Goal: Task Accomplishment & Management: Manage account settings

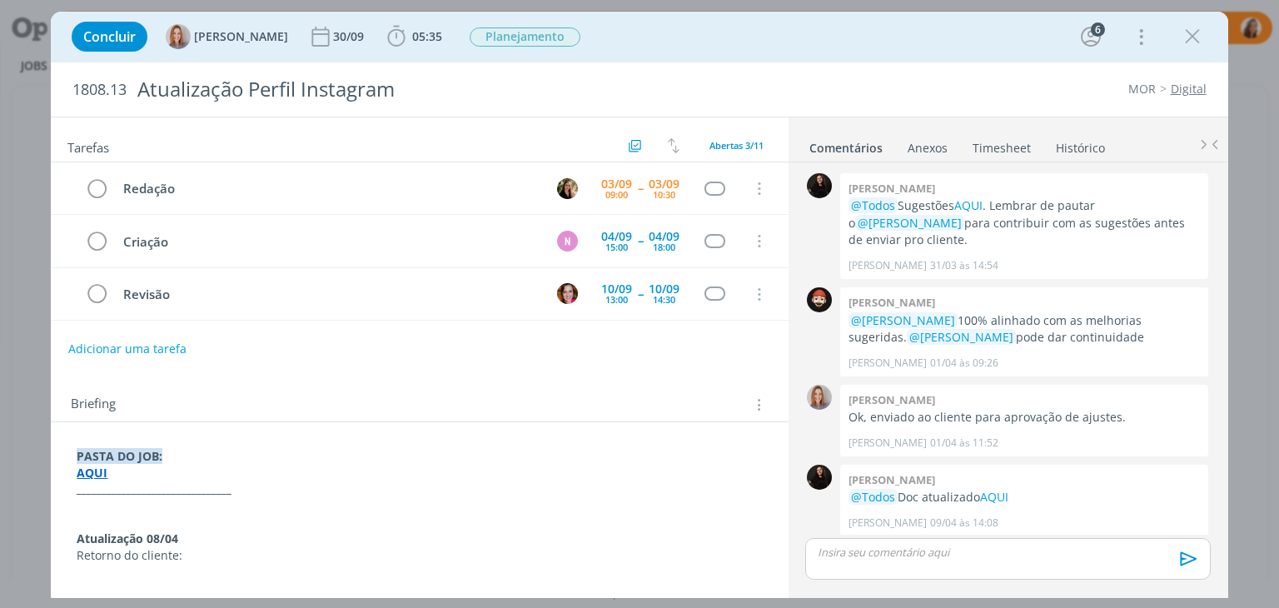
scroll to position [613, 0]
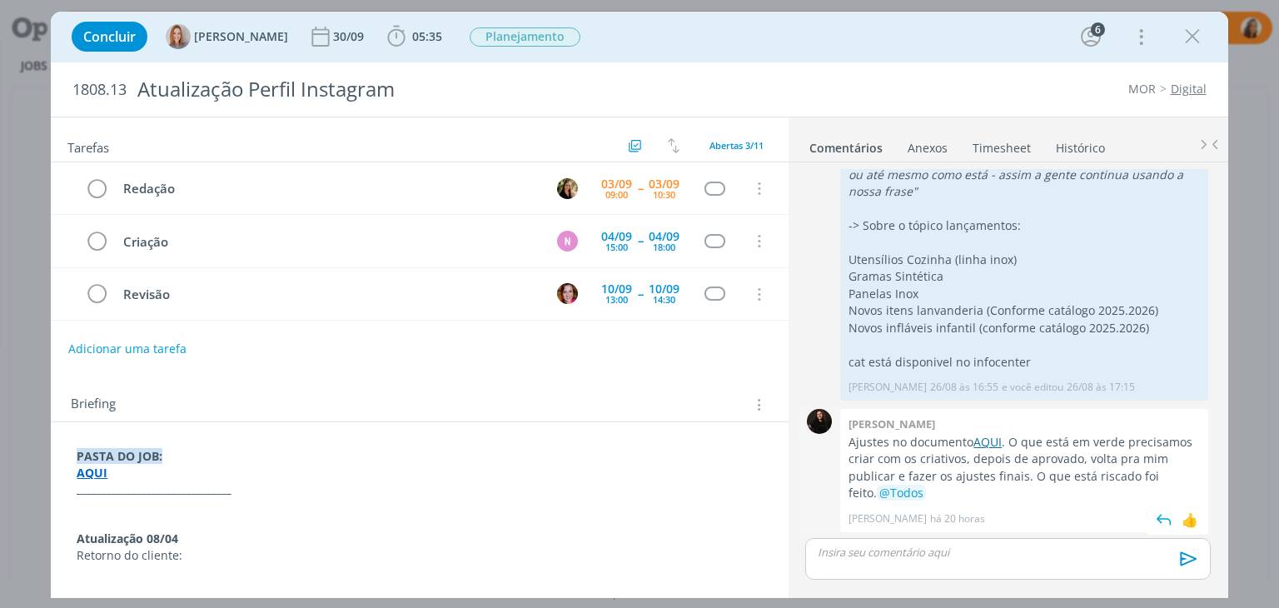
click at [983, 436] on link "AQUI" at bounding box center [988, 442] width 28 height 16
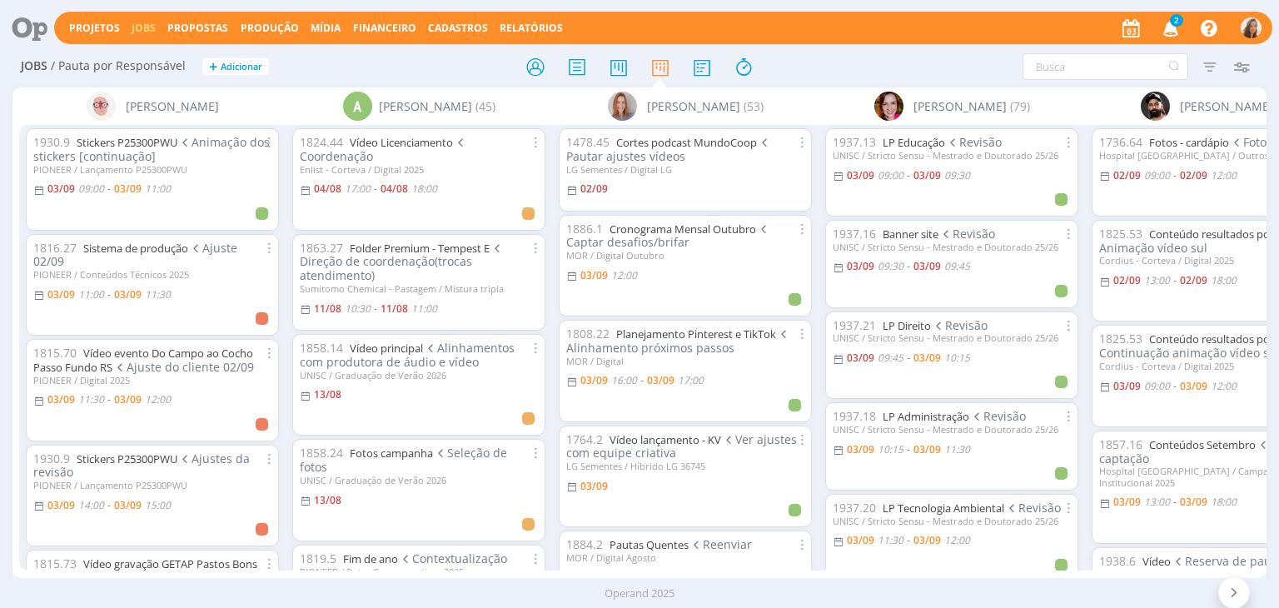
click at [1173, 25] on icon "button" at bounding box center [1171, 27] width 29 height 28
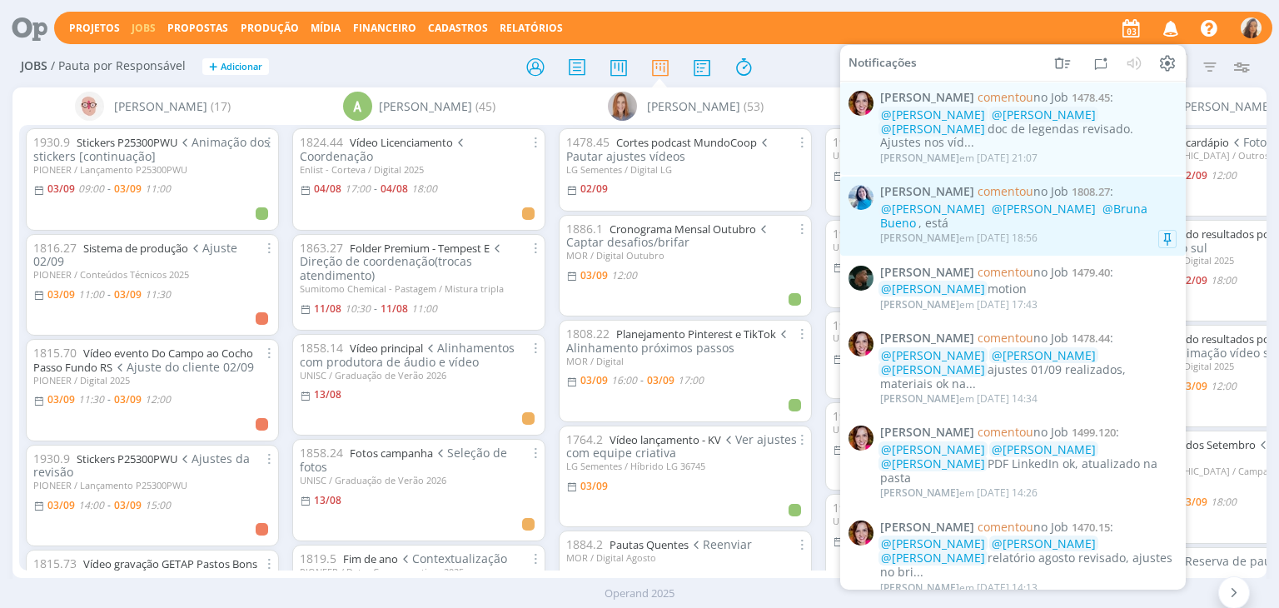
click at [1009, 201] on span "@[PERSON_NAME]" at bounding box center [1044, 209] width 104 height 16
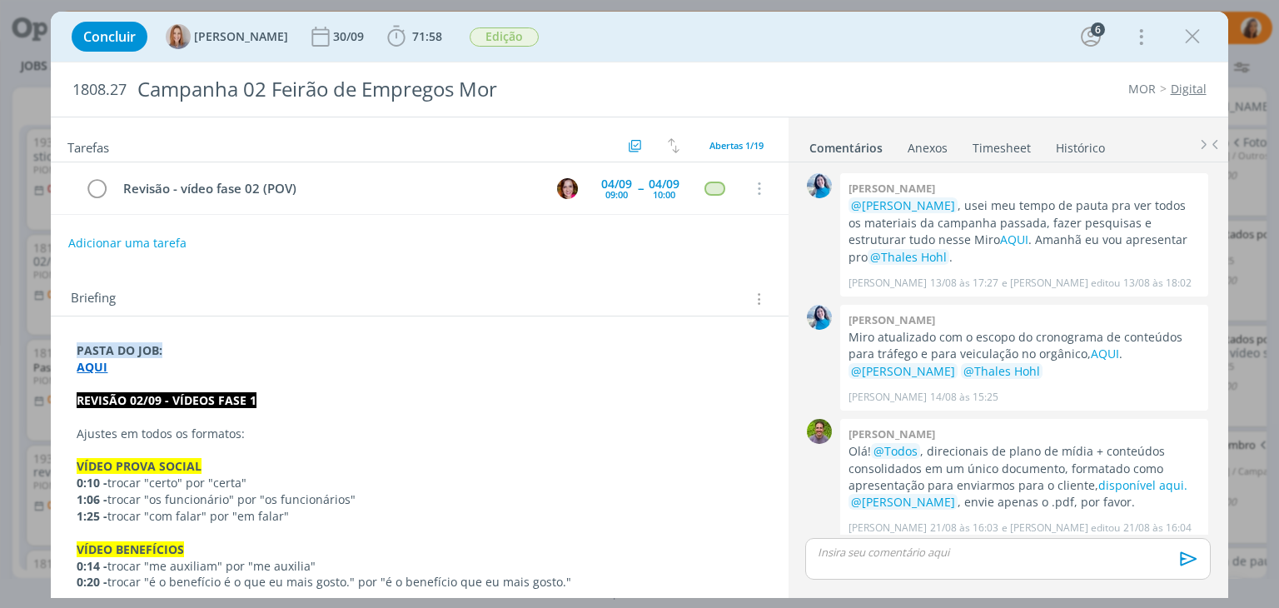
scroll to position [1351, 0]
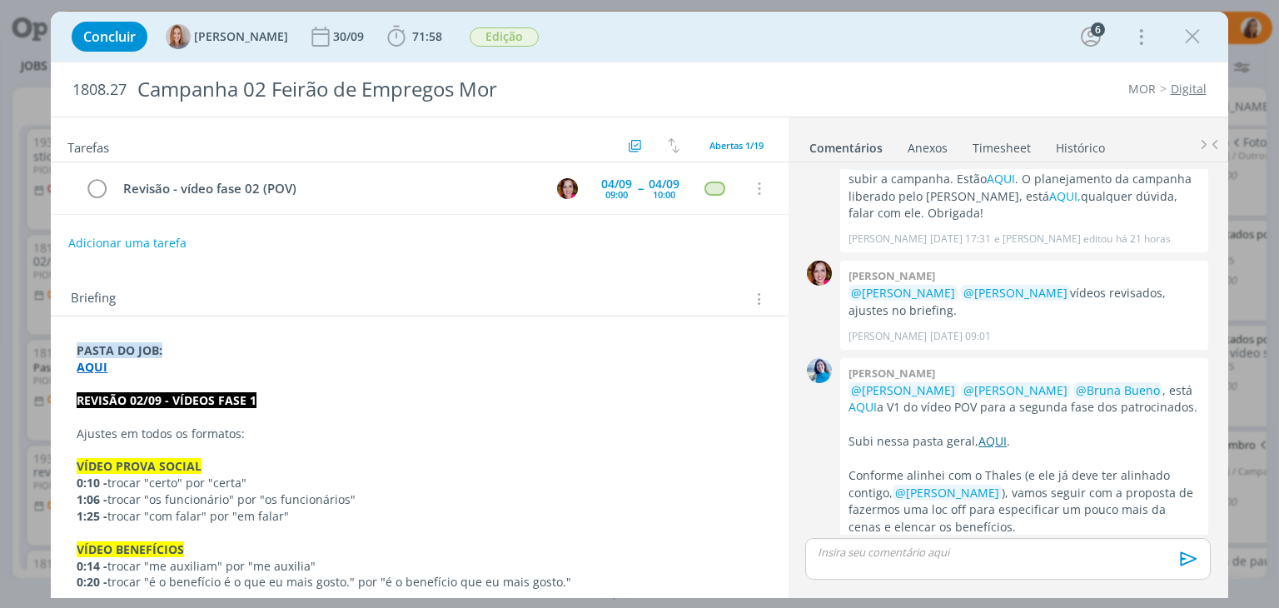
click at [999, 433] on link "AQUI" at bounding box center [993, 441] width 28 height 16
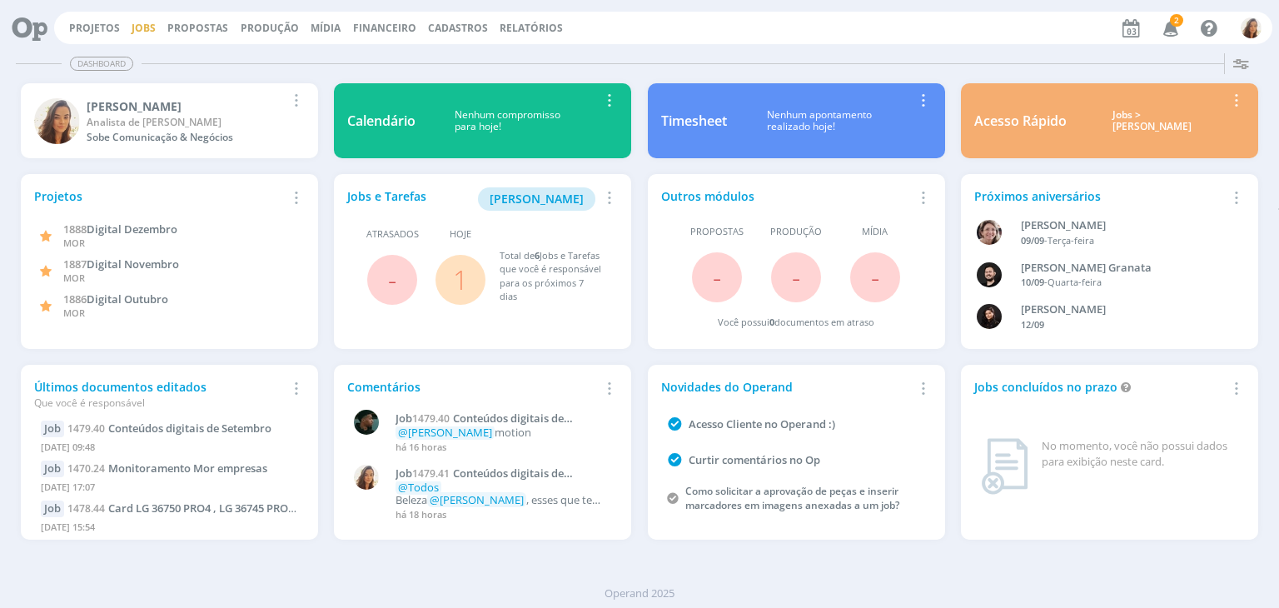
click at [139, 25] on link "Jobs" at bounding box center [144, 28] width 24 height 14
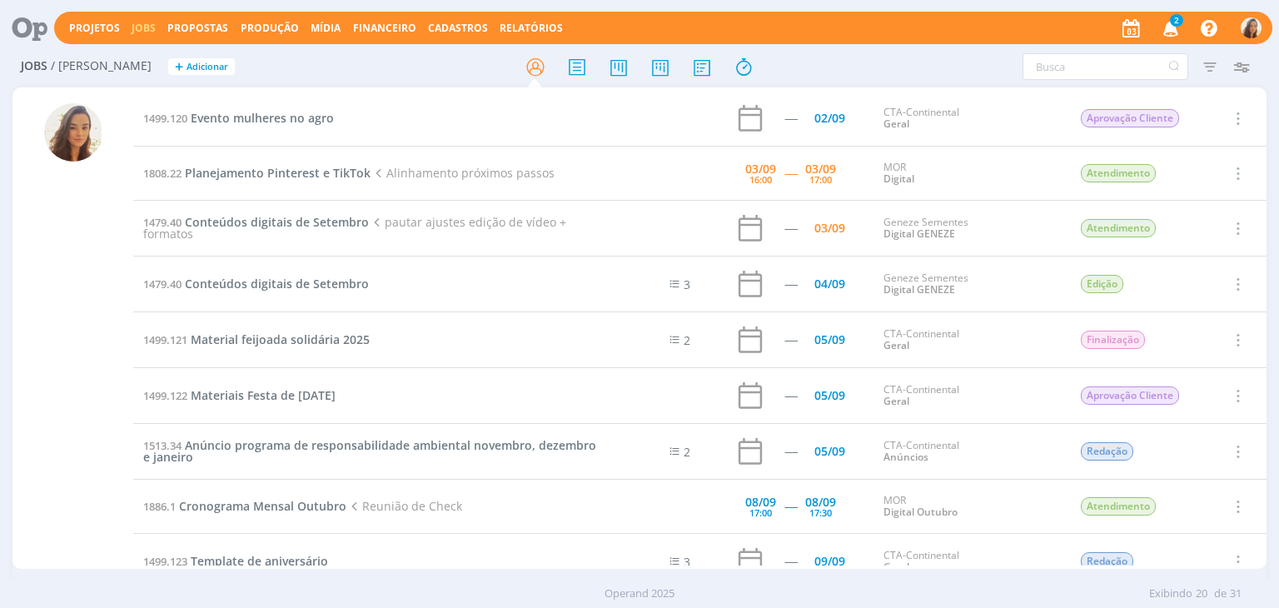
click at [1179, 30] on icon "button" at bounding box center [1171, 27] width 29 height 28
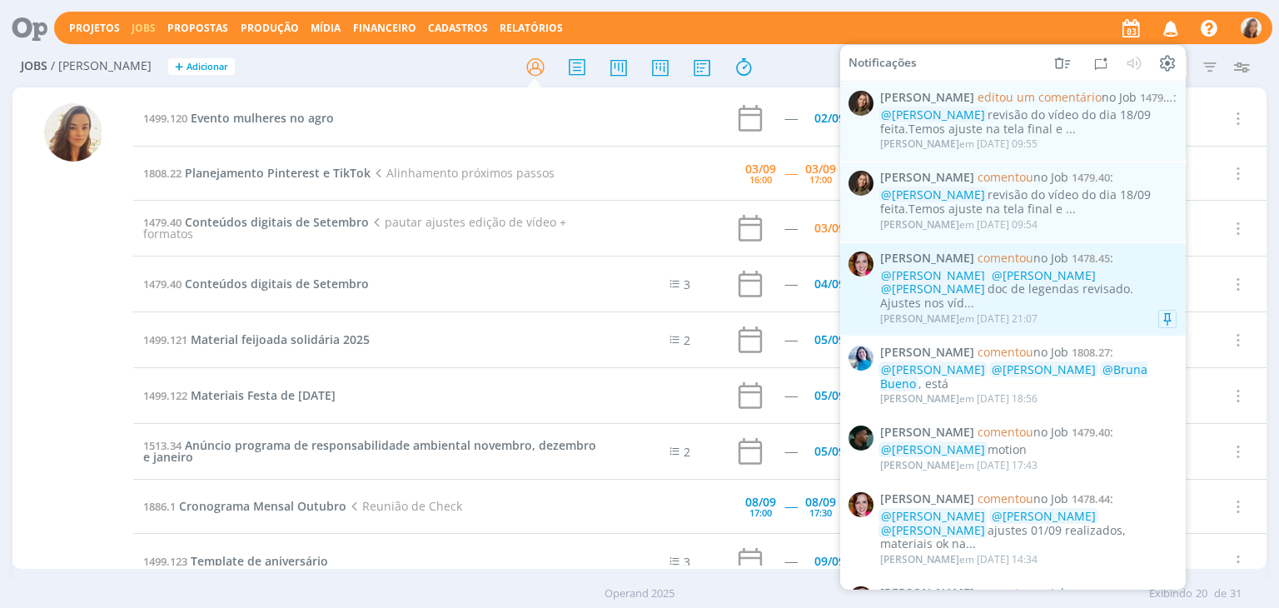
click at [1146, 291] on div "@Amanda Oliveira @Vanessa Feron @Rodrigo Bilheri doc de legendas revisado. Ajus…" at bounding box center [1028, 289] width 297 height 42
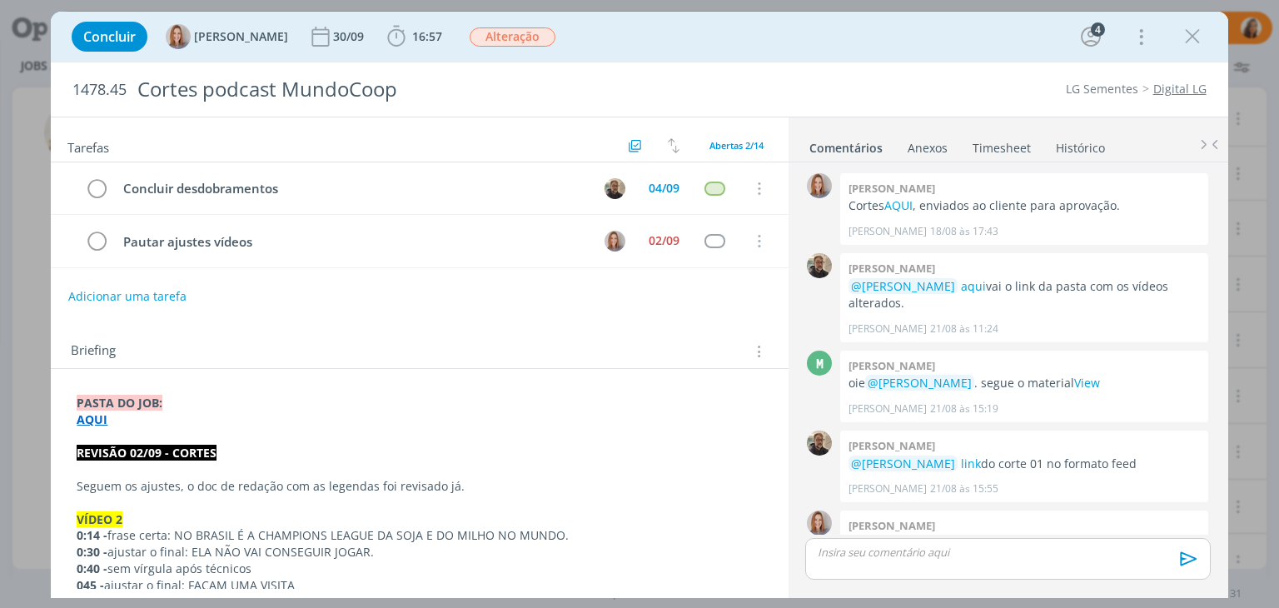
scroll to position [246, 0]
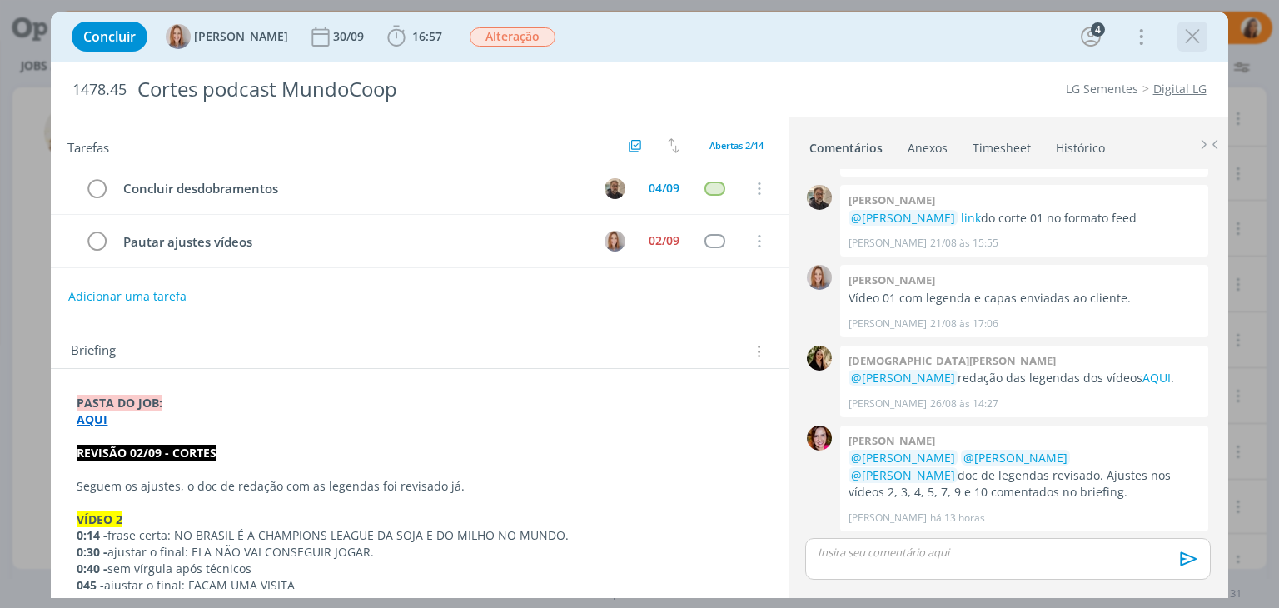
click at [1192, 33] on icon "dialog" at bounding box center [1192, 36] width 25 height 25
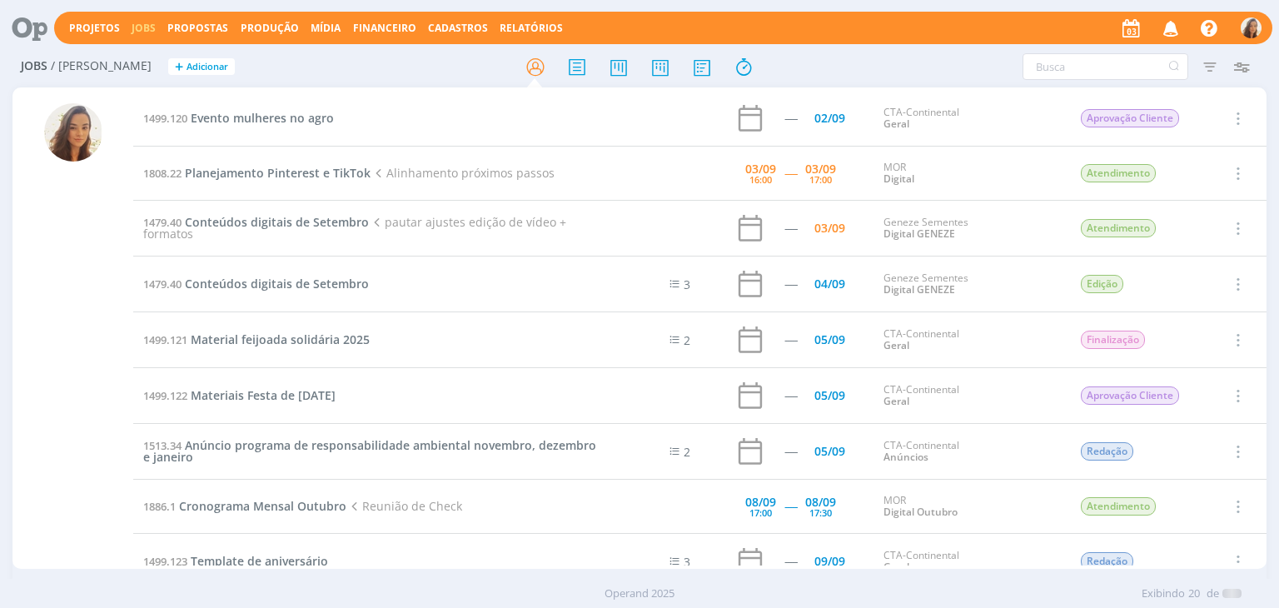
click at [1169, 29] on icon "button" at bounding box center [1171, 27] width 29 height 28
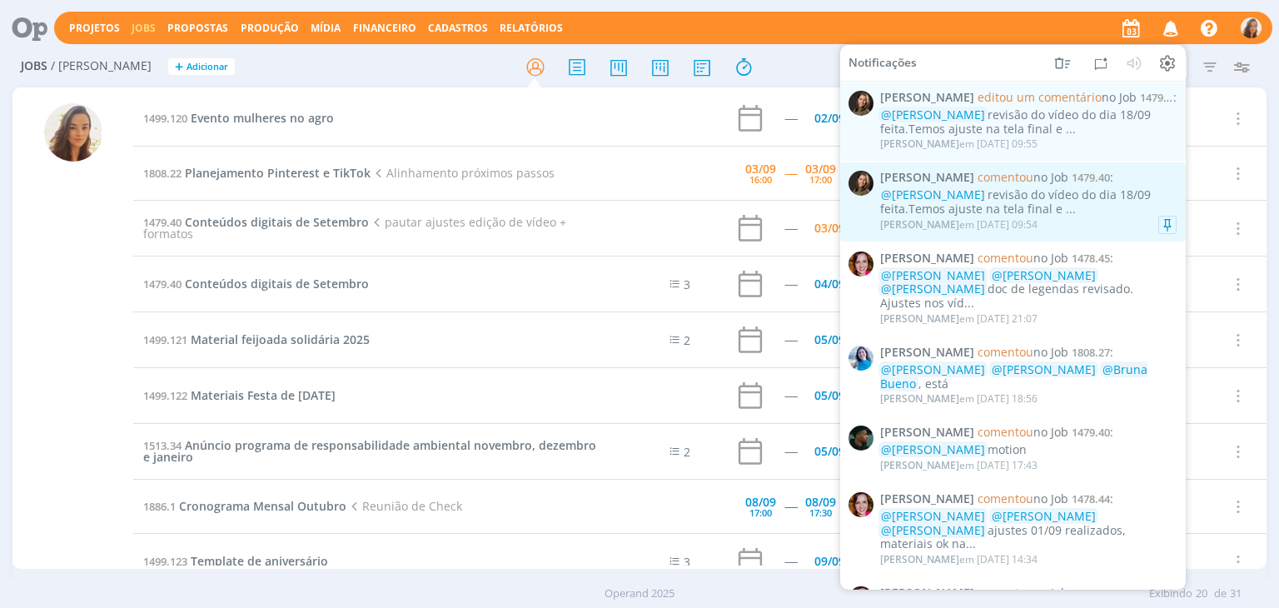
click at [1115, 186] on div "Julia Abich comentou no Job 1479.40 : @Vanessa Feron revisão do vídeo do dia 18…" at bounding box center [1028, 202] width 297 height 62
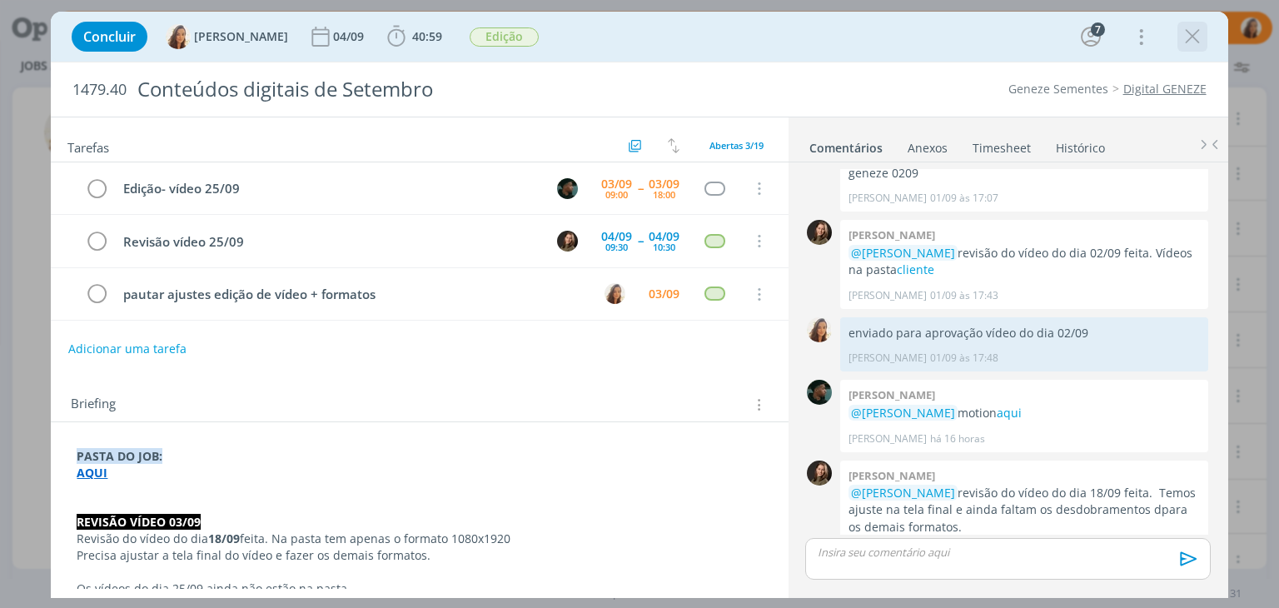
click at [1198, 48] on button "dialog" at bounding box center [1192, 36] width 25 height 25
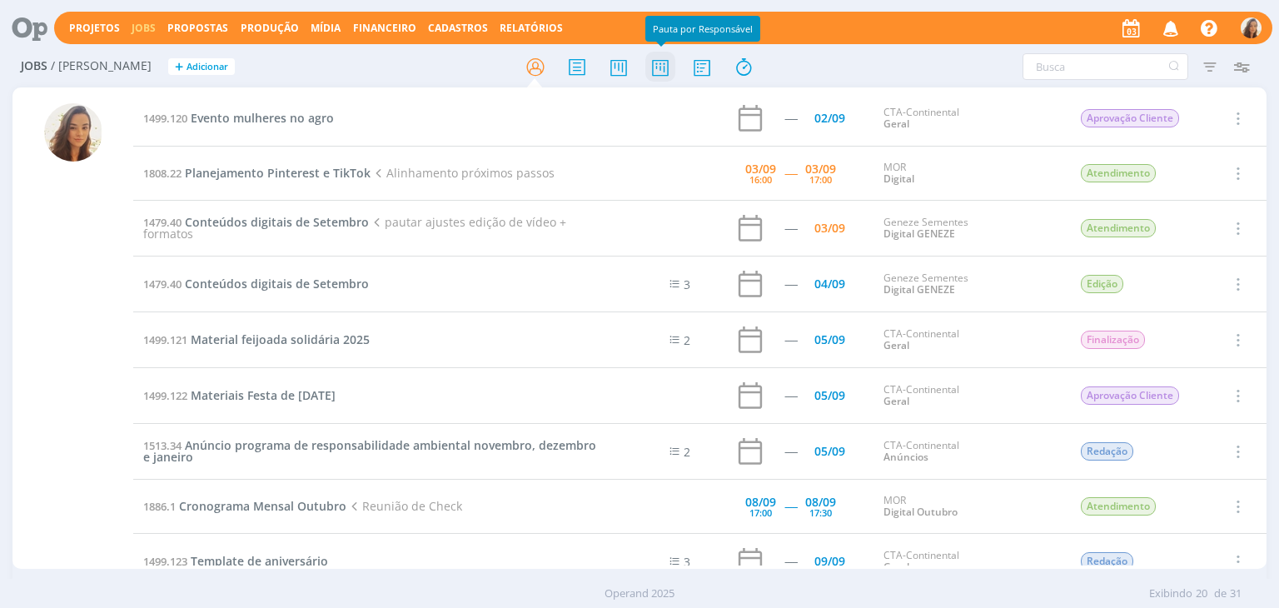
click at [656, 51] on icon at bounding box center [660, 67] width 30 height 32
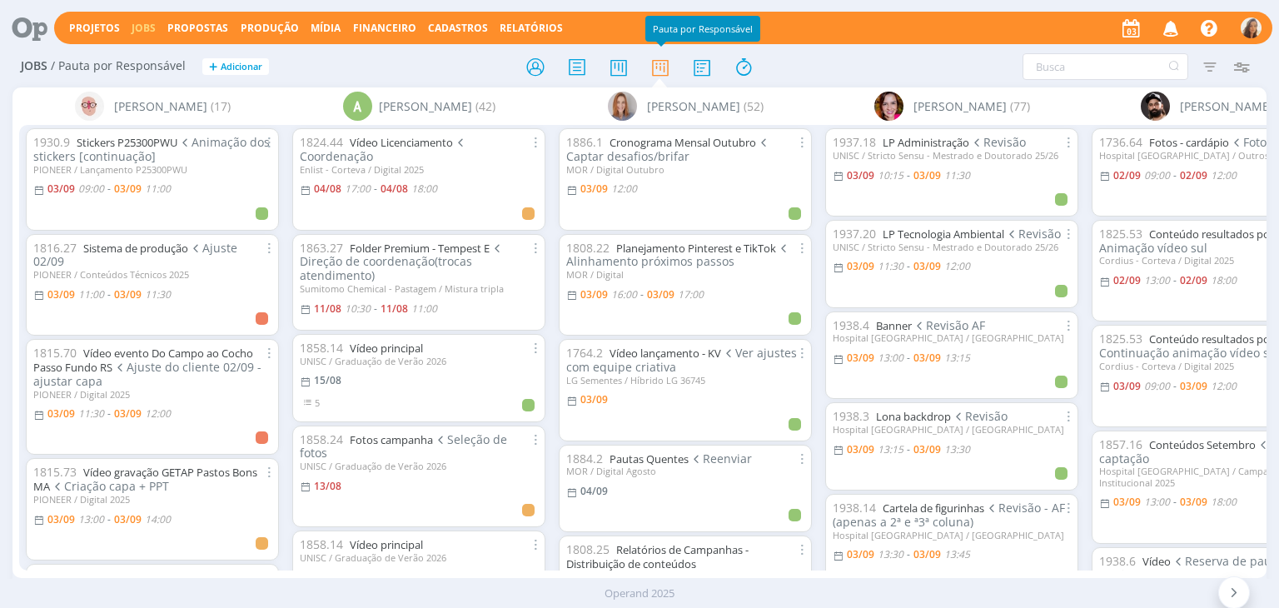
click at [148, 577] on div "Alessandro Mença (17) 1930.9 Stickers P25300PWU Animação dos stickers [continua…" at bounding box center [639, 351] width 1254 height 528
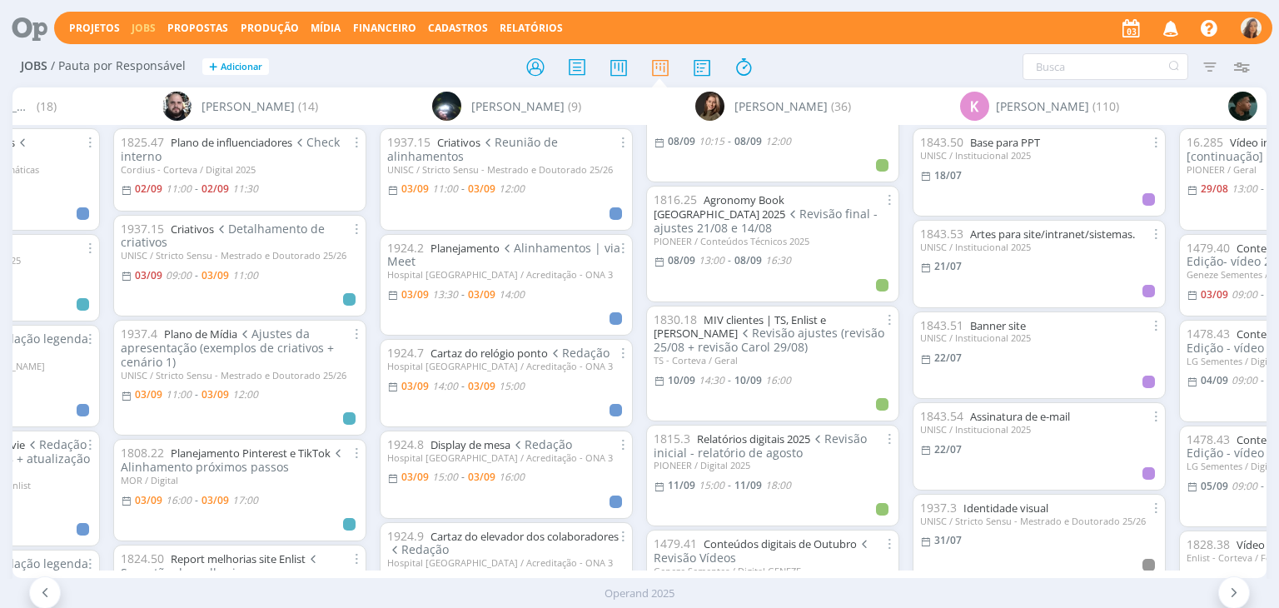
scroll to position [1999, 0]
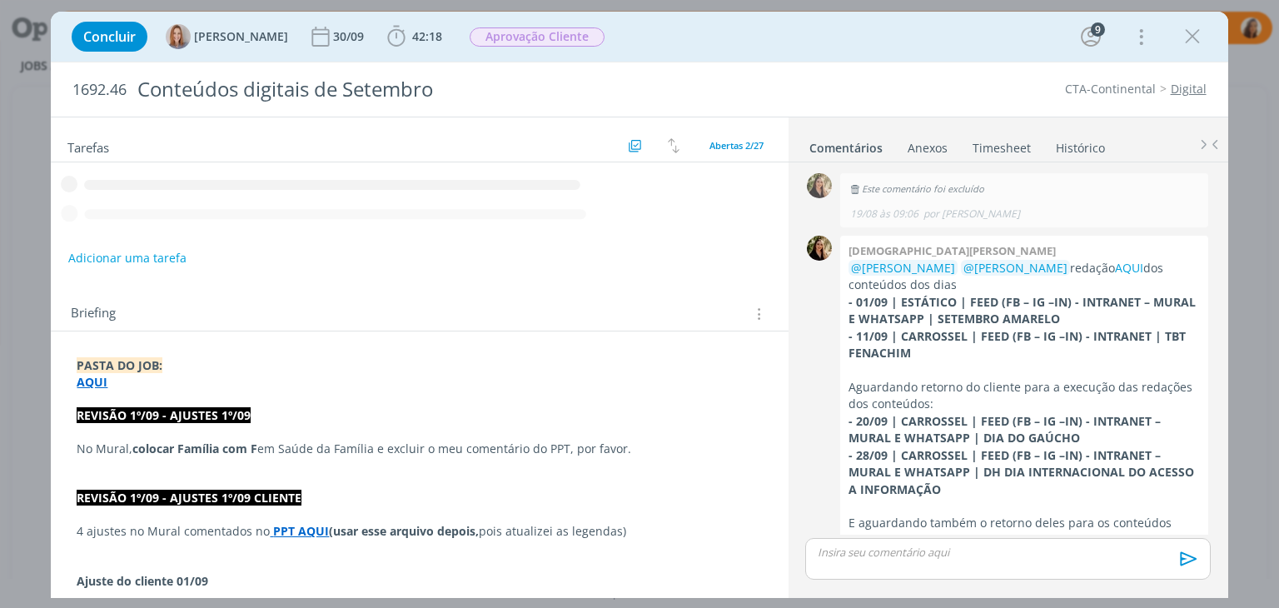
scroll to position [2662, 0]
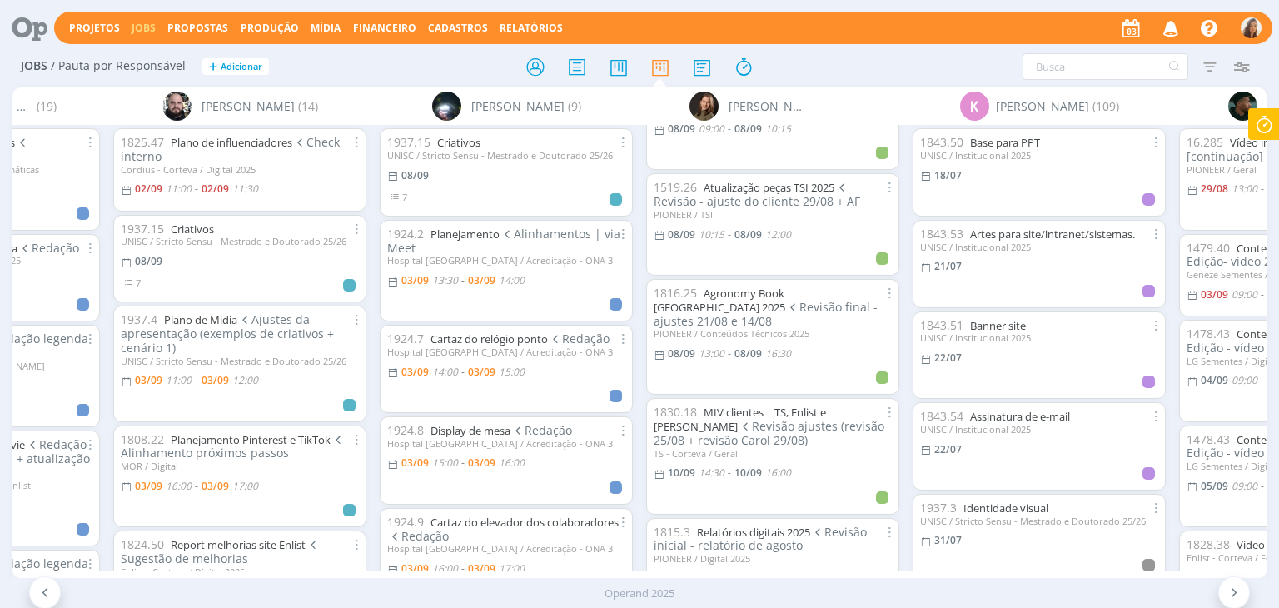
scroll to position [2090, 0]
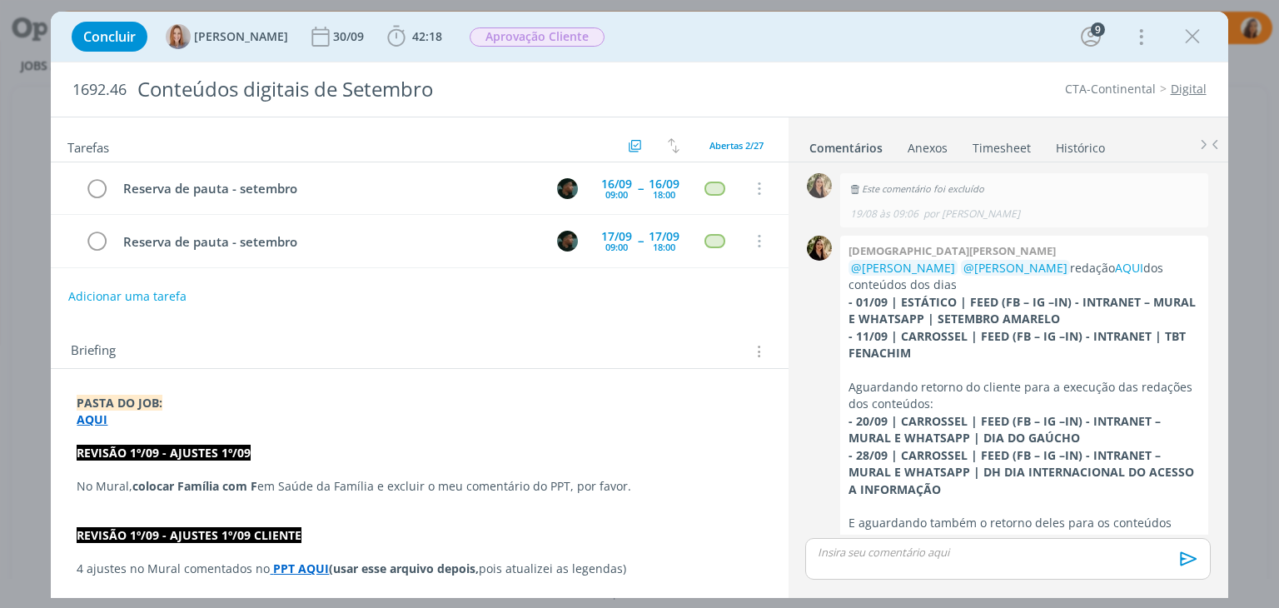
scroll to position [2662, 0]
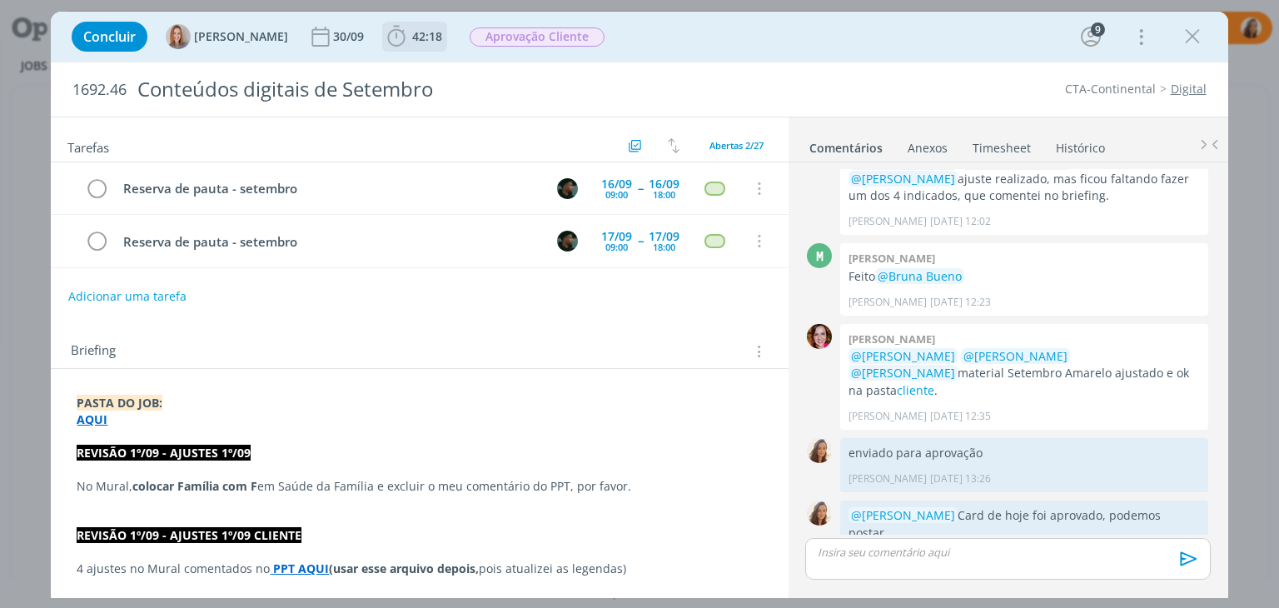
click at [403, 37] on icon "dialog" at bounding box center [396, 36] width 25 height 25
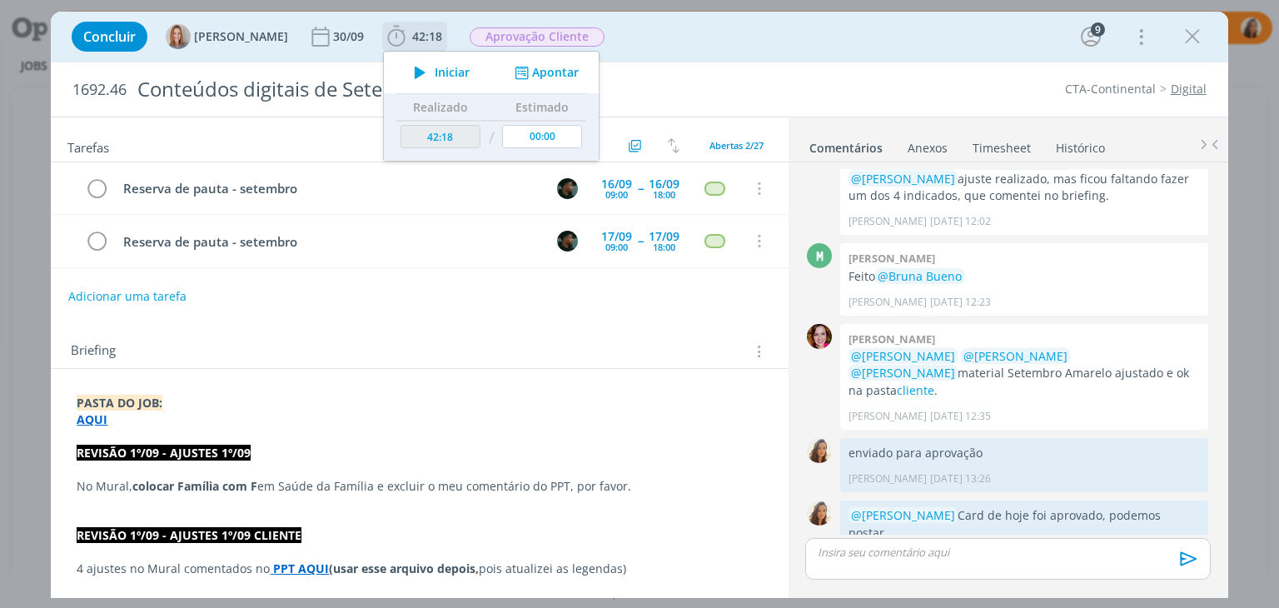
click at [446, 67] on span "Iniciar" at bounding box center [452, 73] width 35 height 12
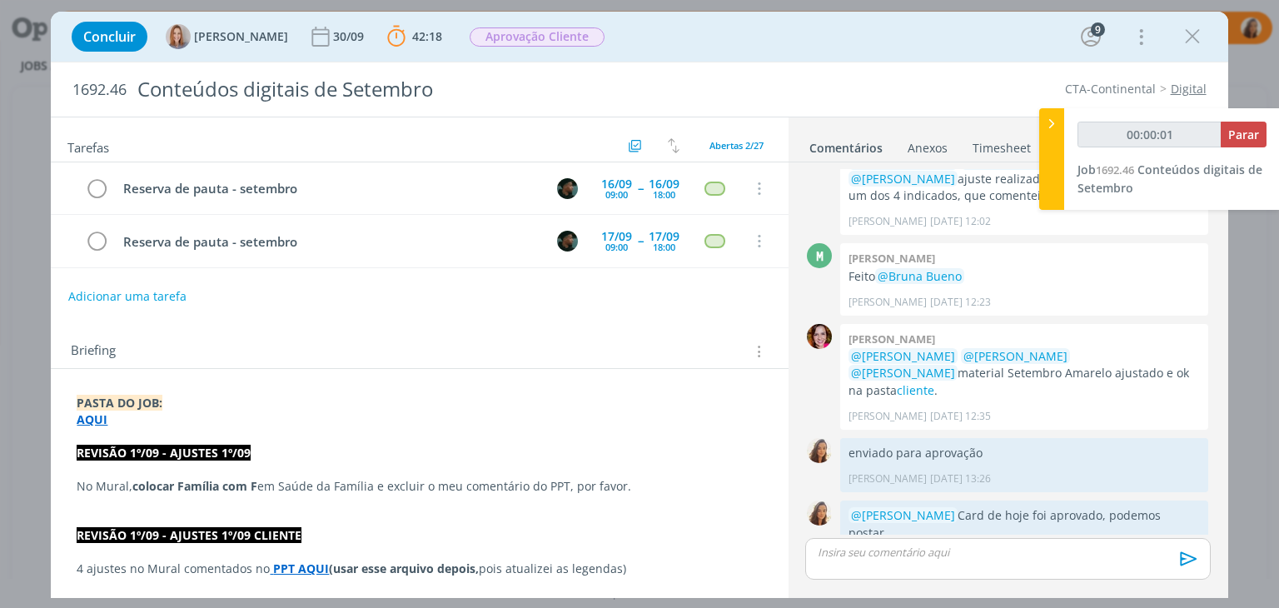
click at [187, 424] on p "AQUI" at bounding box center [419, 419] width 685 height 17
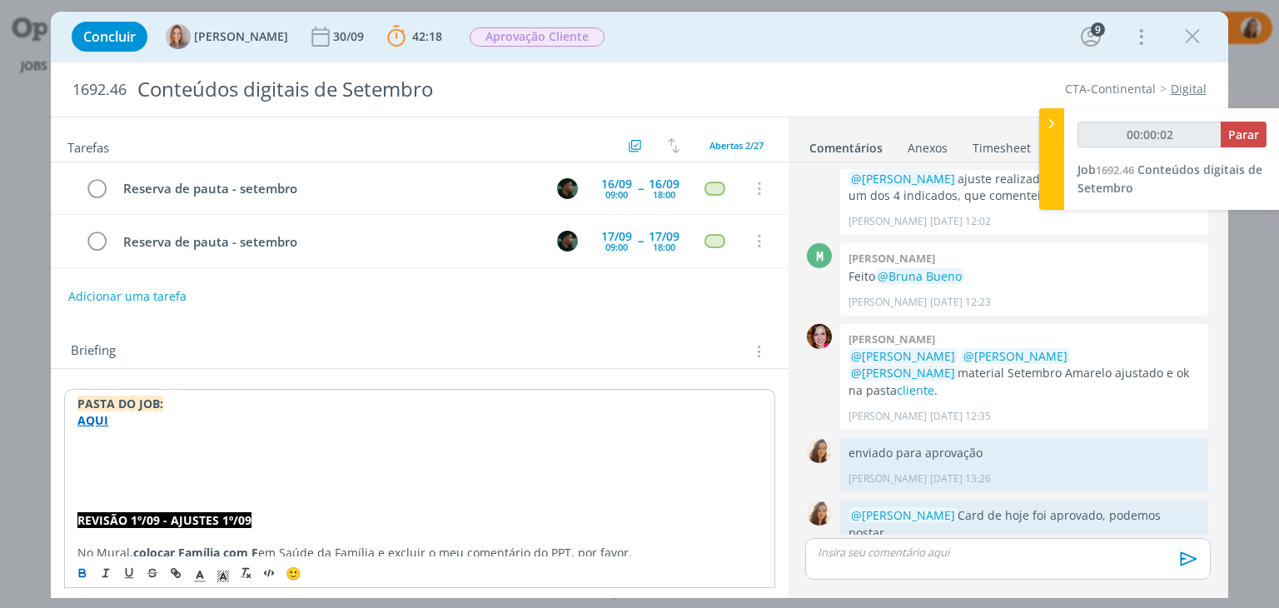
type input "00:00:03"
click at [140, 446] on p "dialog" at bounding box center [419, 454] width 684 height 17
click at [140, 446] on p "Ajuste 03/09" at bounding box center [419, 454] width 684 height 17
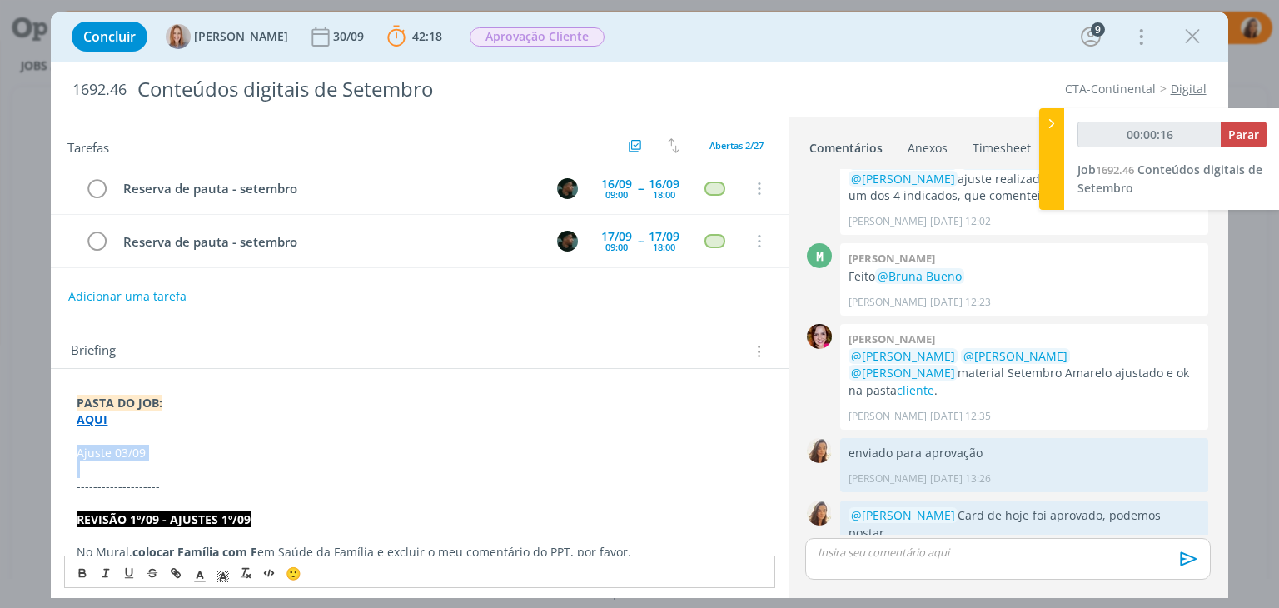
click at [110, 457] on p "Ajuste 03/09" at bounding box center [419, 453] width 685 height 17
click at [85, 571] on icon "dialog" at bounding box center [82, 571] width 5 height 3
click at [162, 461] on p "dialog" at bounding box center [419, 469] width 685 height 17
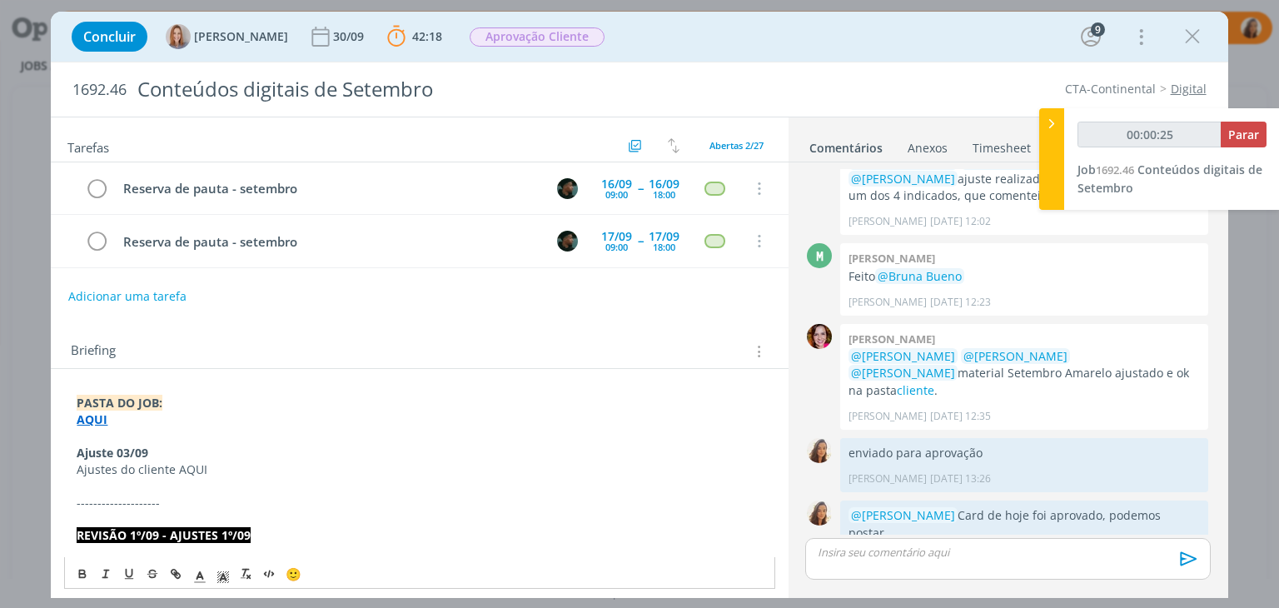
click at [87, 415] on strong "AQUI" at bounding box center [92, 419] width 31 height 16
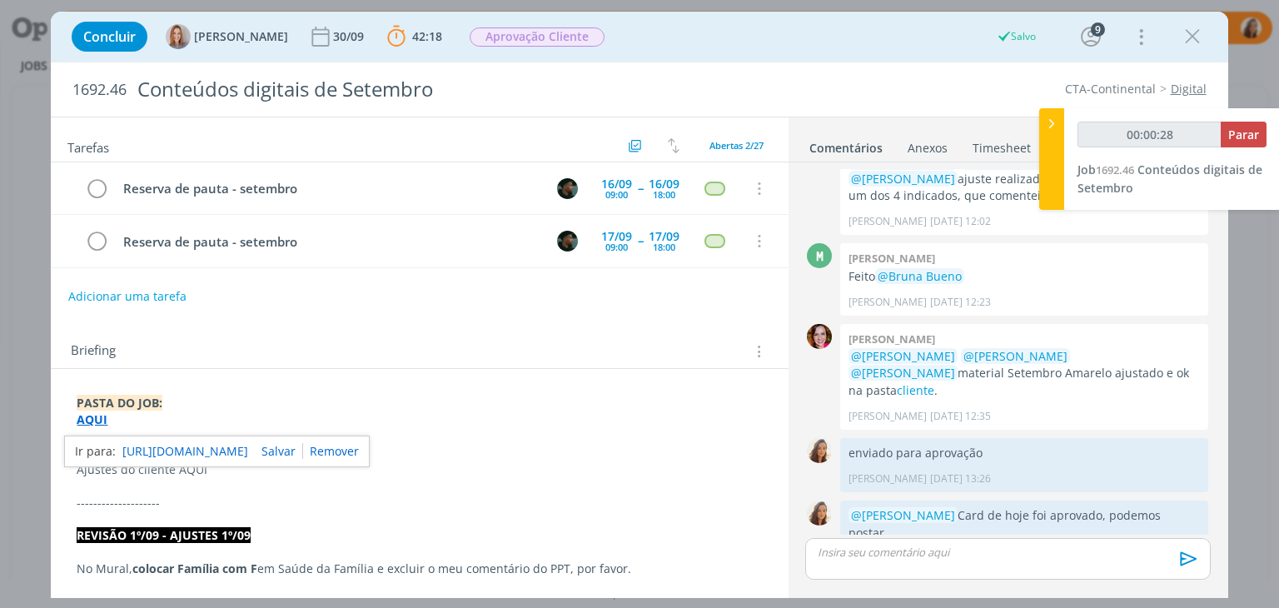
click at [229, 441] on link "https://sobeae.sharepoint.com/:f:/s/SOBEAE/Ei8LqqvzzbpFkt3St2bX-CgBwQ_mkJfEGjJl…" at bounding box center [185, 452] width 126 height 22
click at [521, 487] on p "dialog" at bounding box center [419, 486] width 685 height 17
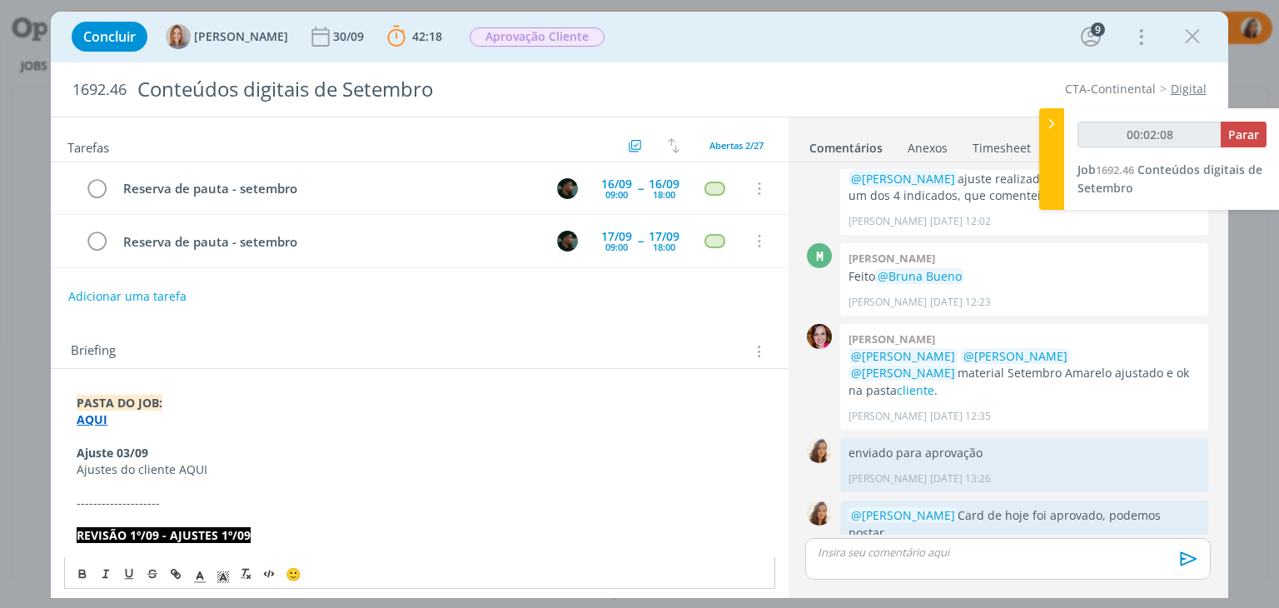
click at [186, 464] on p "Ajustes do cliente AQUI" at bounding box center [419, 469] width 685 height 17
type input "00:02:09"
click at [168, 574] on button "dialog" at bounding box center [176, 574] width 23 height 20
type input "AQUI"
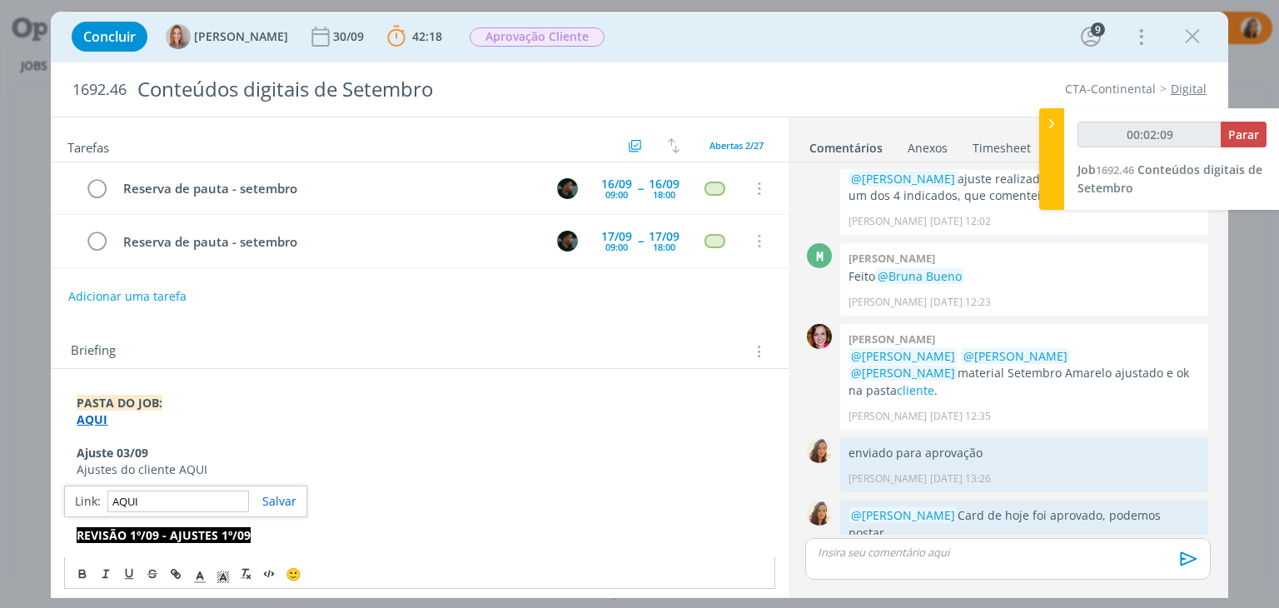
type input "00:02:10"
paste input "https://sobeae.sharepoint.com/:f:/s/SOBEAE/Eu7u1bQDKE5AoydwzOk-4CgBugnorXYbwJ1o…"
type input "https://sobeae.sharepoint.com/:f:/s/SOBEAE/Eu7u1bQDKE5AoydwzOk-4CgBugnorXYbwJ1o…"
type input "00:02:11"
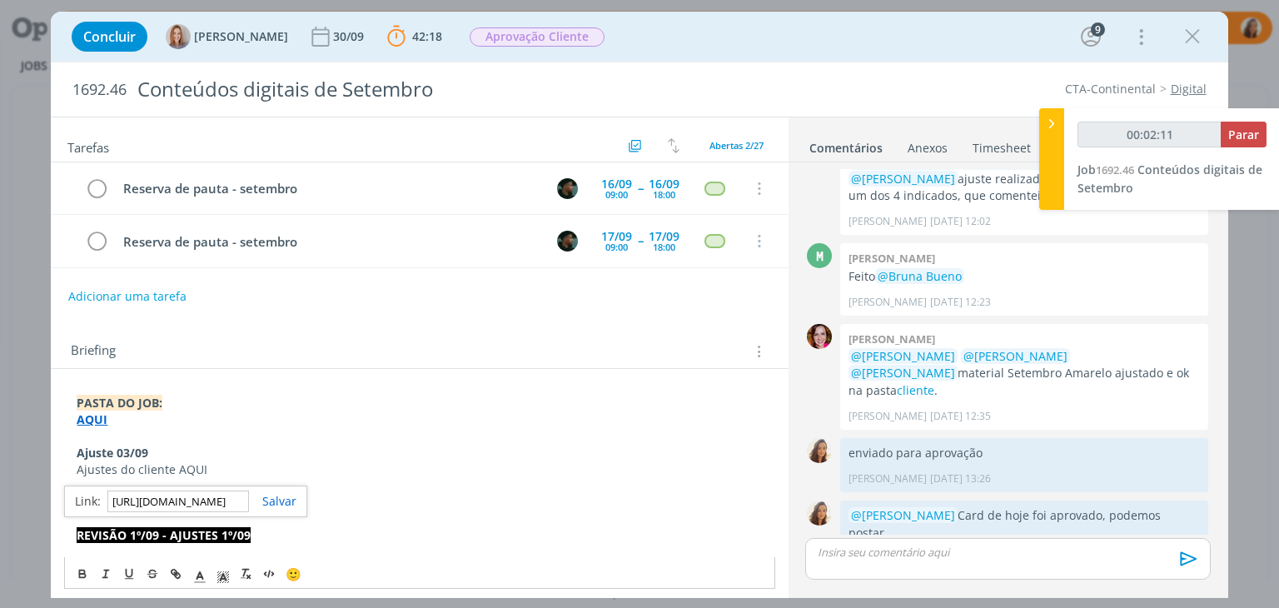
type input "https://sobeae.sharepoint.com/:f:/s/SOBEAE/Eu7u1bQDKE5AoydwzOk-4CgBugnorXYbwJ1o…"
click at [286, 507] on div "https://sobeae.sharepoint.com/:f:/s/SOBEAE/Ei8LqqvzzbpFkt3St2bX-CgBwQ_mkJfEGjJl…" at bounding box center [185, 502] width 243 height 32
click at [286, 498] on link "dialog" at bounding box center [272, 501] width 47 height 16
click at [273, 486] on p "dialog" at bounding box center [419, 486] width 685 height 17
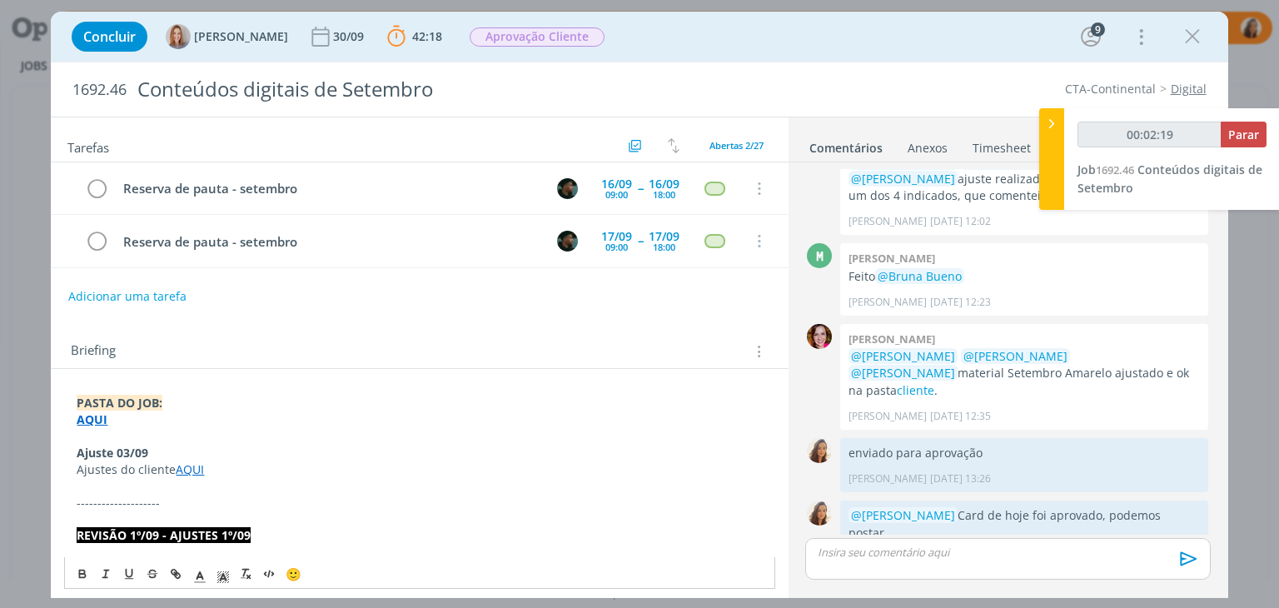
click at [218, 416] on p "AQUI" at bounding box center [419, 419] width 685 height 17
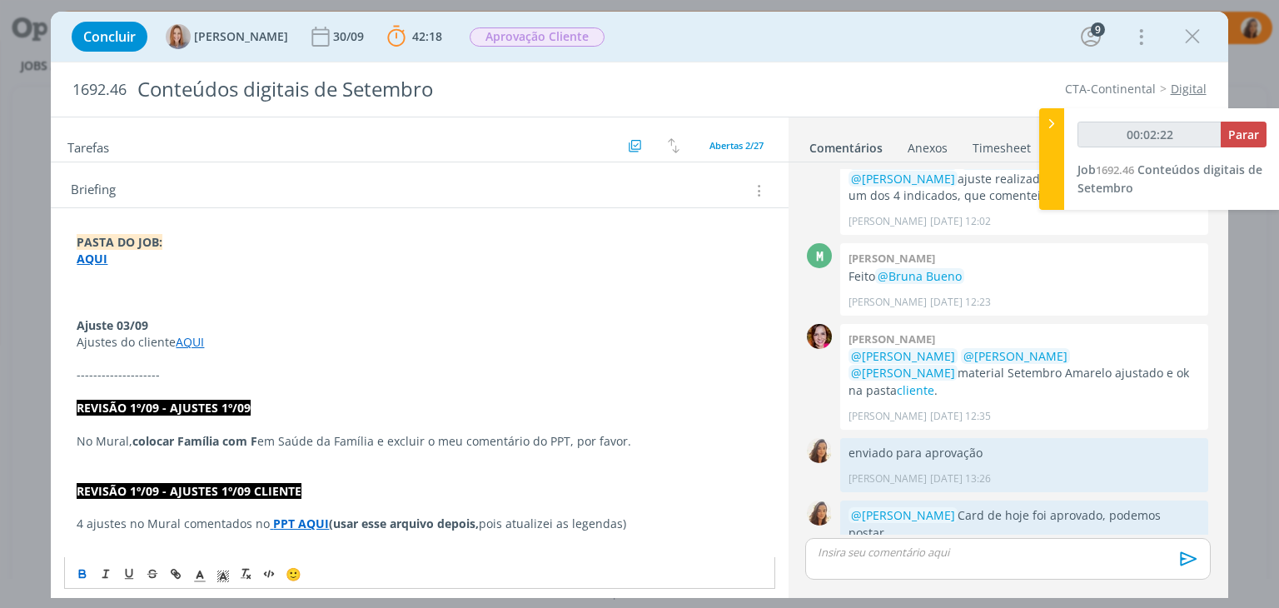
scroll to position [167, 0]
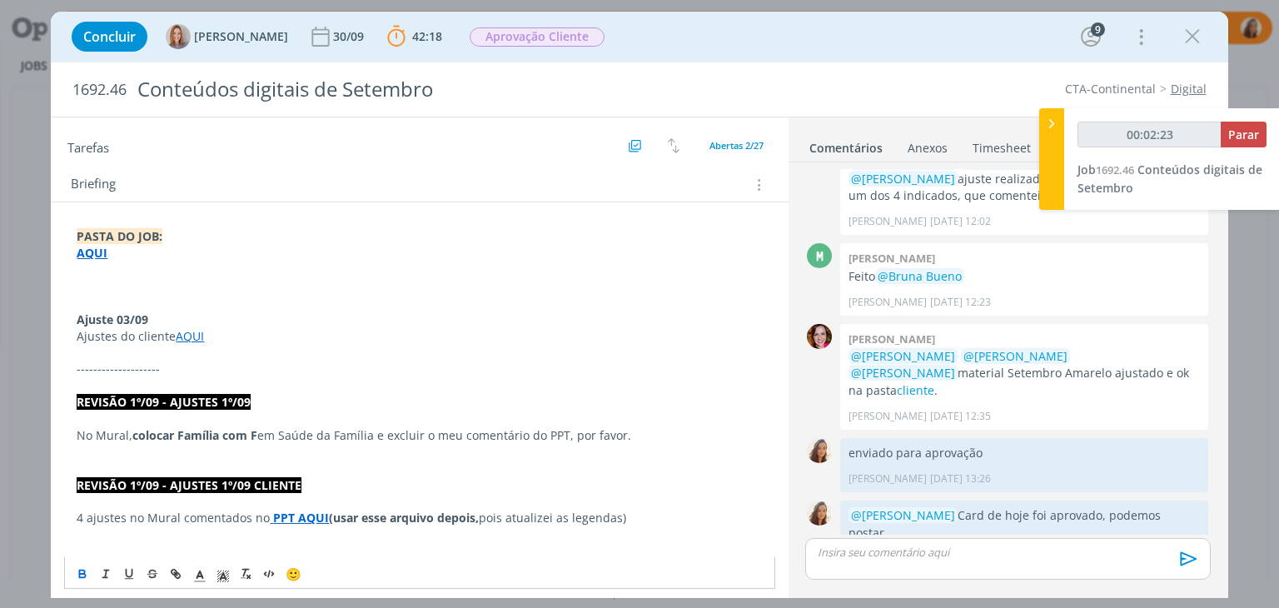
click at [147, 356] on p "dialog" at bounding box center [419, 353] width 685 height 17
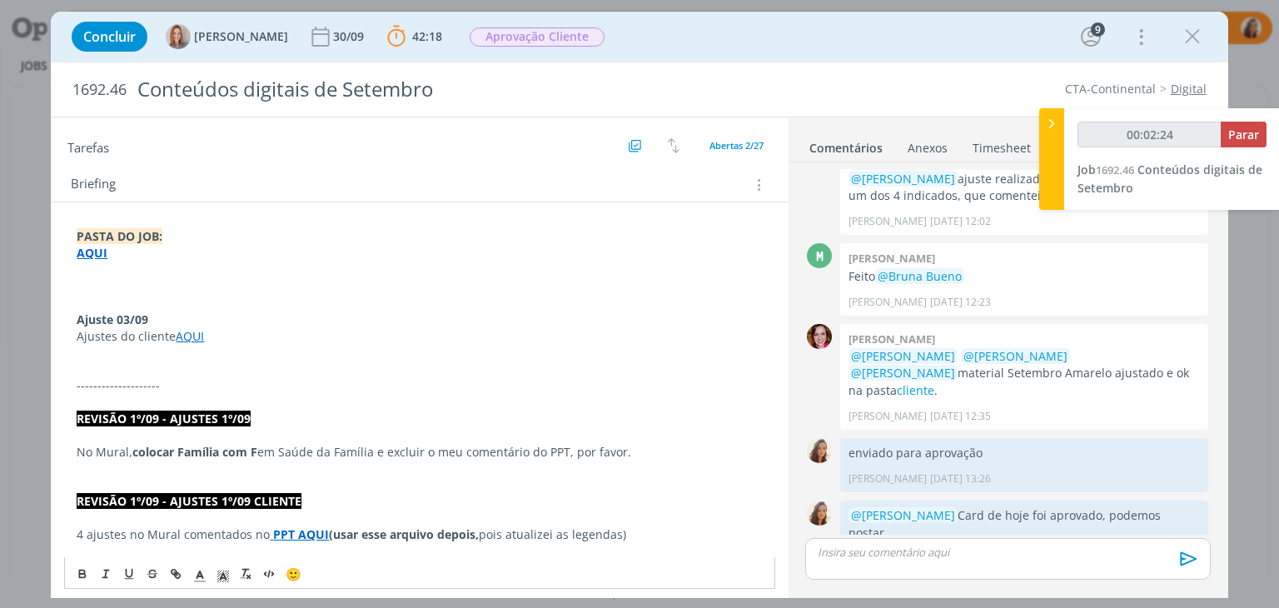
click at [148, 391] on p "--------------------" at bounding box center [419, 385] width 685 height 17
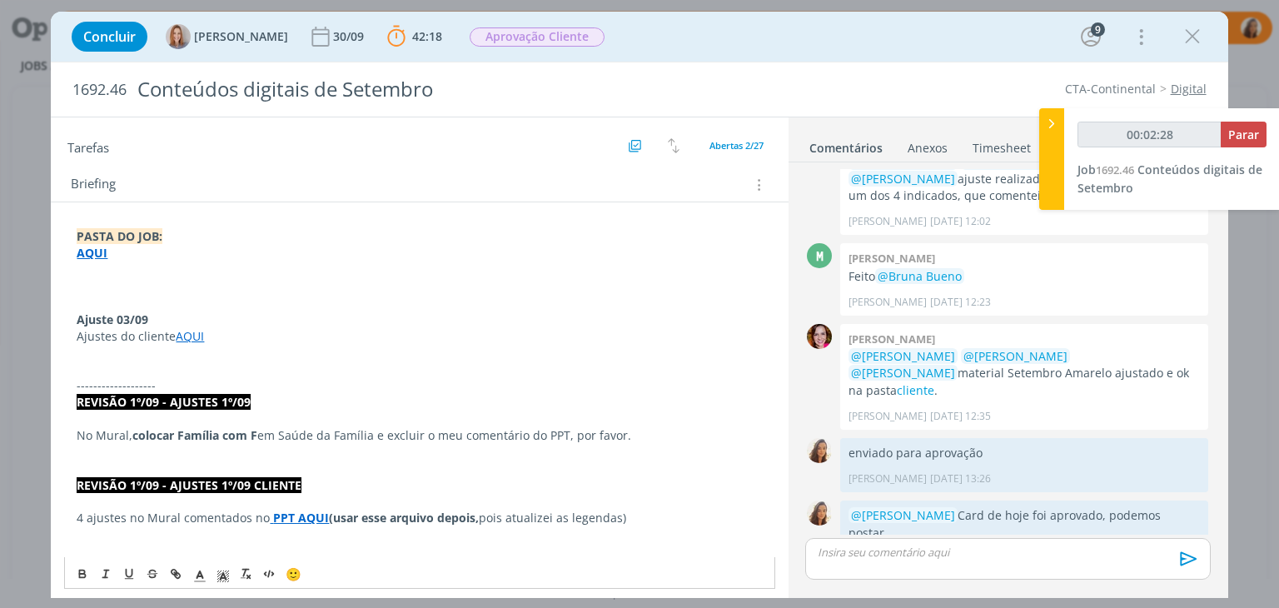
click at [149, 347] on p "dialog" at bounding box center [419, 353] width 685 height 17
click at [187, 337] on link "AQUI" at bounding box center [190, 336] width 28 height 16
click at [217, 336] on p "Ajustes do cliente AQUI" at bounding box center [419, 336] width 685 height 17
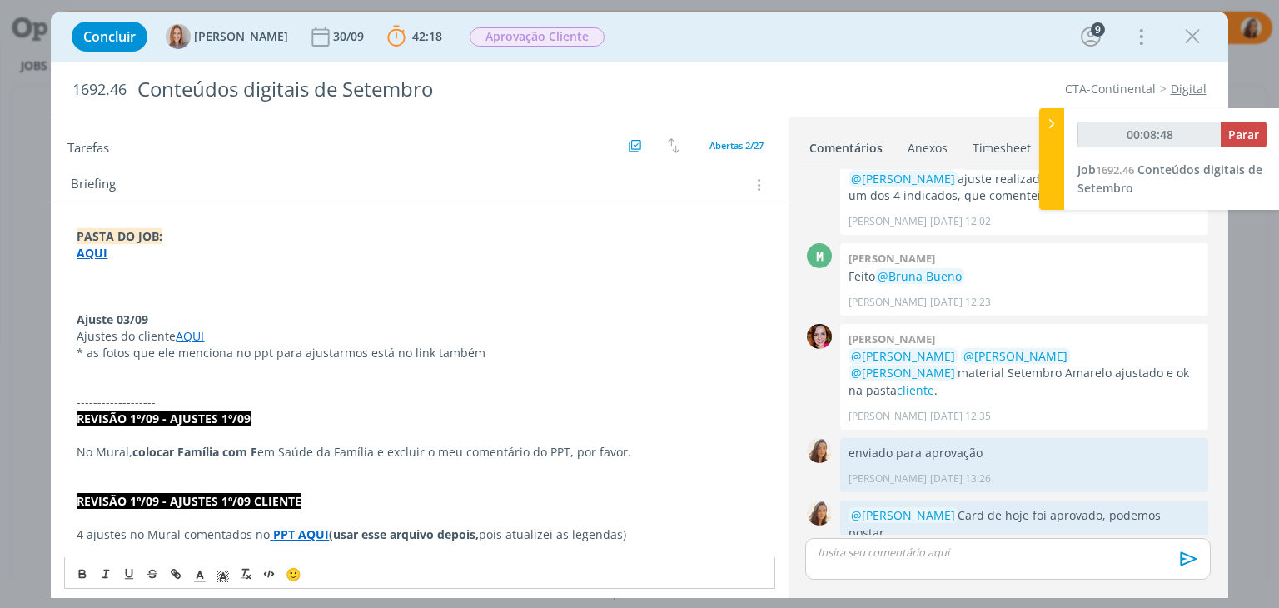
click at [172, 354] on p "* as fotos que ele menciona no ppt para ajustarmos está no link também" at bounding box center [419, 353] width 685 height 17
click at [208, 345] on p "* as fotos que menciona no ppt para ajustarmos está no link também" at bounding box center [419, 353] width 685 height 17
click at [471, 353] on p "* as fotos que mencionam no ppt para ajustarmos está no link também" at bounding box center [419, 353] width 685 height 17
click at [199, 334] on link "AQUI" at bounding box center [190, 336] width 28 height 16
click at [202, 357] on link "https://sobeae.sharepoint.com/:f:/s/SOBEAE/Eu7u1bQDKE5AoydwzOk-4CgBugnorXYbwJ1o…" at bounding box center [185, 368] width 126 height 22
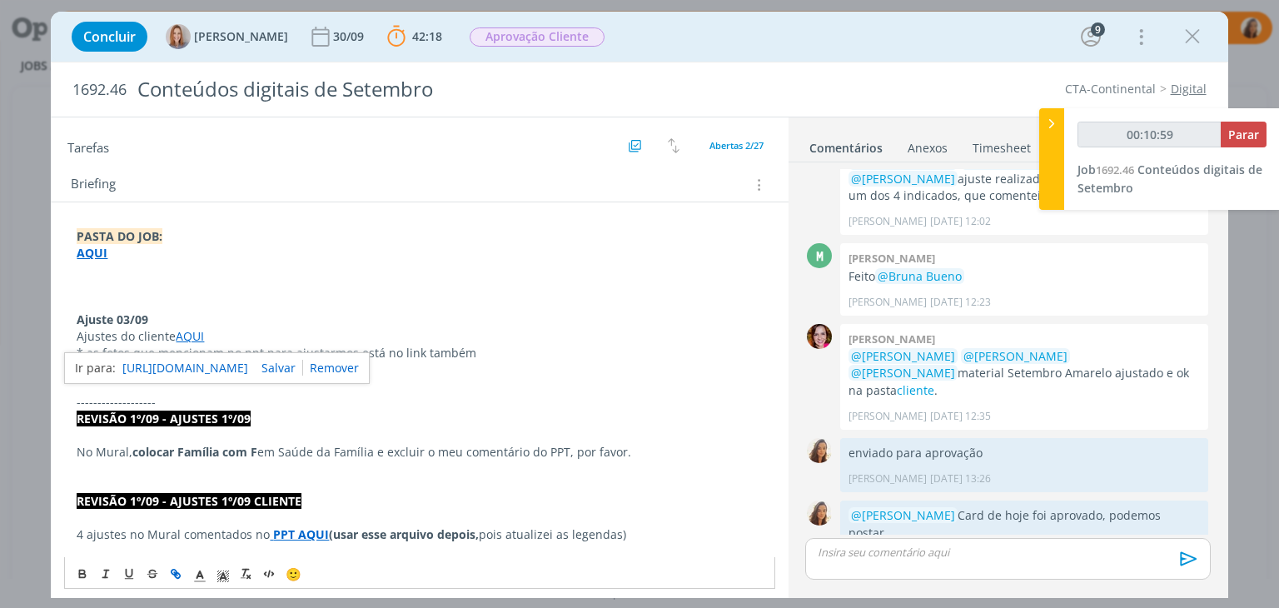
click at [530, 361] on p "dialog" at bounding box center [419, 369] width 685 height 17
click at [87, 350] on p "* as fotos que mencionam no ppt para ajustarmos está no link também" at bounding box center [419, 353] width 685 height 17
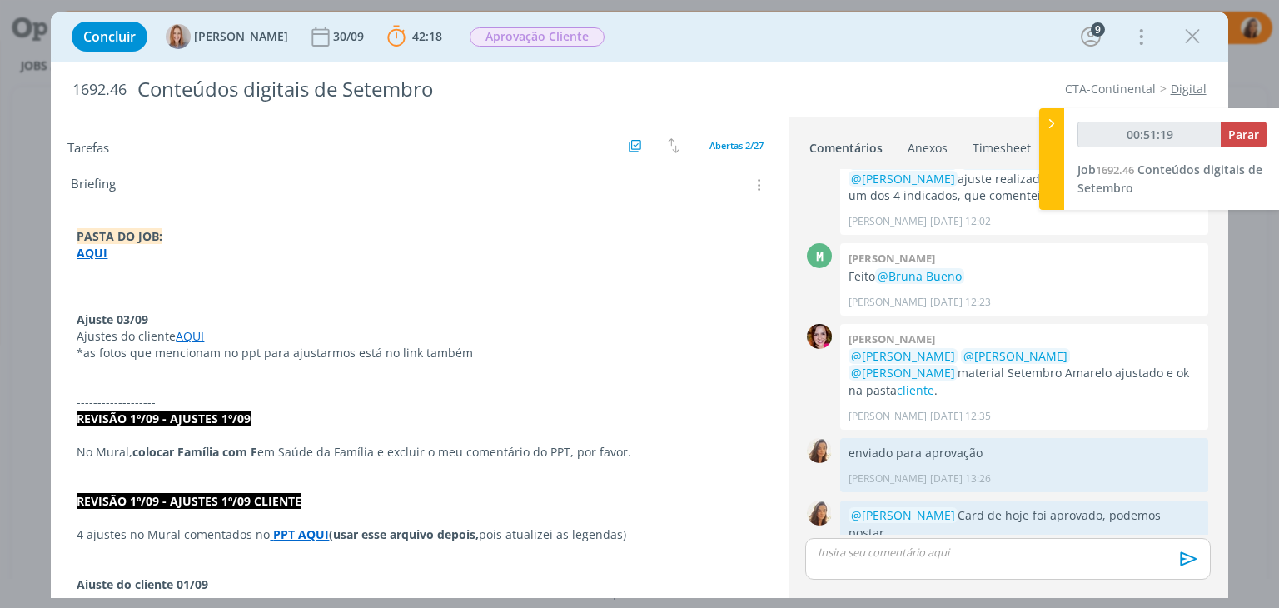
click at [182, 334] on link "AQUI" at bounding box center [190, 336] width 28 height 16
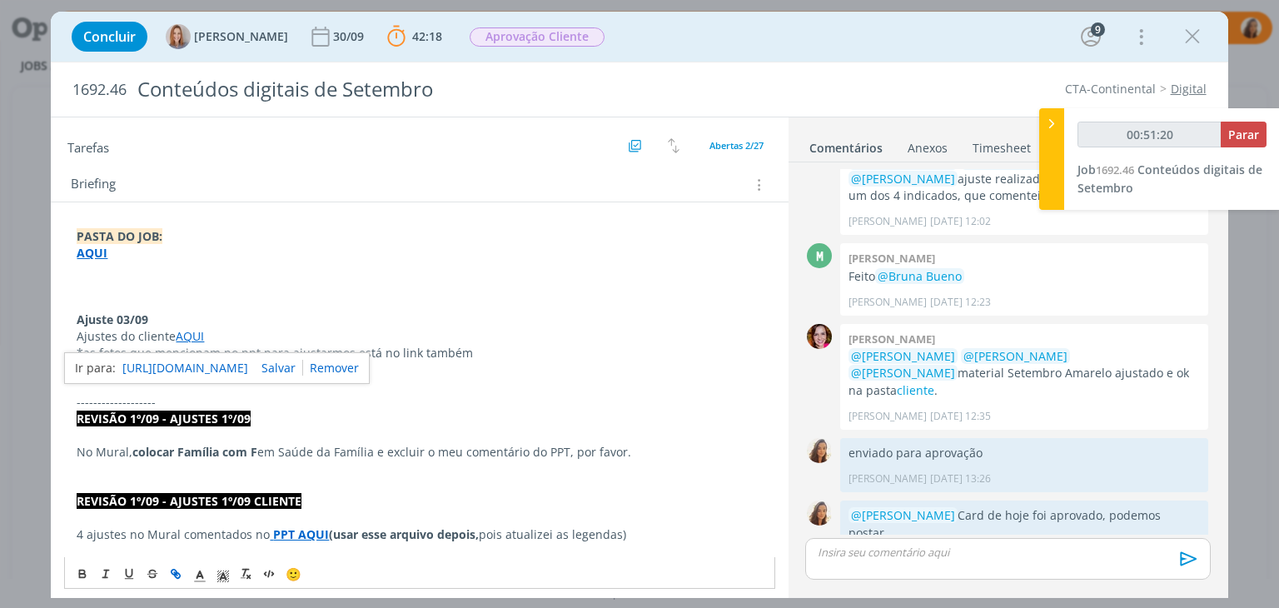
click at [210, 358] on link "https://sobeae.sharepoint.com/:f:/s/SOBEAE/Eu7u1bQDKE5AoydwzOk-4CgBugnorXYbwJ1o…" at bounding box center [185, 368] width 126 height 22
click at [283, 317] on p "Ajuste 03/09" at bounding box center [419, 320] width 685 height 17
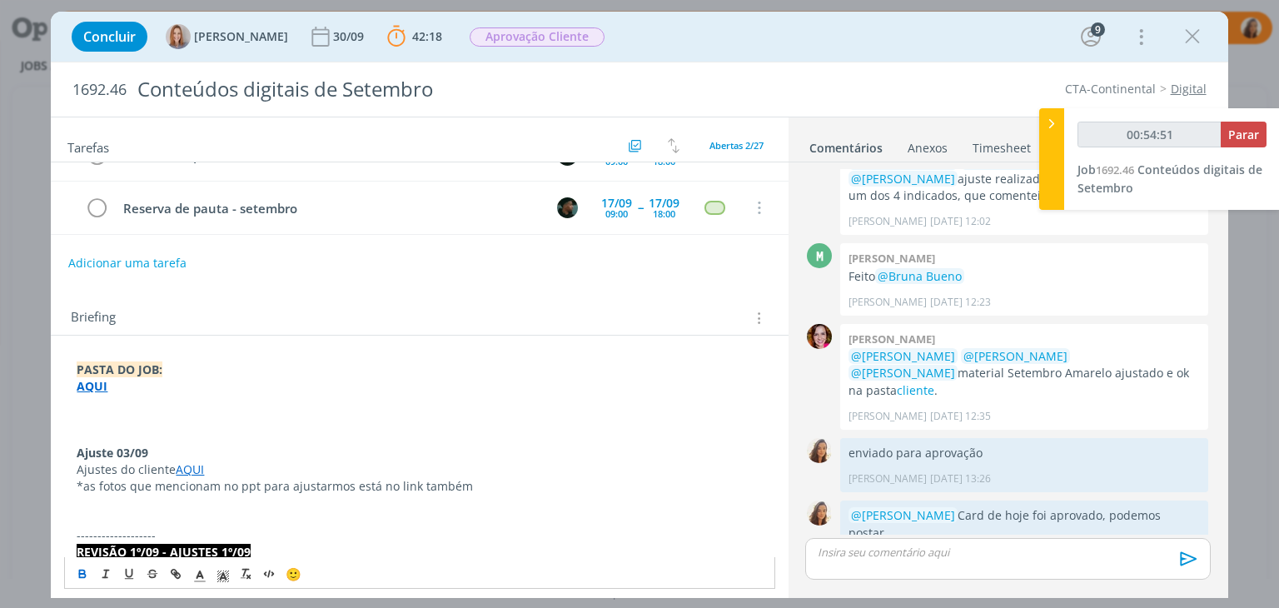
scroll to position [0, 0]
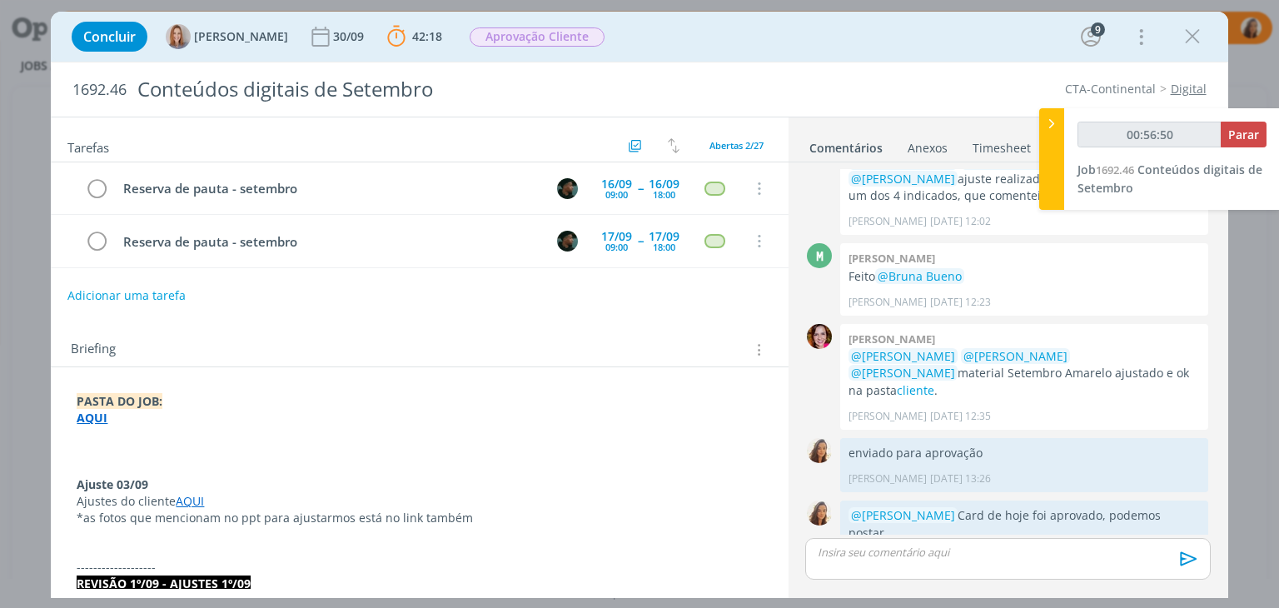
click at [120, 295] on button "Adicionar uma tarefa" at bounding box center [126, 296] width 118 height 28
type input "00:56:55"
type input "Aj"
type input "00:56:56"
type input "Ajustes"
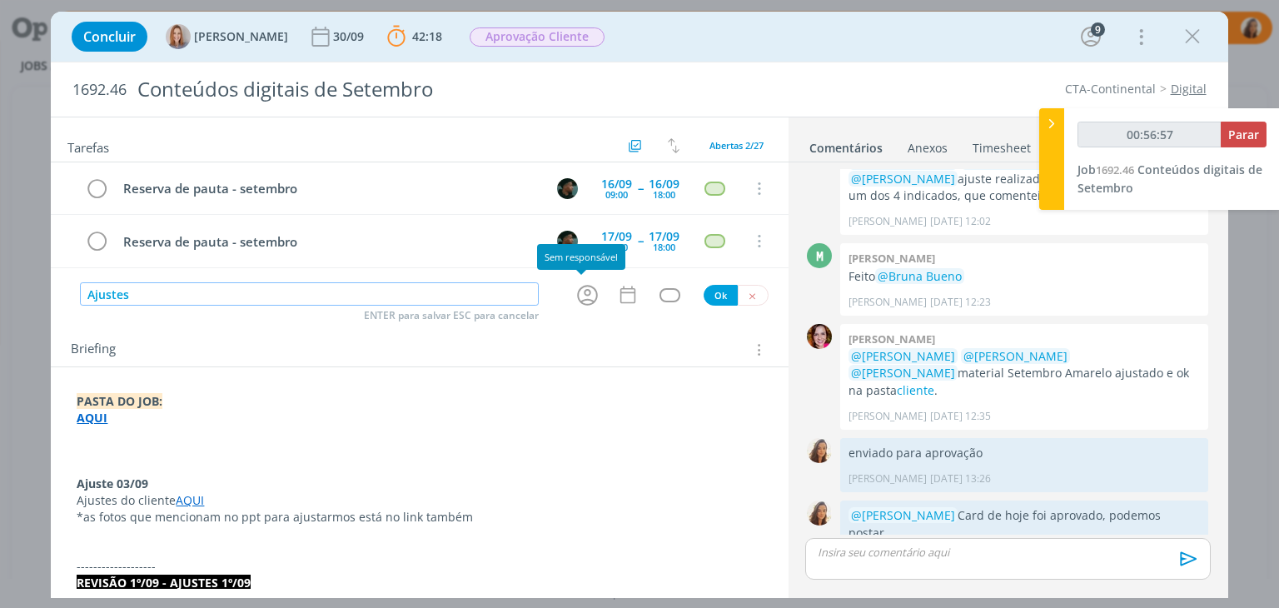
type input "00:56:58"
click at [586, 293] on icon "dialog" at bounding box center [588, 295] width 26 height 26
type input "Ajustes"
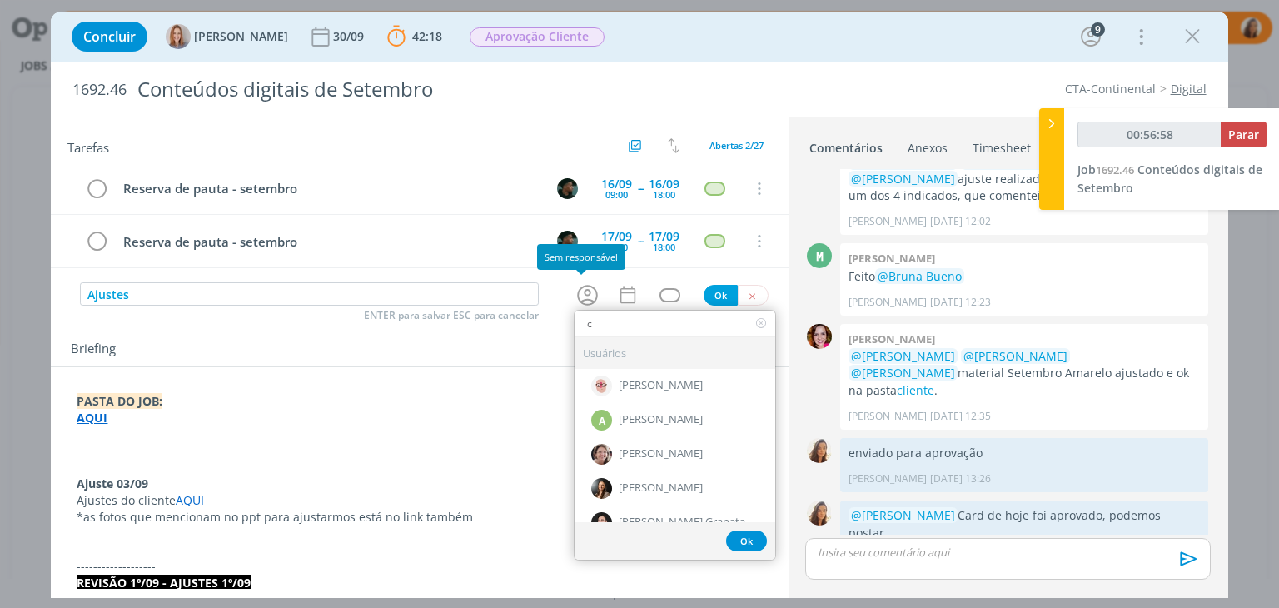
type input "cr"
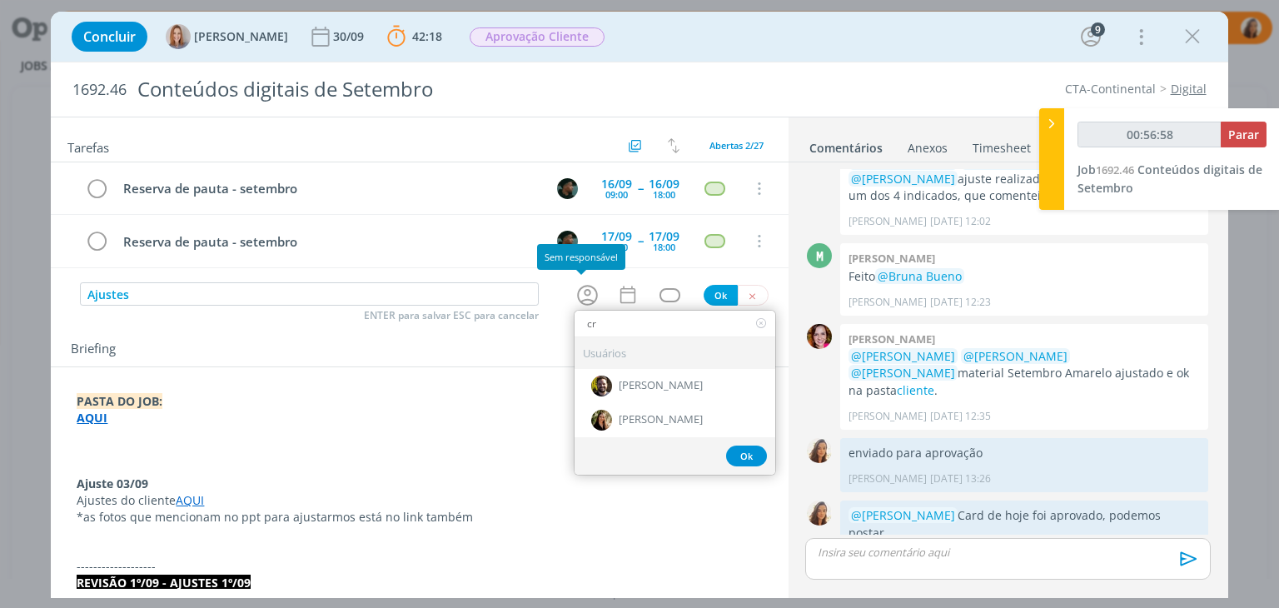
type input "00:56:59"
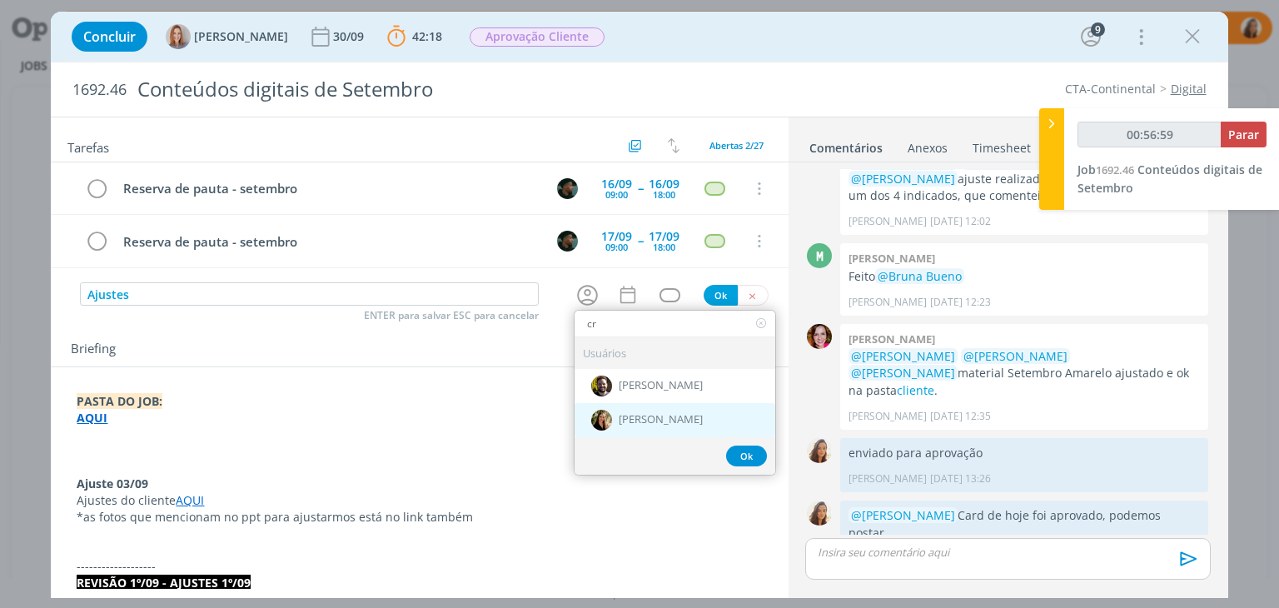
type input "cr"
click at [695, 418] on div "[PERSON_NAME]" at bounding box center [675, 419] width 201 height 34
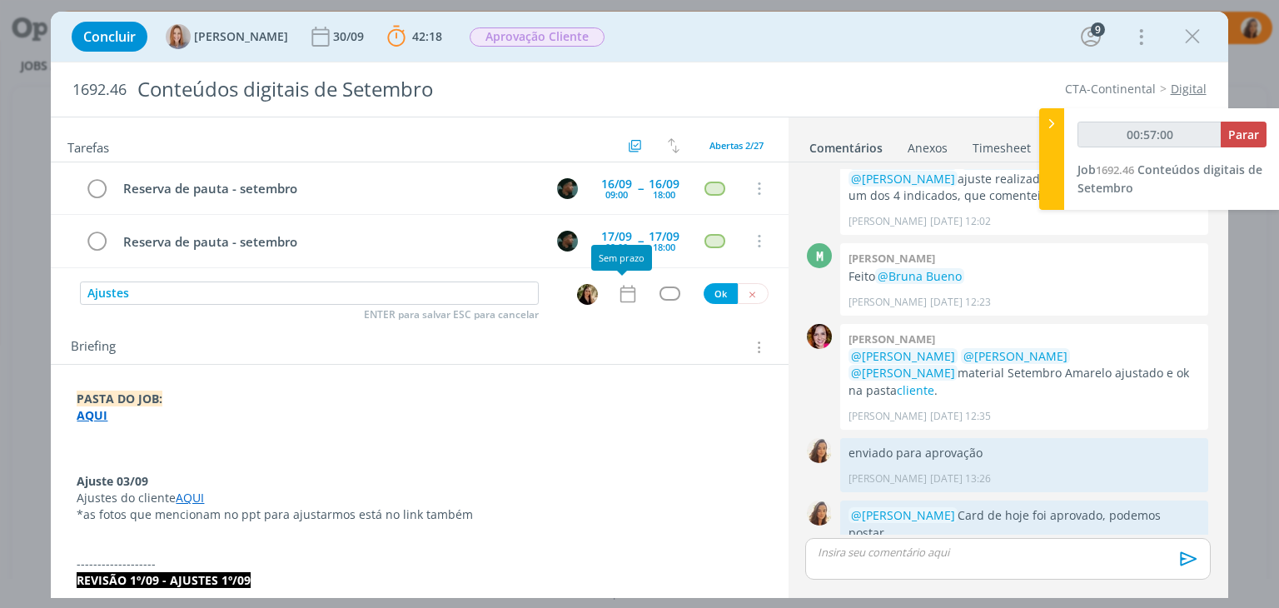
click at [617, 294] on icon "dialog" at bounding box center [628, 294] width 22 height 22
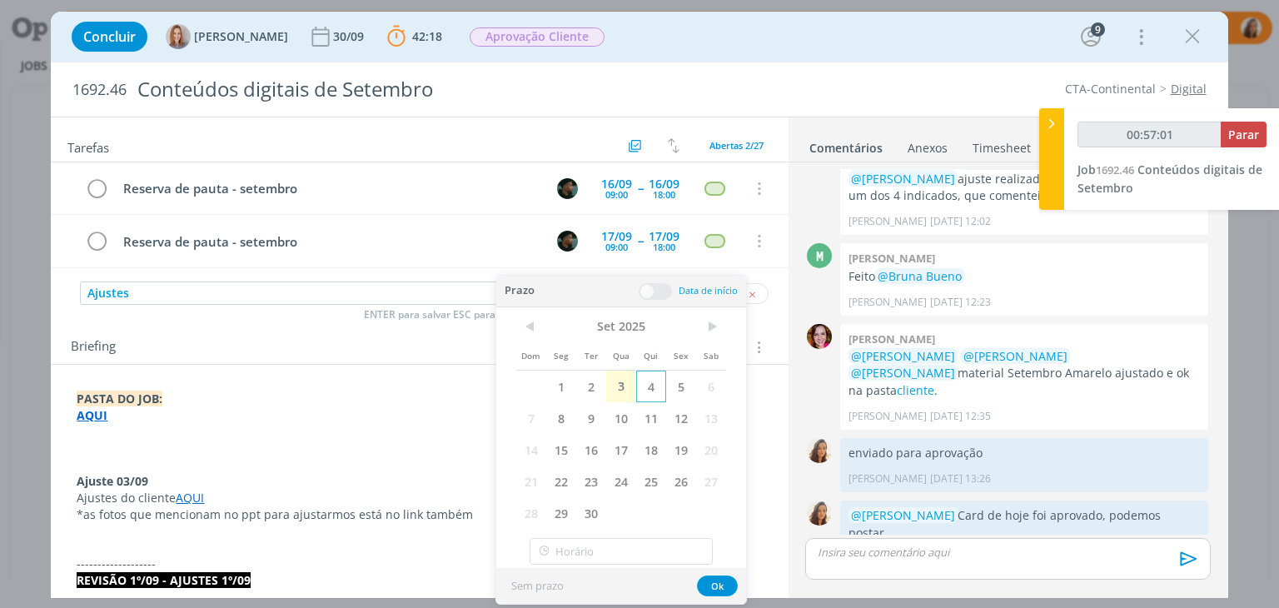
click at [647, 382] on span "4" at bounding box center [651, 387] width 30 height 32
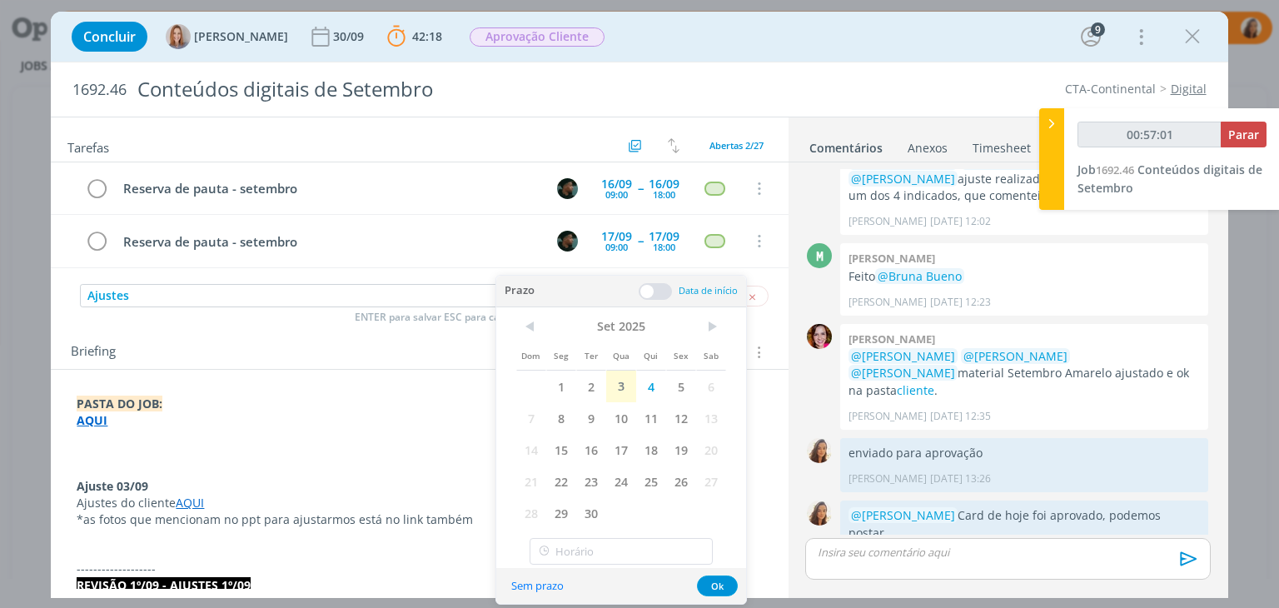
click at [666, 292] on span at bounding box center [655, 291] width 33 height 17
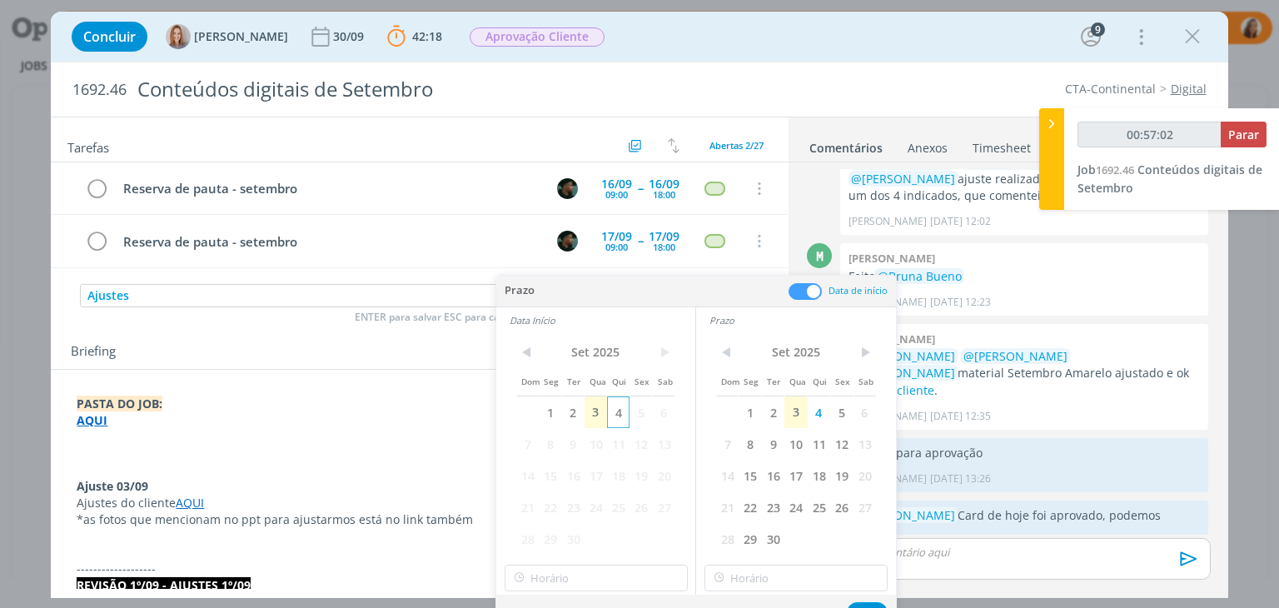
click at [625, 407] on span "4" at bounding box center [618, 412] width 22 height 32
type input "00:57:03"
type input "12:00"
click at [599, 579] on input "12:00" at bounding box center [596, 578] width 183 height 27
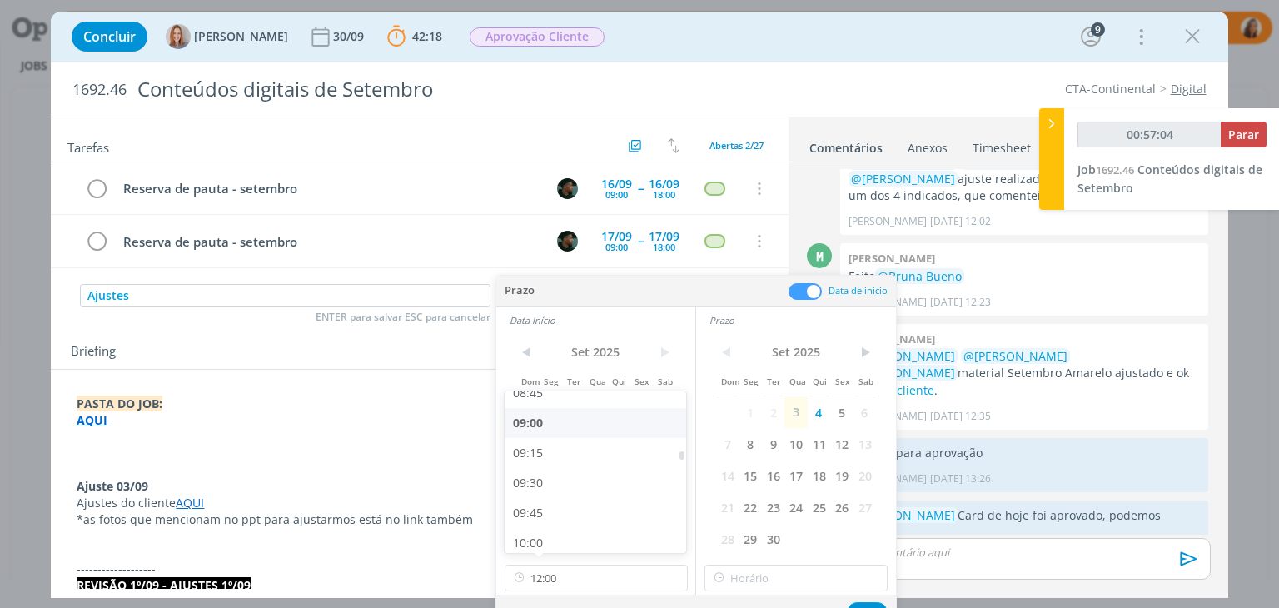
type input "00:57:05"
click at [617, 424] on div "09:00" at bounding box center [598, 423] width 187 height 30
type input "09:00"
type input "12:00"
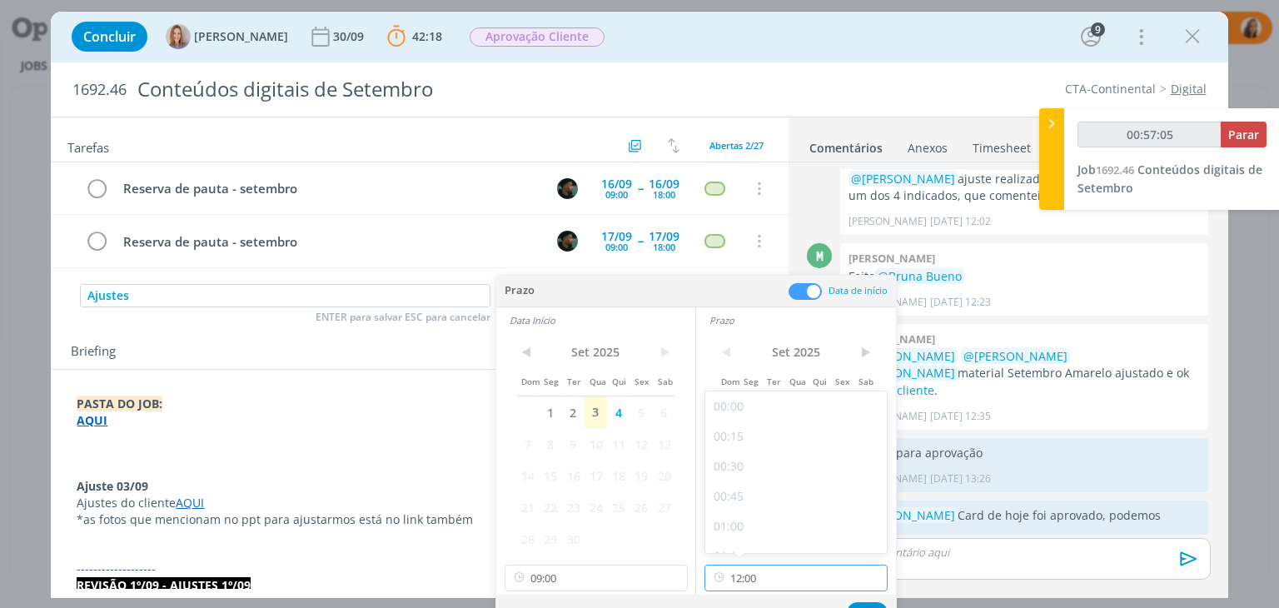
click at [765, 581] on input "12:00" at bounding box center [796, 578] width 183 height 27
type input "00:57:07"
click at [743, 541] on div "10:00" at bounding box center [798, 543] width 187 height 30
type input "10:00"
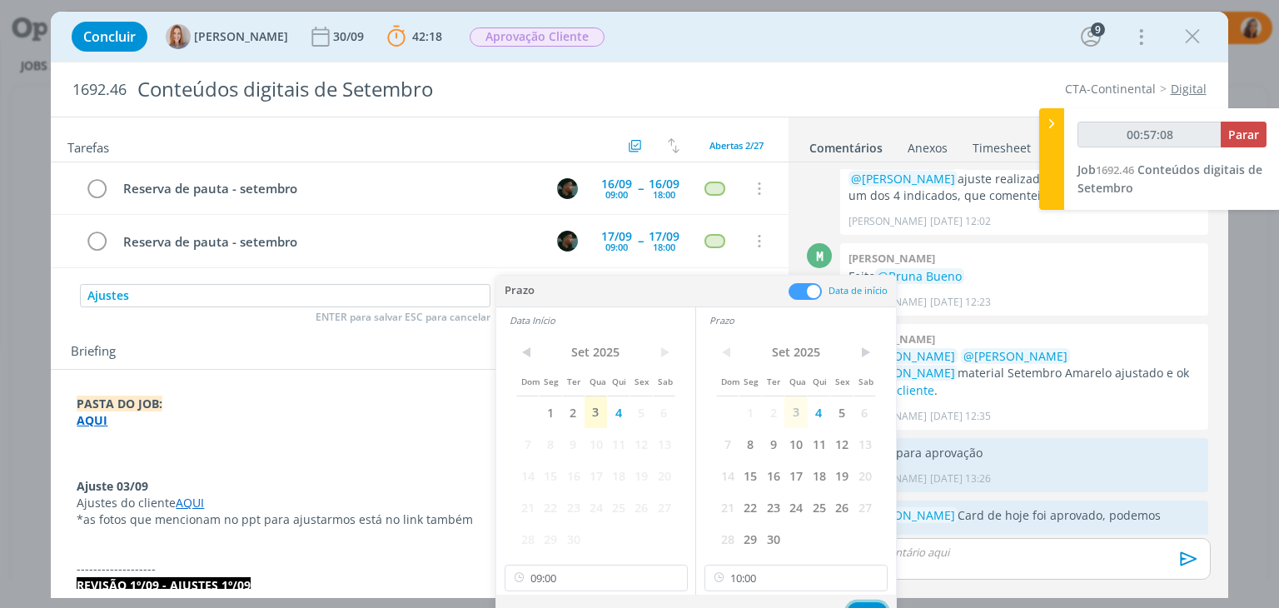
click at [864, 604] on button "Ok" at bounding box center [867, 612] width 41 height 21
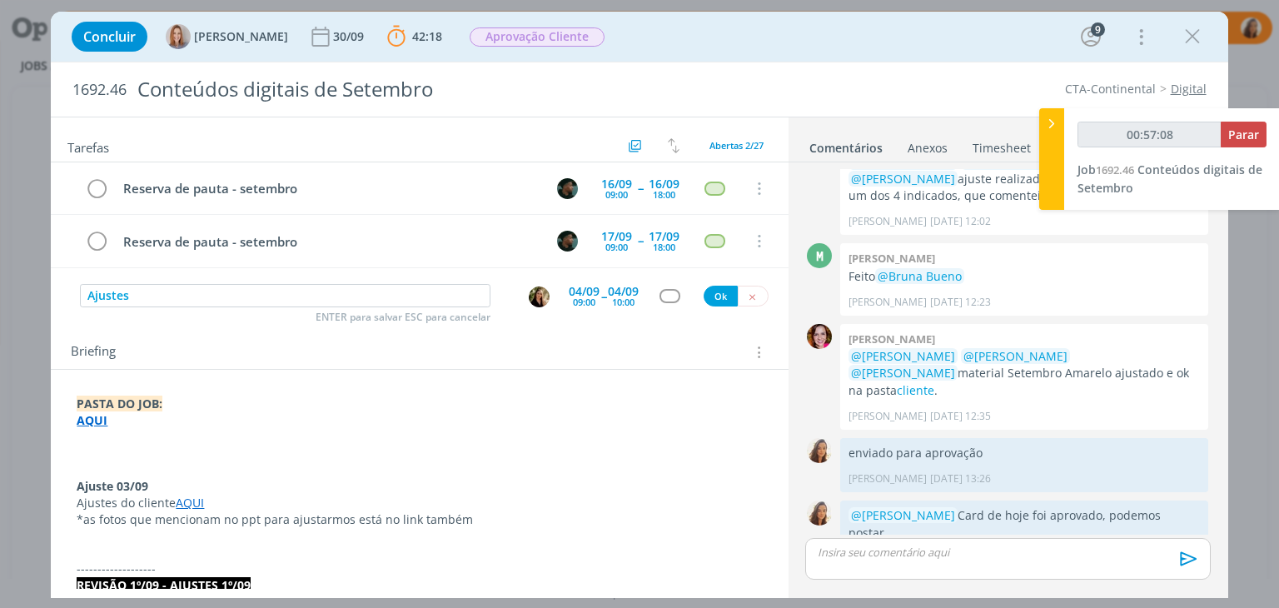
type input "00:57:09"
click at [716, 294] on button "Ok" at bounding box center [721, 296] width 34 height 21
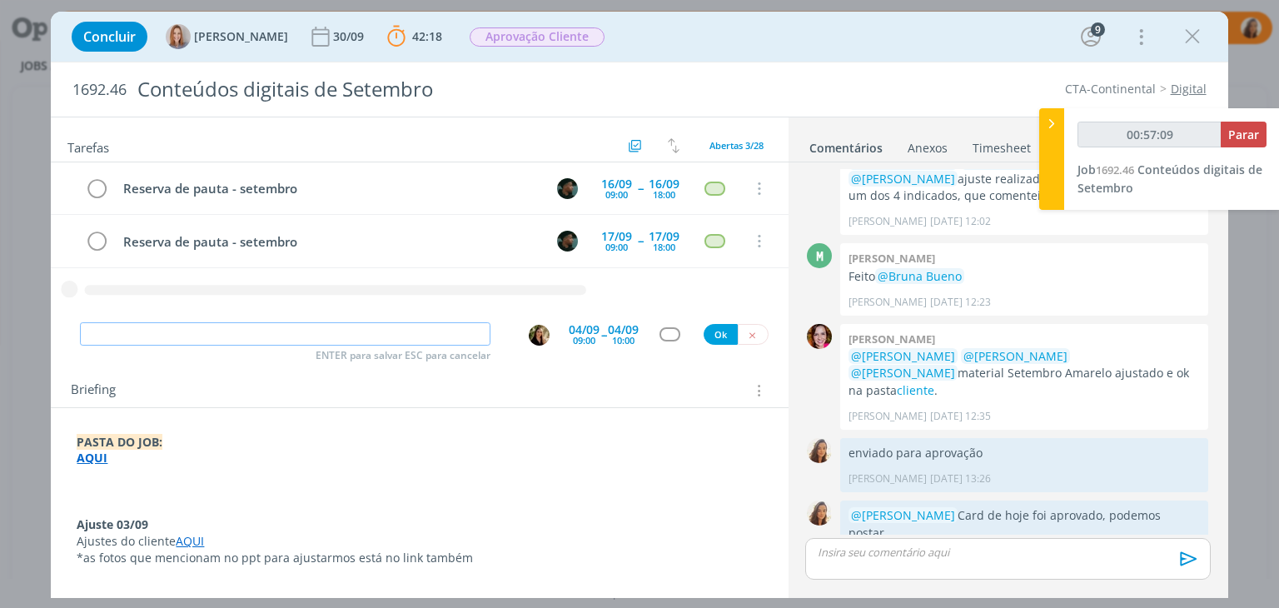
type input "00:57:10"
type input "Ajuste"
type input "00:57:11"
type input "Ajustes"
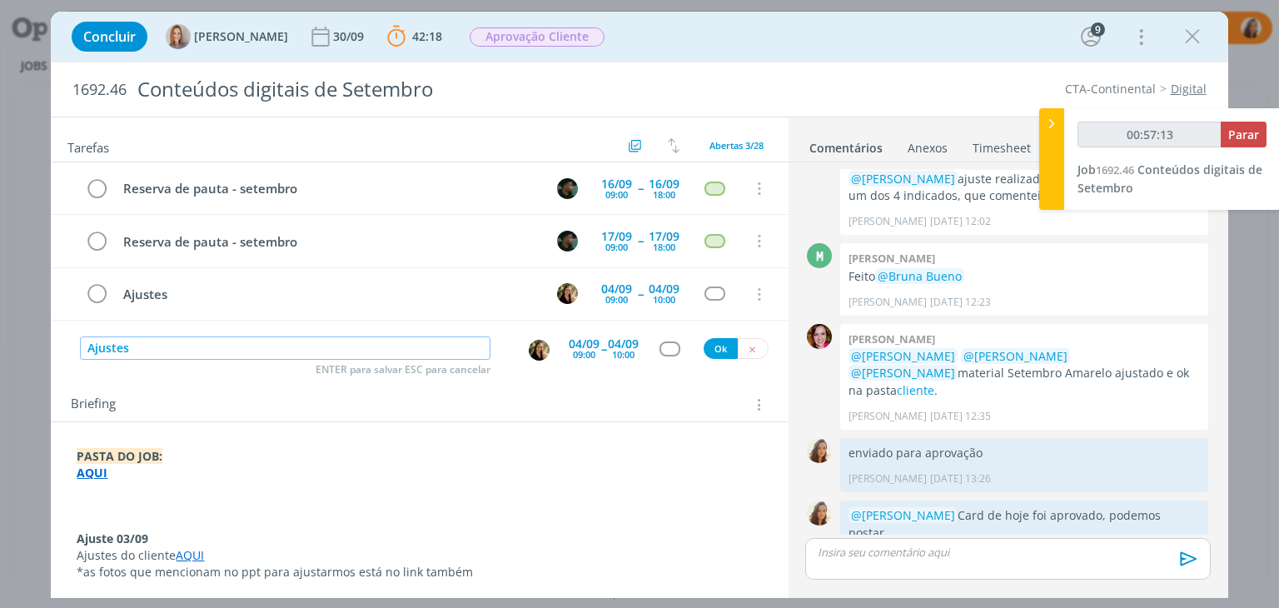
scroll to position [2662, 0]
type input "00:57:14"
click at [538, 344] on img "dialog" at bounding box center [539, 350] width 21 height 21
type input "Ajustes"
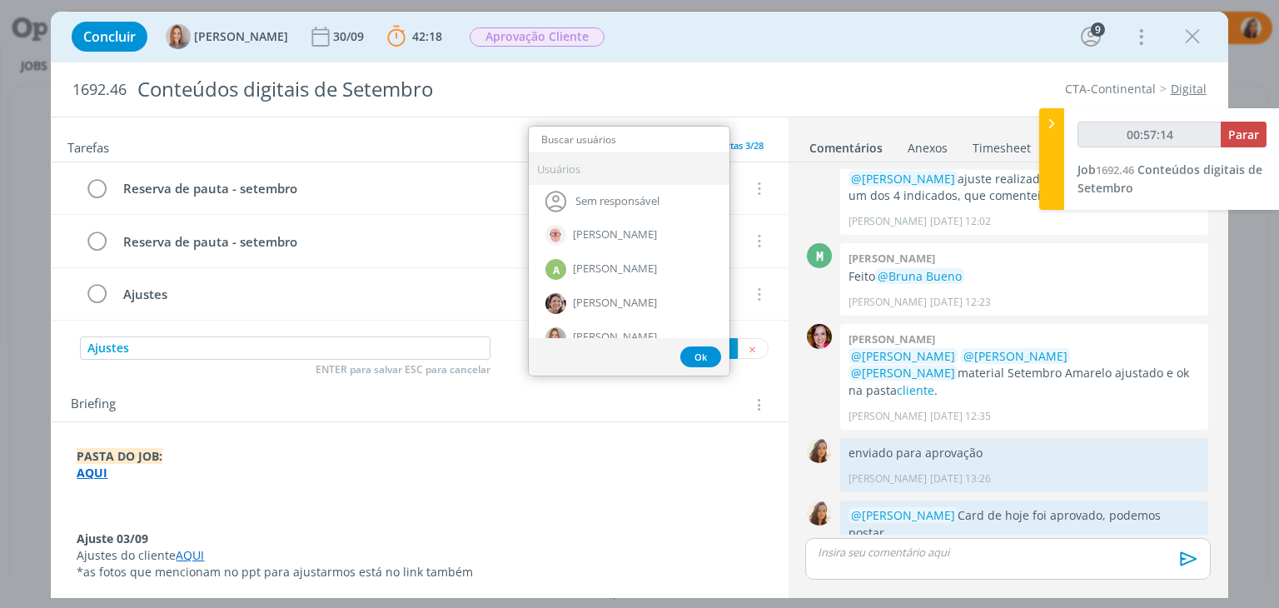
type input "m"
type input "00:57:15"
type input "mar"
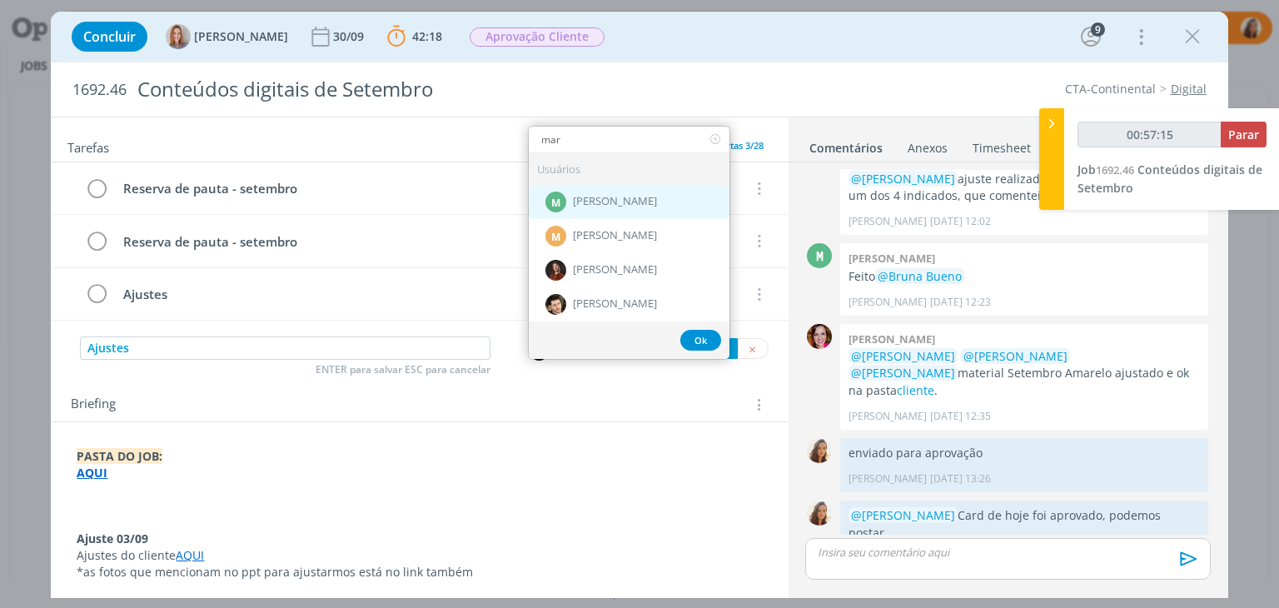
type input "00:57:16"
type input "mar"
click at [650, 196] on div "M Marcel Ali" at bounding box center [629, 201] width 201 height 34
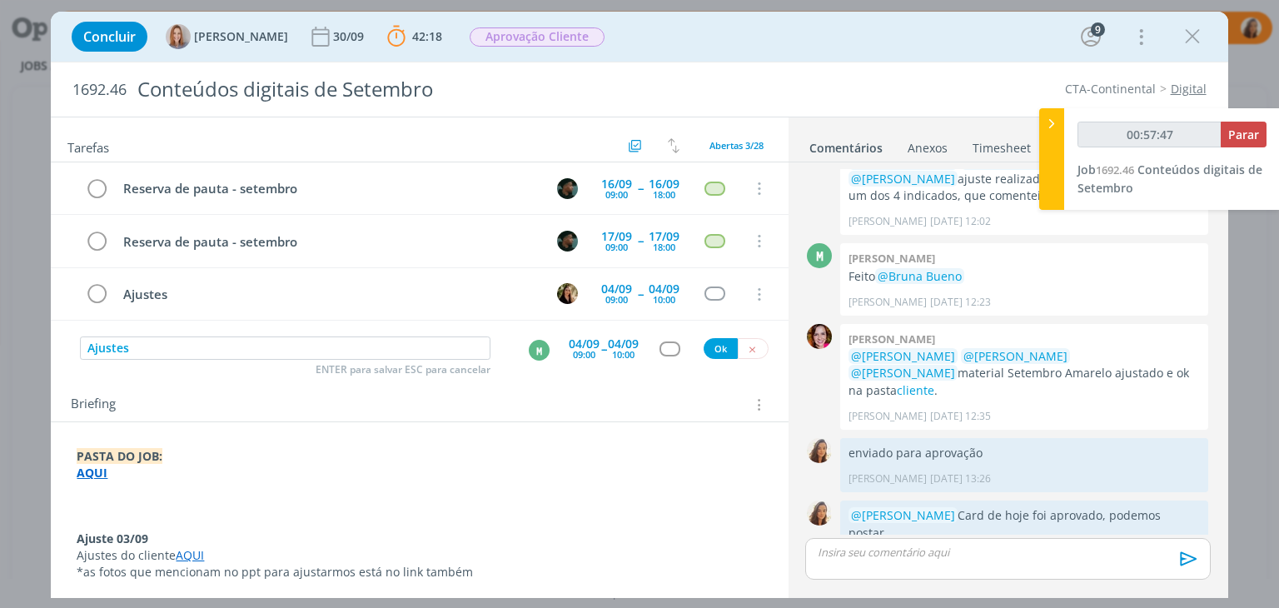
click at [583, 356] on div "09:00" at bounding box center [584, 354] width 22 height 9
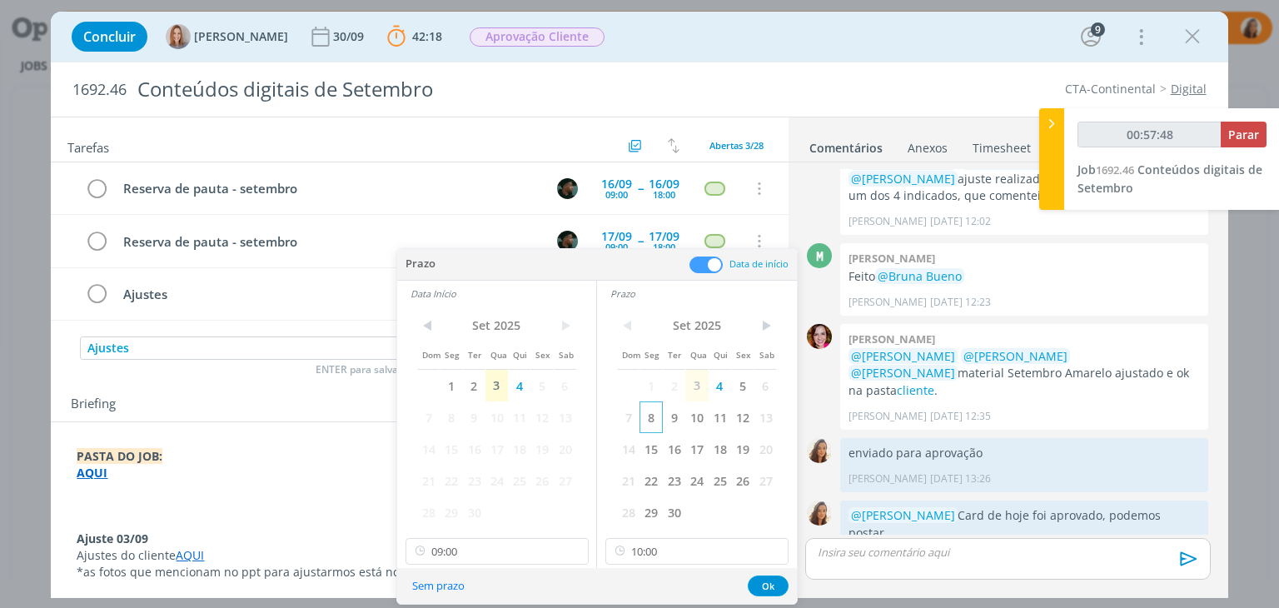
click at [643, 416] on span "8" at bounding box center [651, 417] width 22 height 32
click at [466, 421] on span "9" at bounding box center [474, 417] width 22 height 32
click at [459, 416] on span "8" at bounding box center [451, 417] width 22 height 32
click at [768, 584] on button "Ok" at bounding box center [768, 586] width 41 height 21
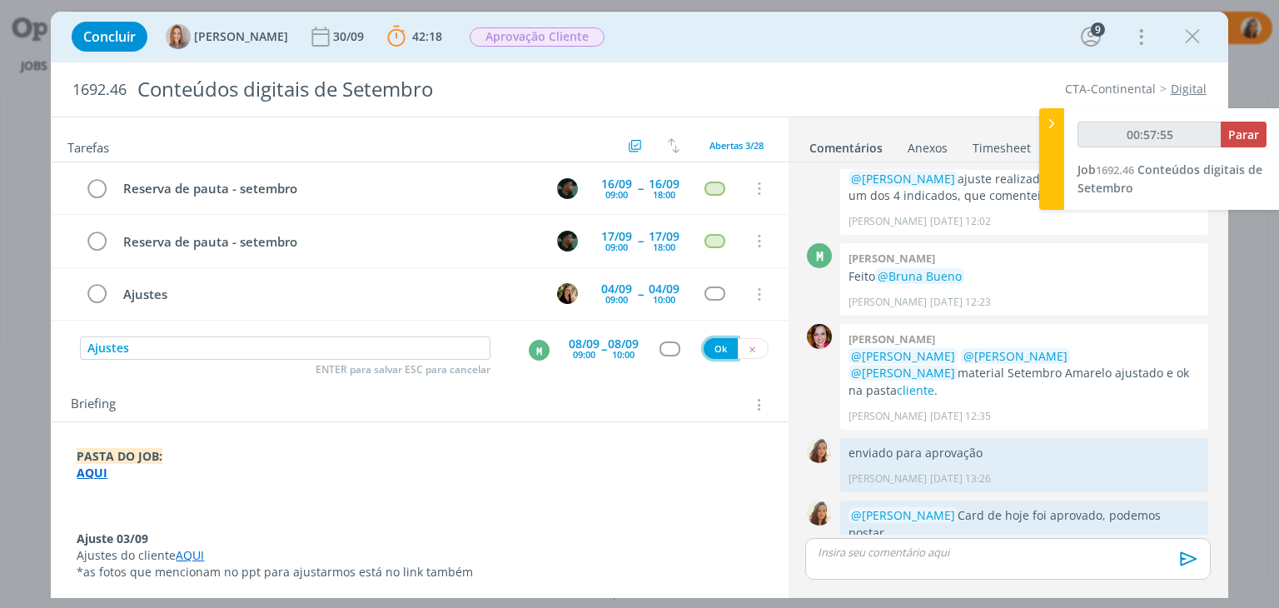
type input "00:57:56"
click at [704, 345] on button "Ok" at bounding box center [721, 348] width 34 height 21
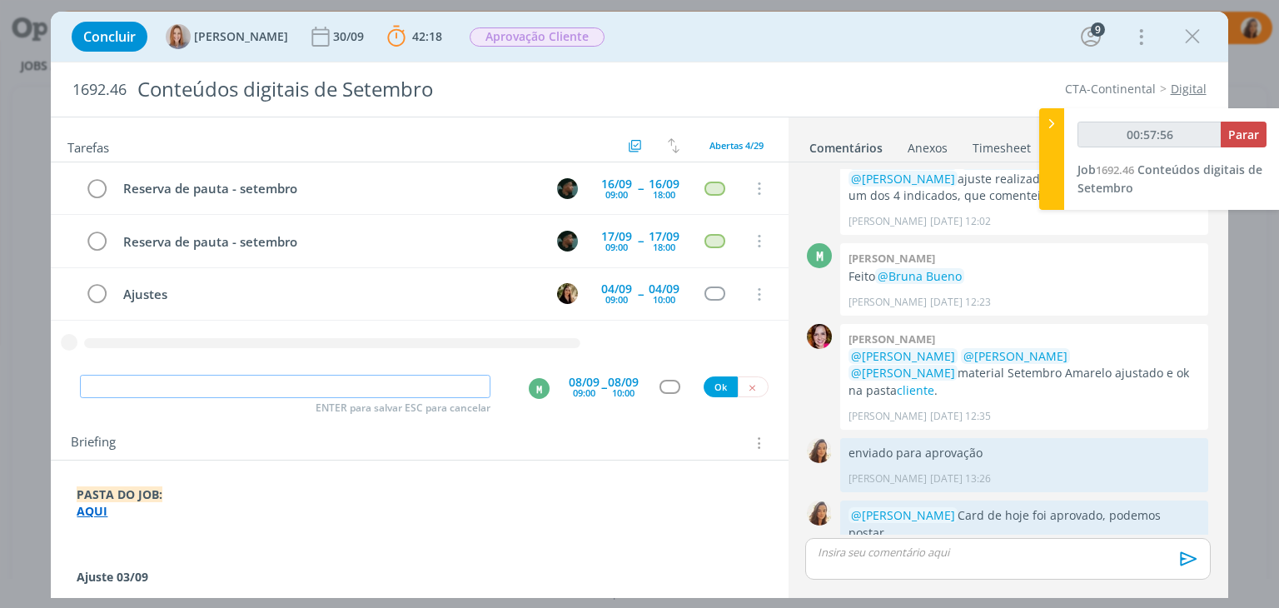
type input "00:57:57"
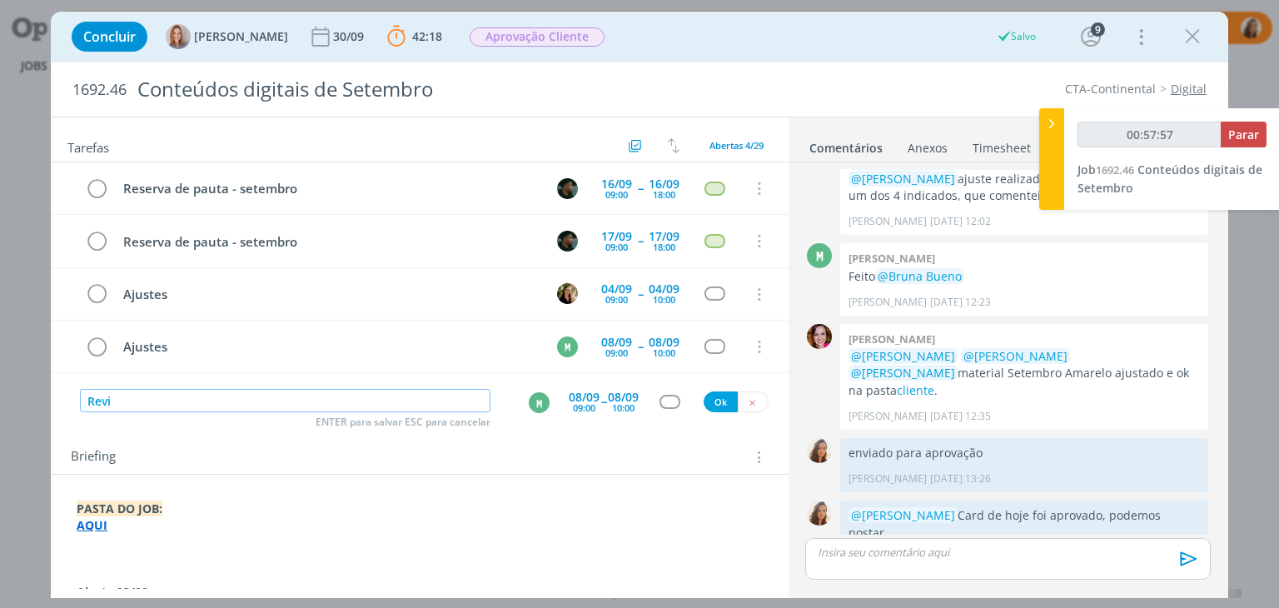
type input "Revis"
type input "00:57:58"
type input "Revisão ajus"
type input "00:57:59"
type input "Revisão ajustes"
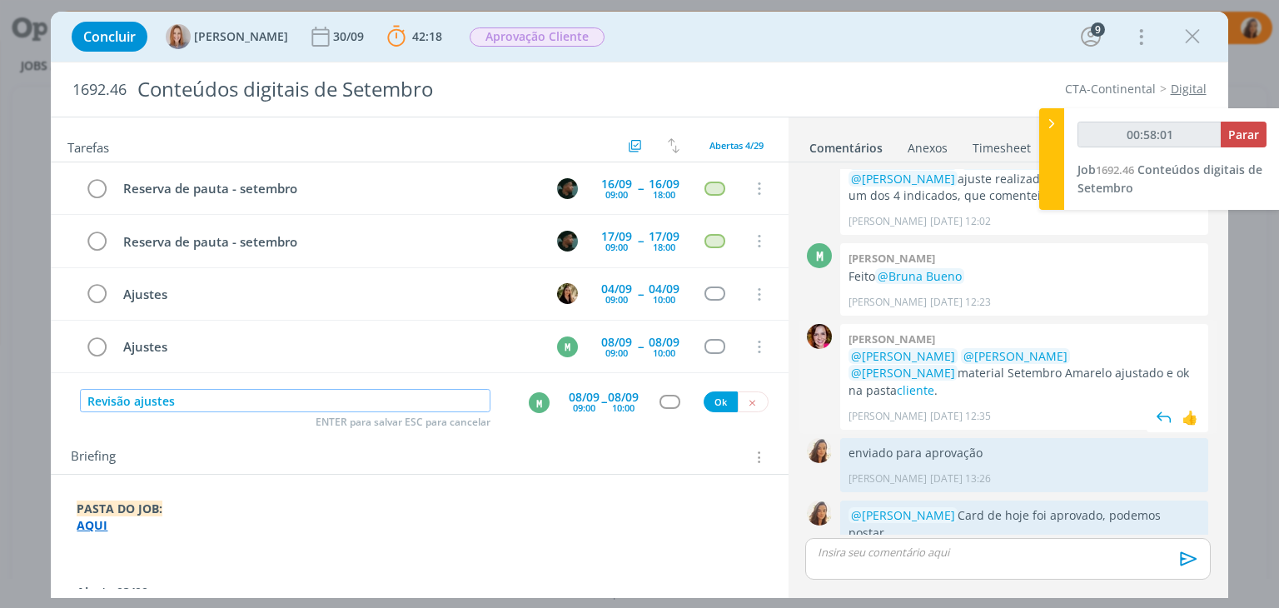
type input "00:58:02"
type input "Revisão ajustes"
click at [935, 382] on link "cliente" at bounding box center [915, 390] width 37 height 16
type input "00:58:29"
click at [536, 395] on div "M" at bounding box center [539, 402] width 21 height 21
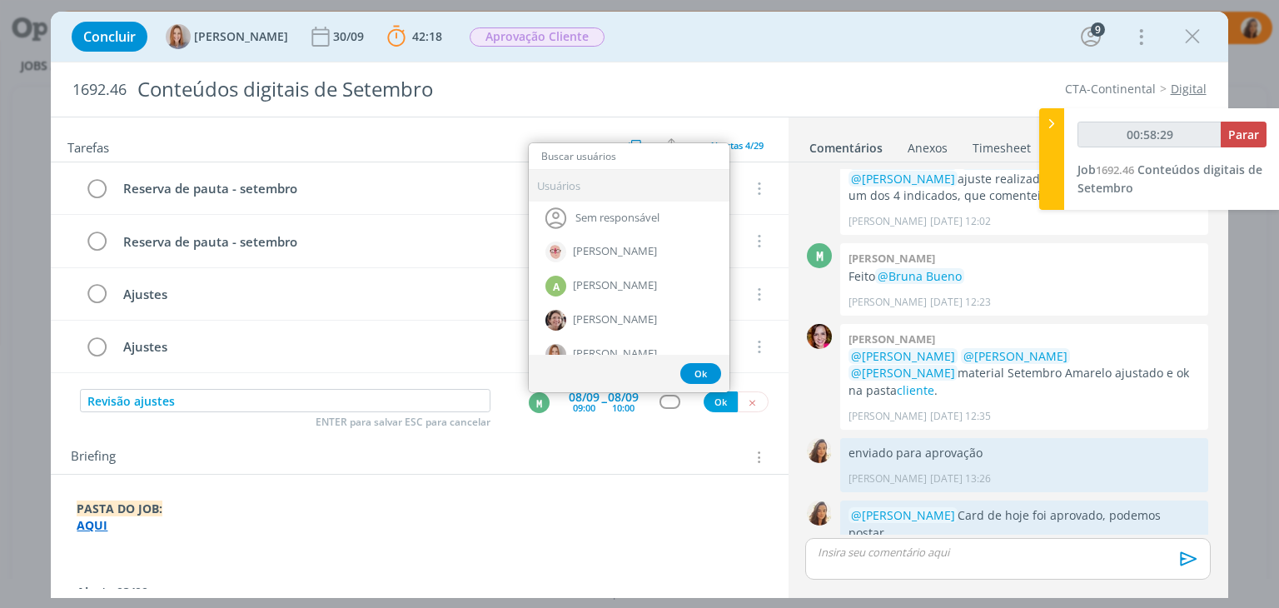
type input "b"
type input "00:58:30"
type input "bru"
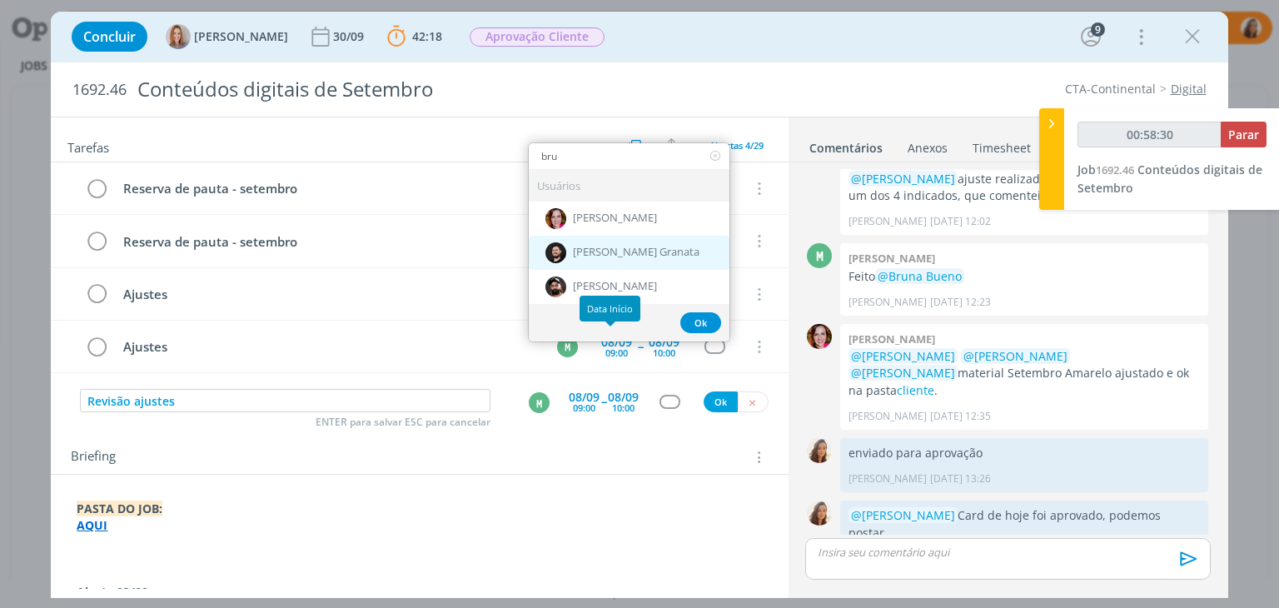
type input "00:58:31"
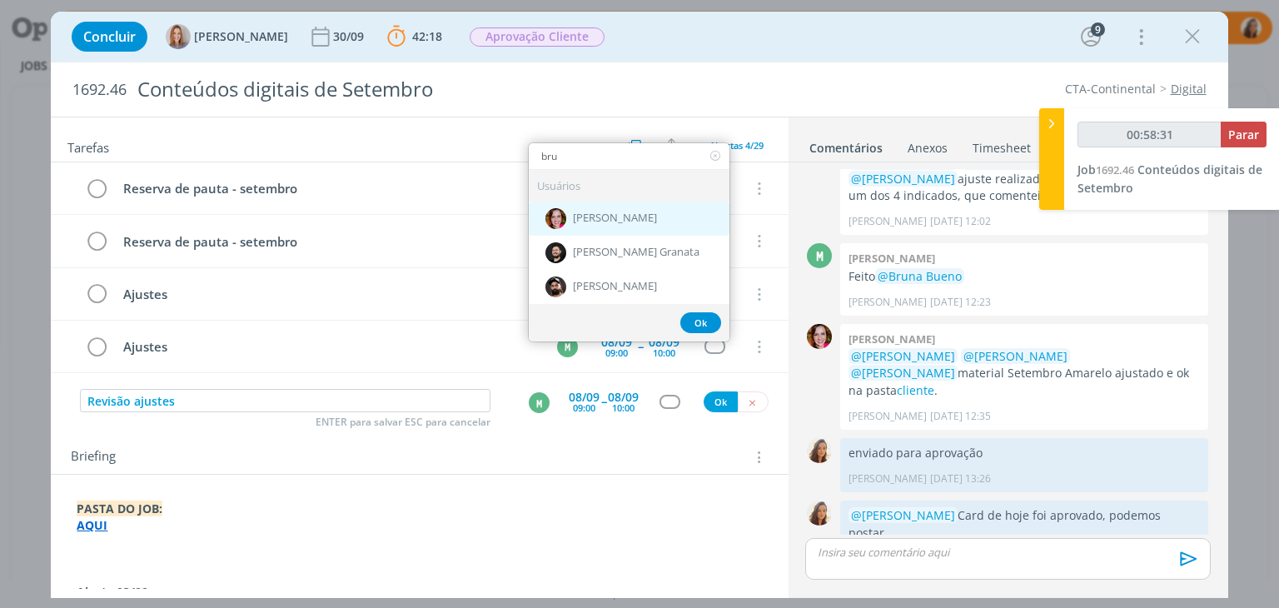
type input "bru"
click at [618, 214] on span "[PERSON_NAME]" at bounding box center [615, 218] width 84 height 13
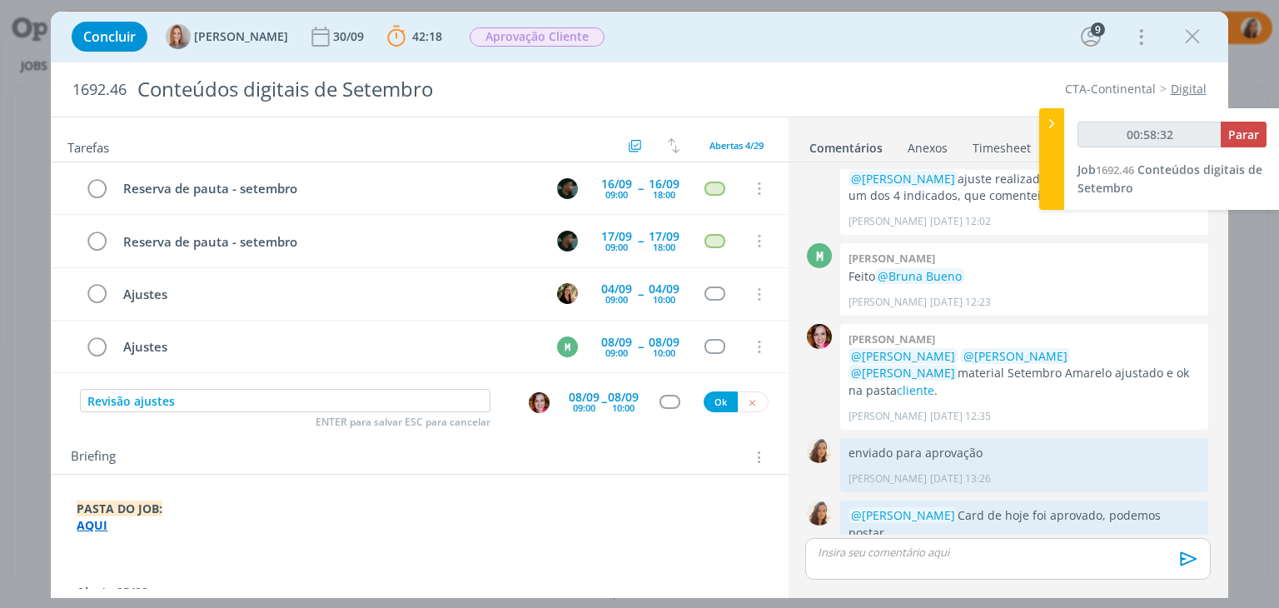
click at [576, 403] on div "09:00" at bounding box center [584, 407] width 22 height 9
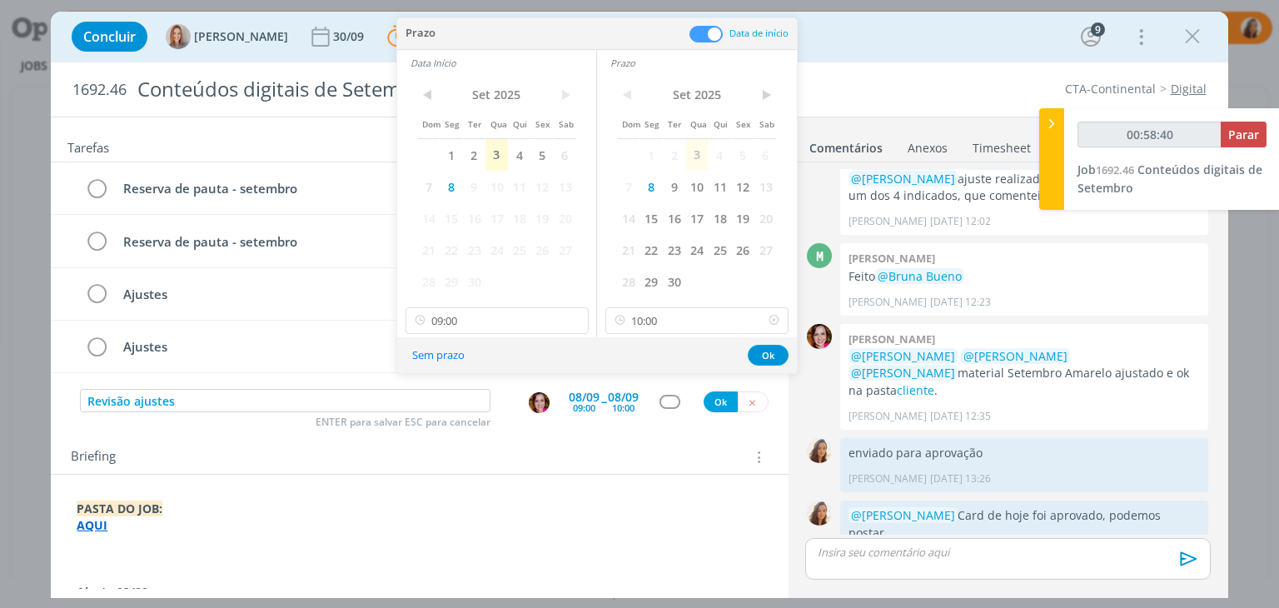
type input "00:58:41"
click at [772, 322] on icon at bounding box center [774, 320] width 21 height 27
click at [516, 314] on input "09:00" at bounding box center [497, 320] width 183 height 27
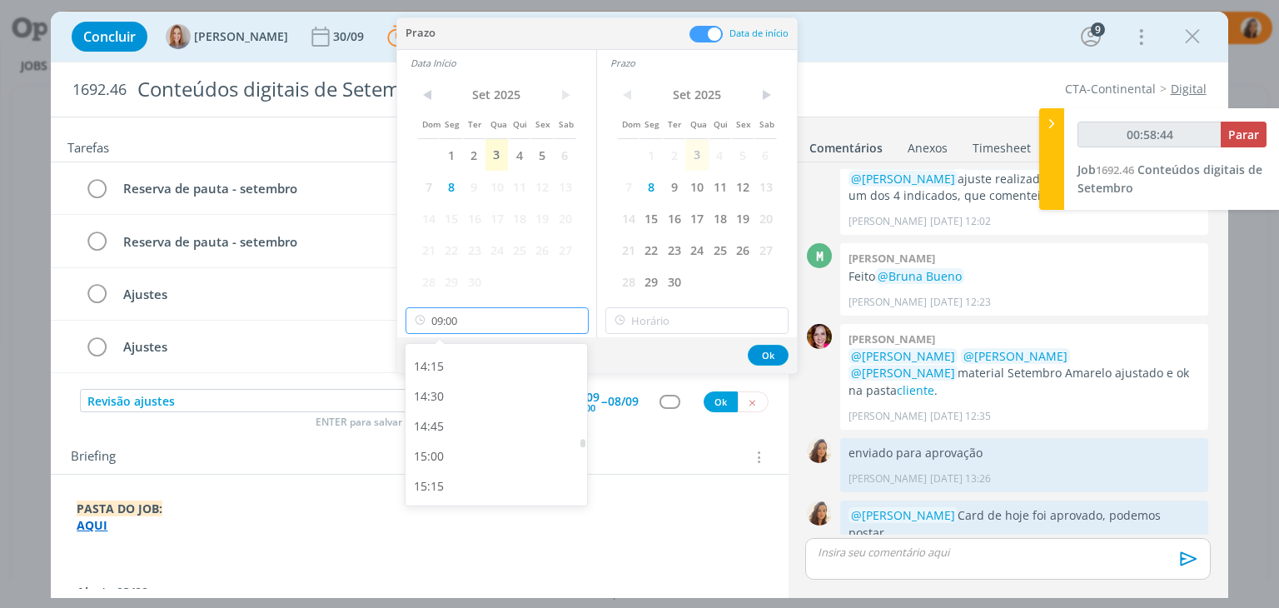
scroll to position [1702, 0]
click at [511, 452] on div "15:00" at bounding box center [499, 456] width 187 height 30
type input "00:58:45"
type input "15:00"
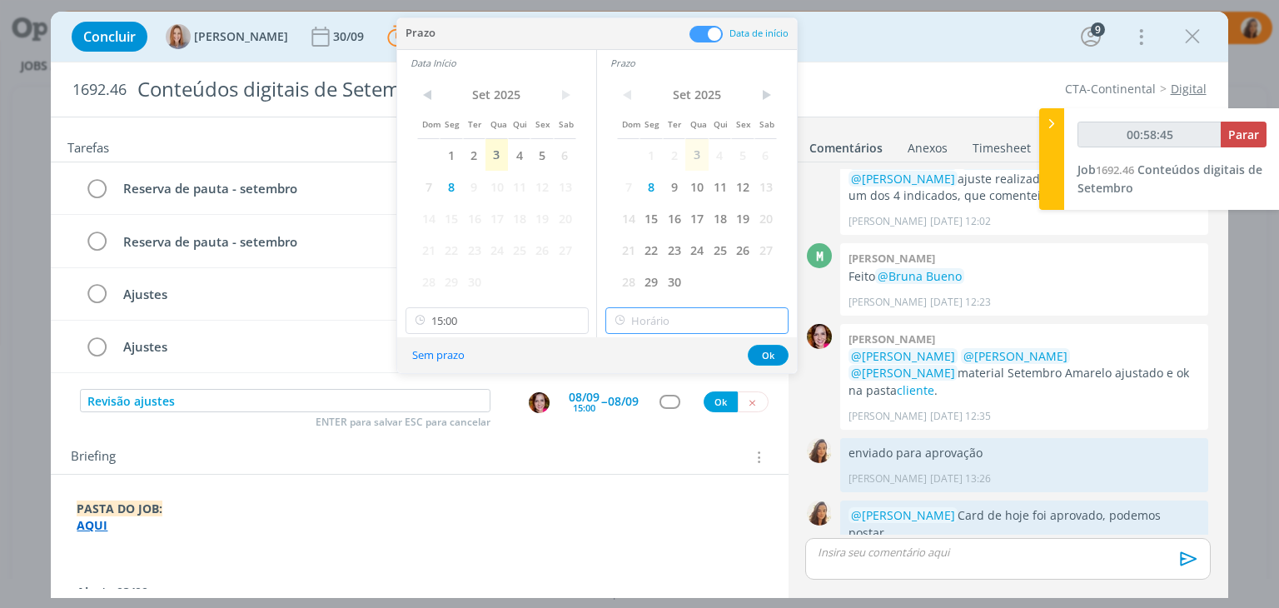
type input "00:58:46"
type input "15:00"
click at [650, 323] on input "15:00" at bounding box center [697, 320] width 183 height 27
type input "00:58:48"
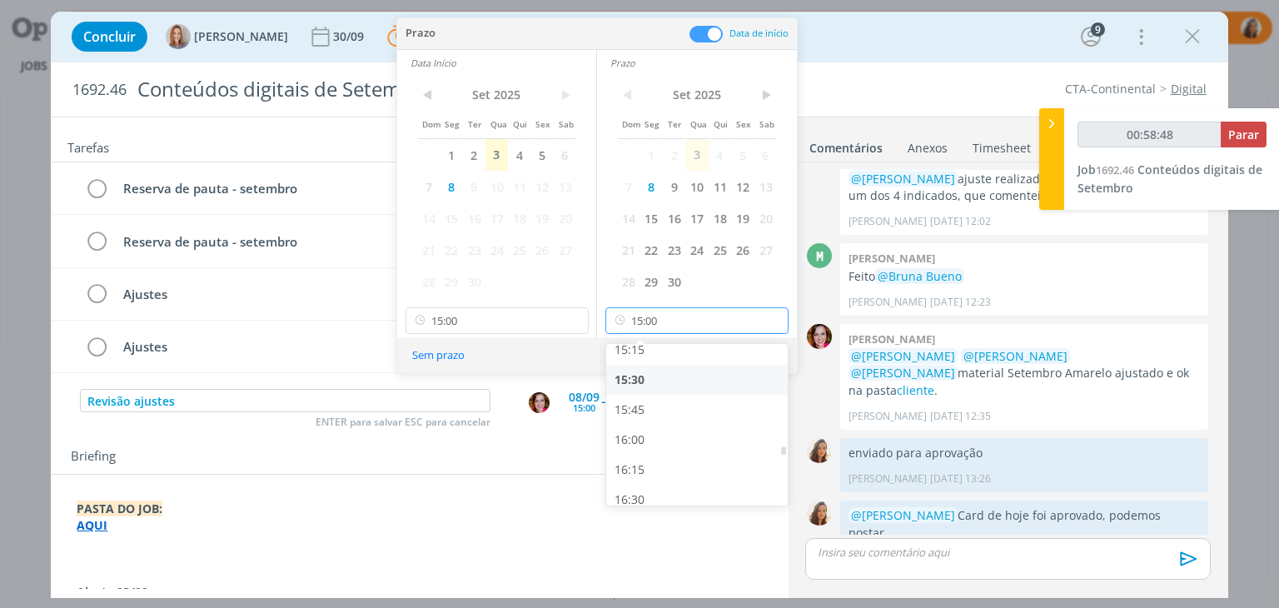
scroll to position [1839, 0]
click at [674, 443] on div "16:00" at bounding box center [699, 439] width 187 height 30
type input "16:00"
type input "00:58:49"
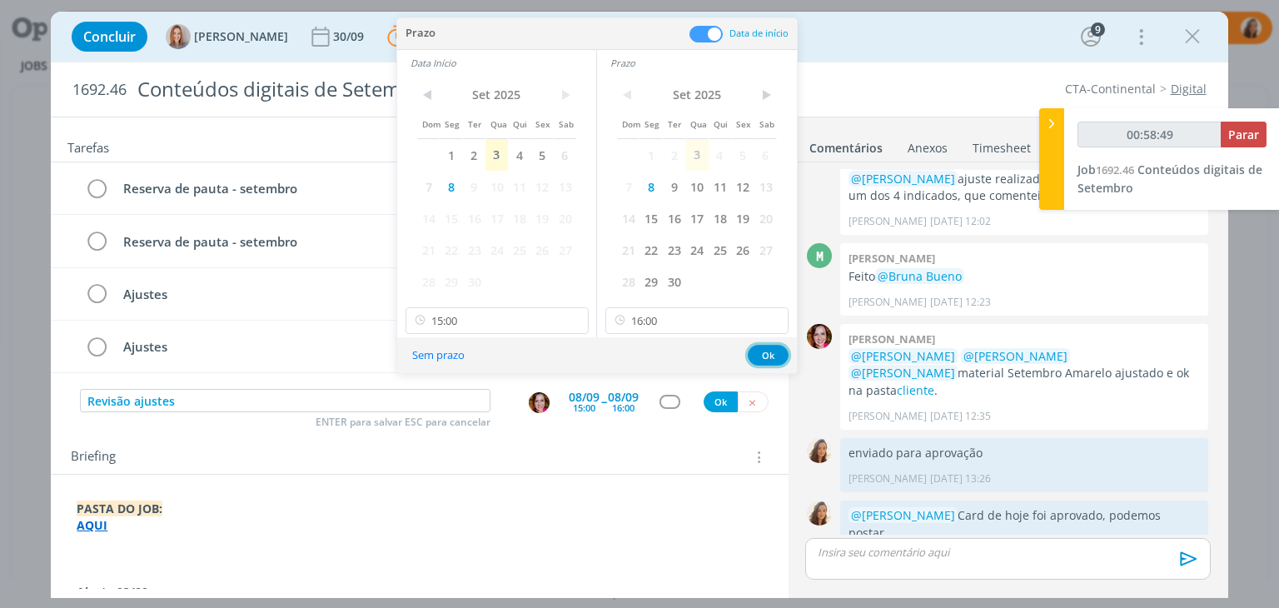
click at [766, 354] on button "Ok" at bounding box center [768, 355] width 41 height 21
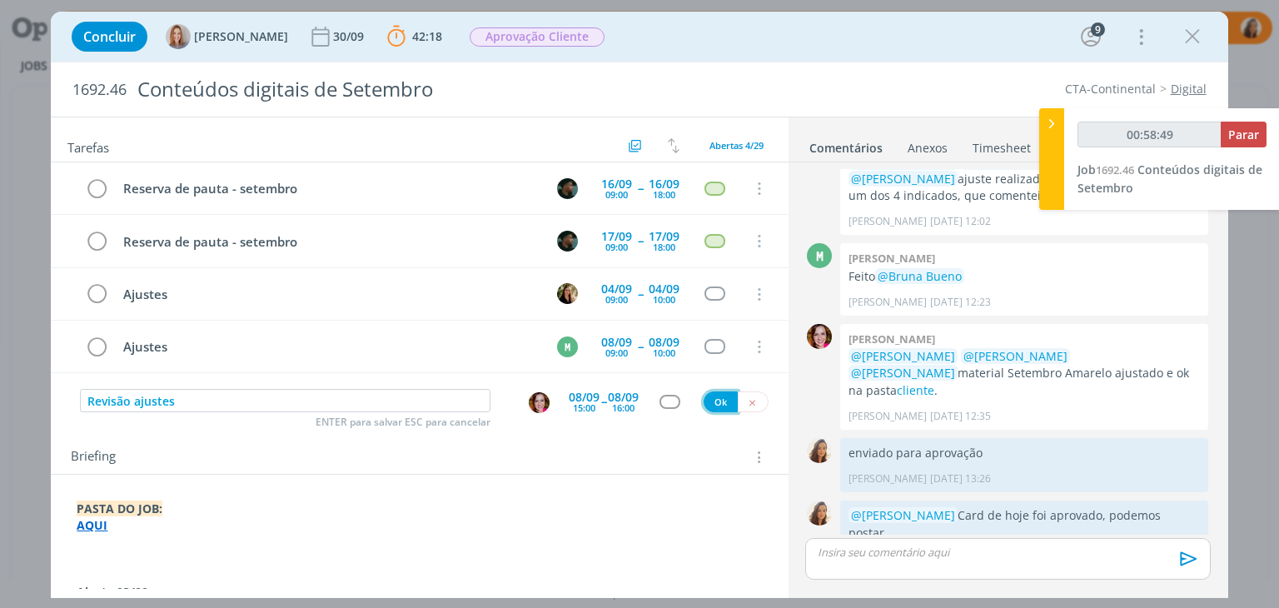
click at [718, 397] on button "Ok" at bounding box center [721, 401] width 34 height 21
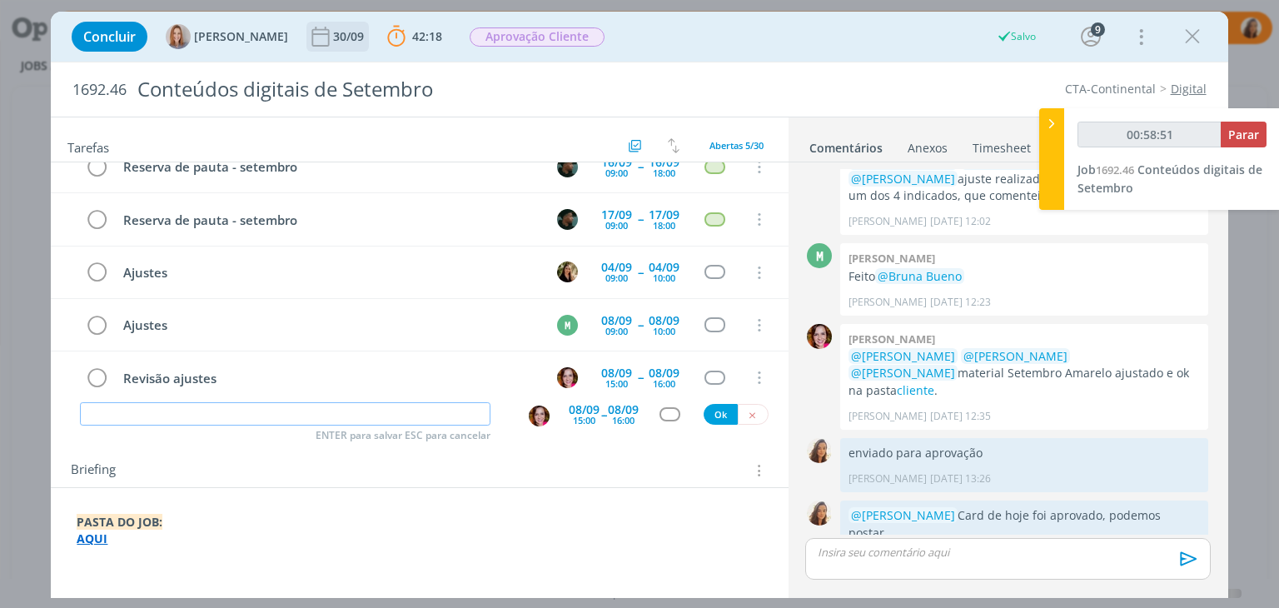
scroll to position [0, 0]
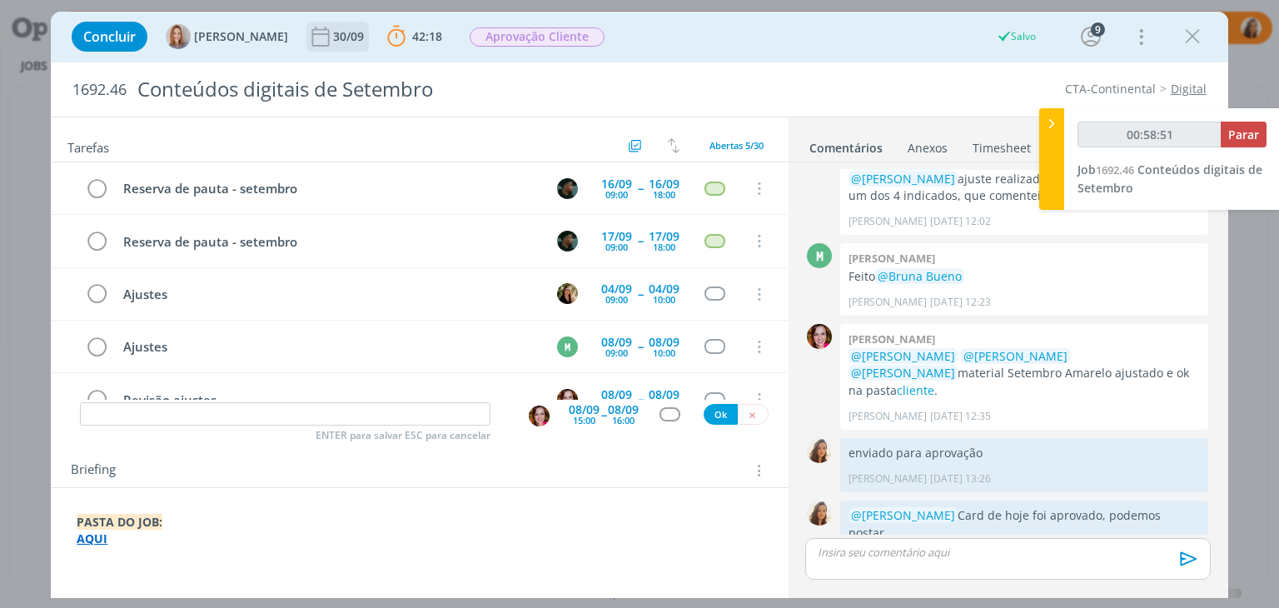
click at [346, 27] on div "30/09" at bounding box center [350, 37] width 34 height 30
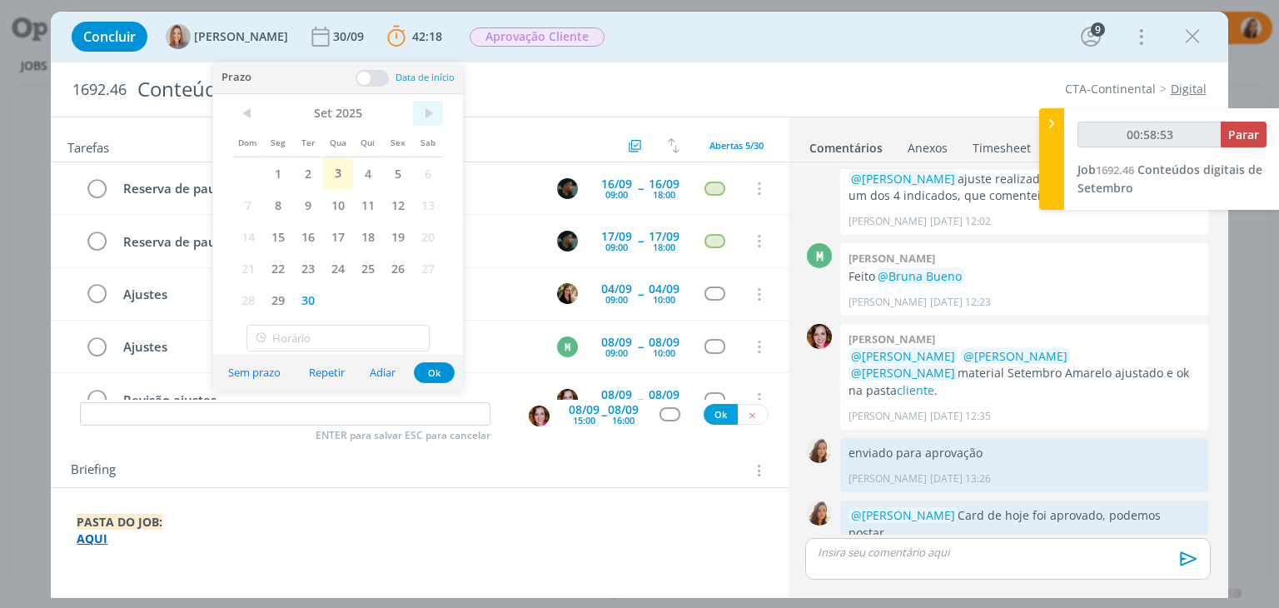
click at [433, 107] on span ">" at bounding box center [428, 113] width 30 height 25
click at [329, 202] on span "8" at bounding box center [338, 205] width 30 height 32
click at [252, 110] on span "<" at bounding box center [248, 113] width 30 height 25
click at [280, 203] on span "8" at bounding box center [278, 205] width 30 height 32
click at [502, 35] on span "Aprovação Cliente" at bounding box center [537, 36] width 135 height 19
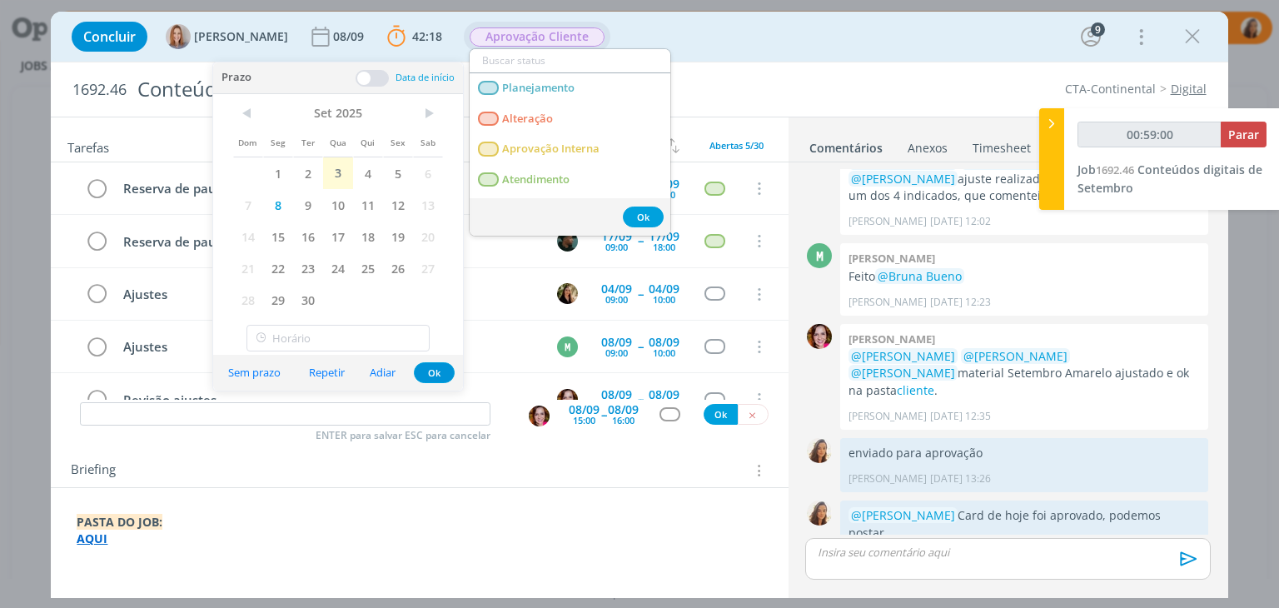
type input "00:59:01"
type input "a"
type input "00:59:02"
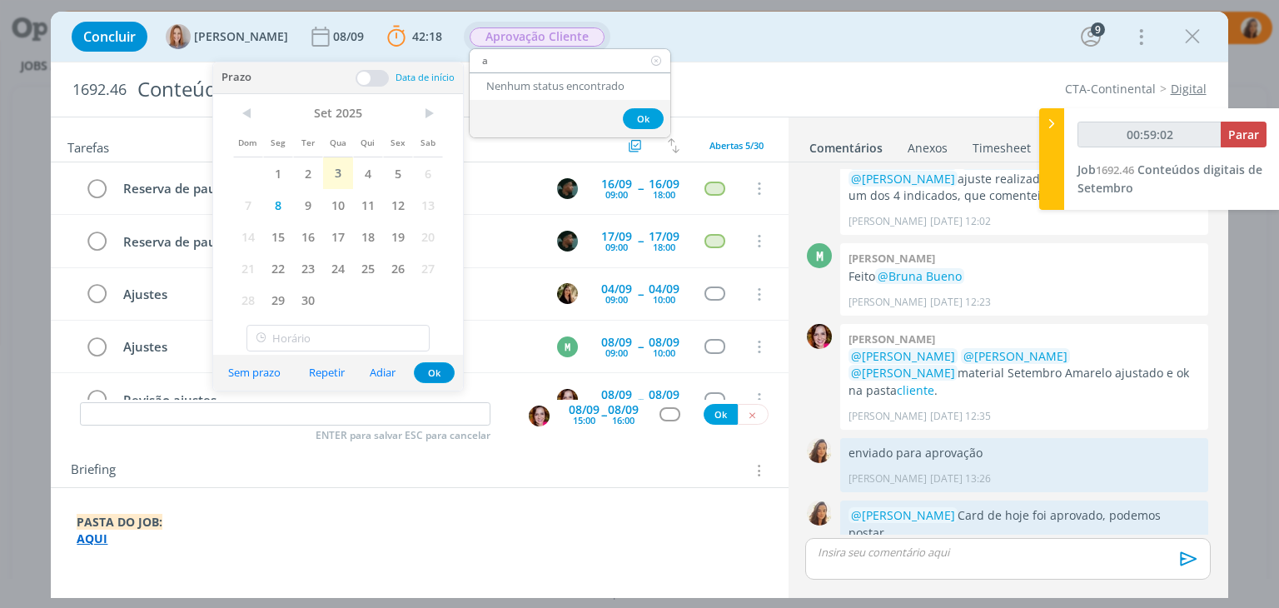
type input "aj"
type input "00:59:03"
type input "a"
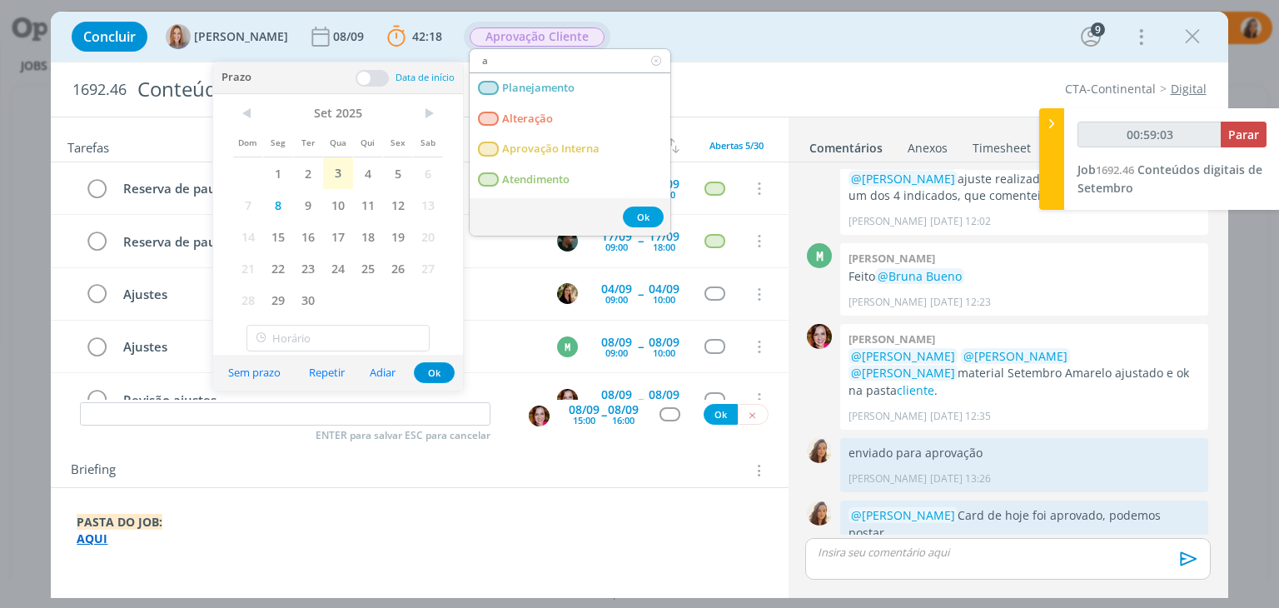
type input "00:59:04"
type input "a"
click at [521, 112] on span "Alteração" at bounding box center [528, 118] width 51 height 13
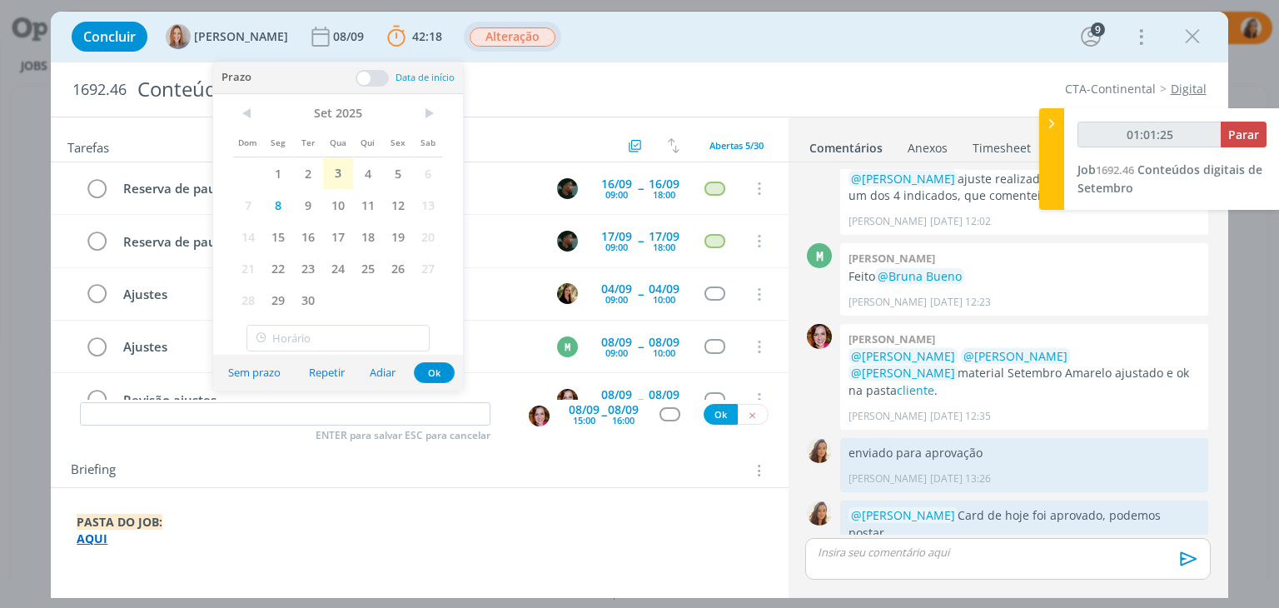
click at [590, 454] on div "Briefing Briefings Predefinidos Versões do Briefing Ver Briefing do Projeto" at bounding box center [419, 465] width 737 height 45
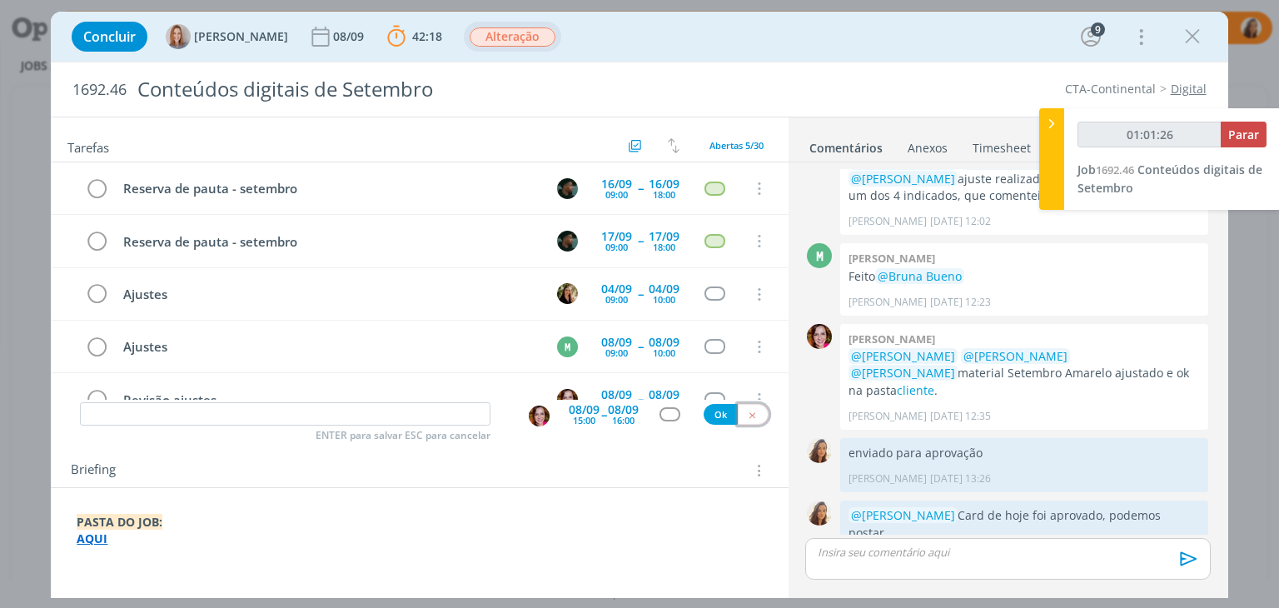
click at [738, 414] on button "dialog" at bounding box center [753, 414] width 31 height 21
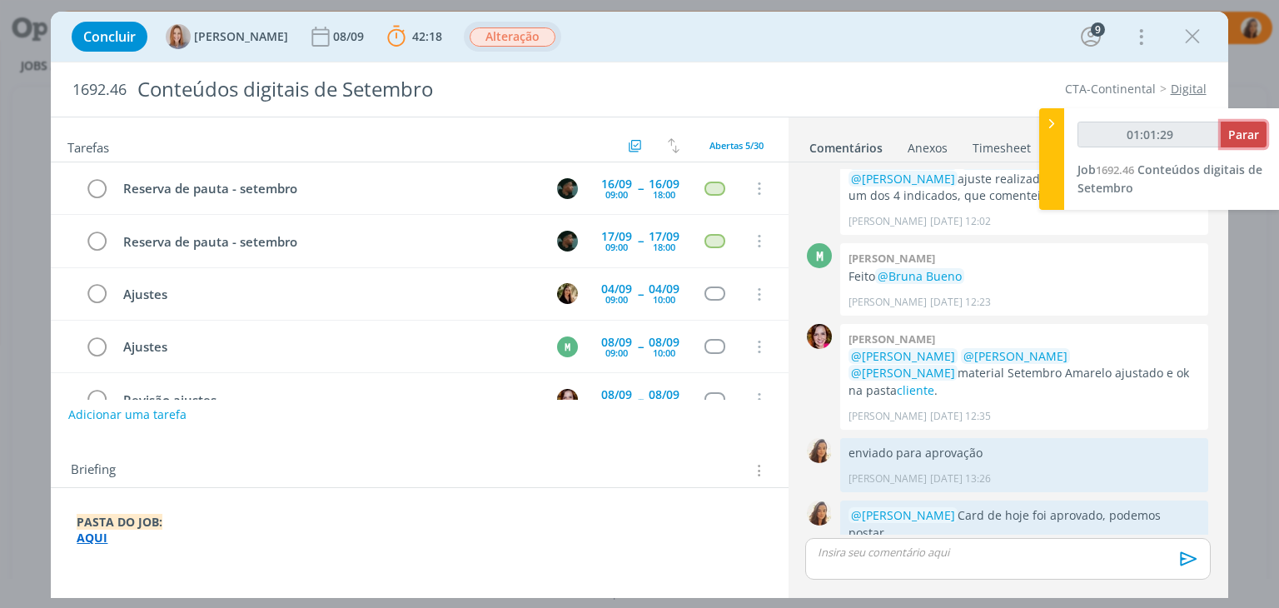
click at [1247, 133] on span "Parar" at bounding box center [1244, 135] width 31 height 16
click at [1248, 133] on span "Parar" at bounding box center [1244, 135] width 31 height 16
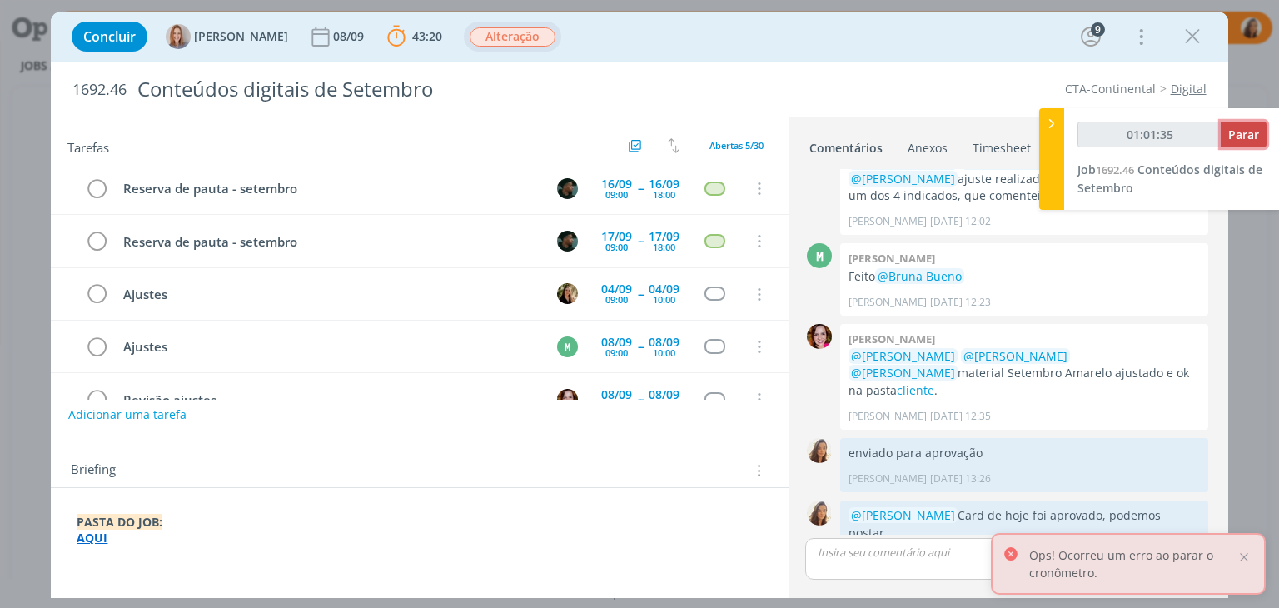
click at [1244, 133] on span "Parar" at bounding box center [1244, 135] width 31 height 16
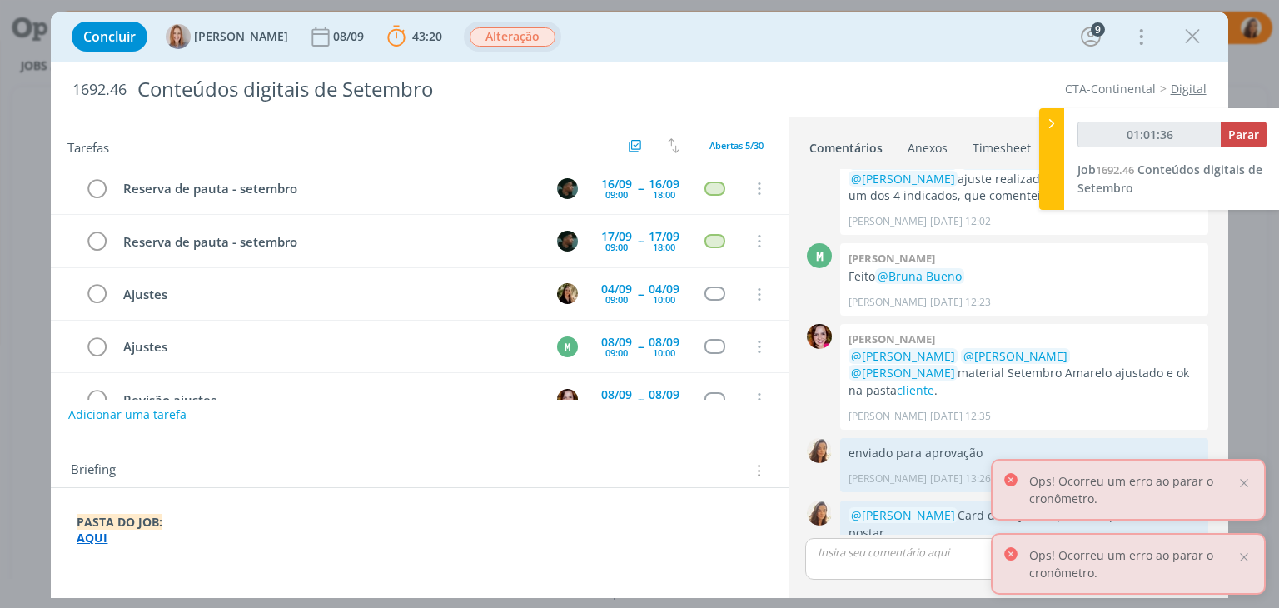
type input "01:02:00"
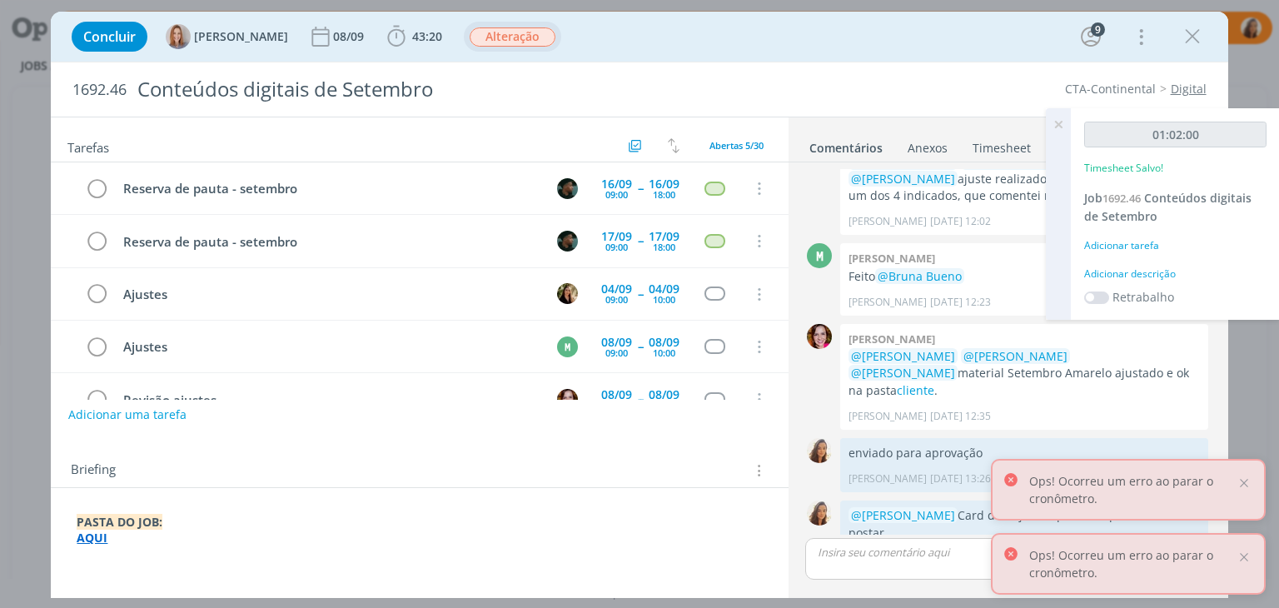
click at [1103, 276] on div "Adicionar descrição" at bounding box center [1175, 274] width 182 height 15
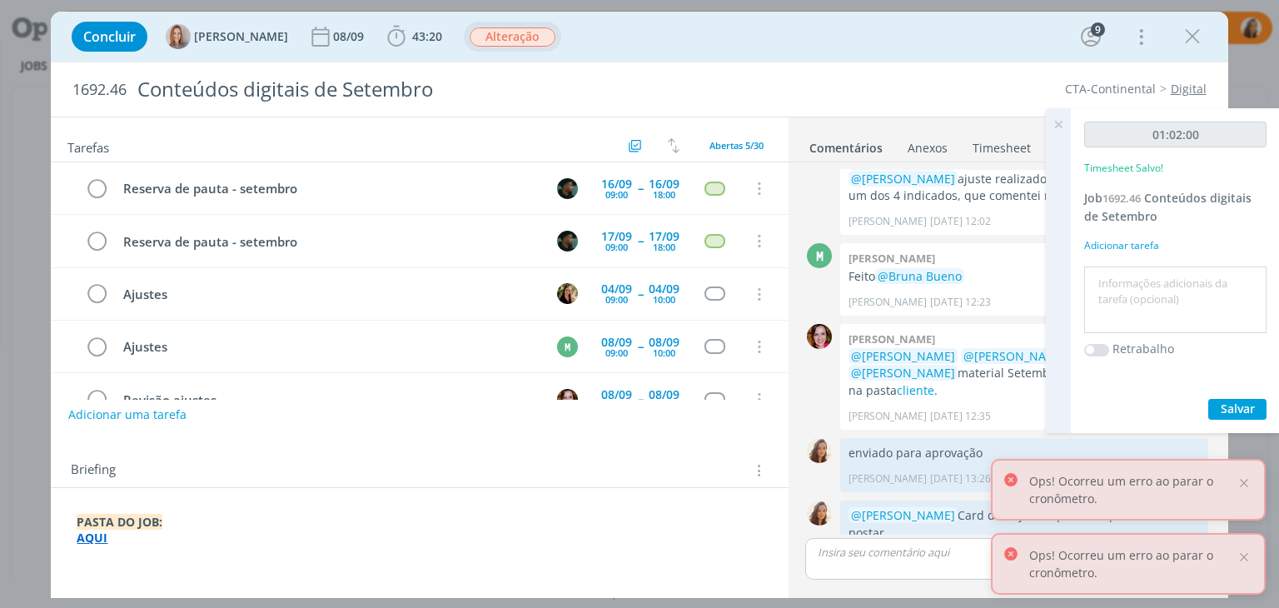
click at [1103, 276] on textarea at bounding box center [1176, 300] width 174 height 59
click at [1183, 287] on textarea "entender ajustes e pautar" at bounding box center [1176, 300] width 174 height 59
type textarea "entender ajustes com cliente e pautar"
click at [1219, 404] on button "Salvar" at bounding box center [1238, 409] width 58 height 21
click at [1065, 117] on icon at bounding box center [1059, 124] width 30 height 32
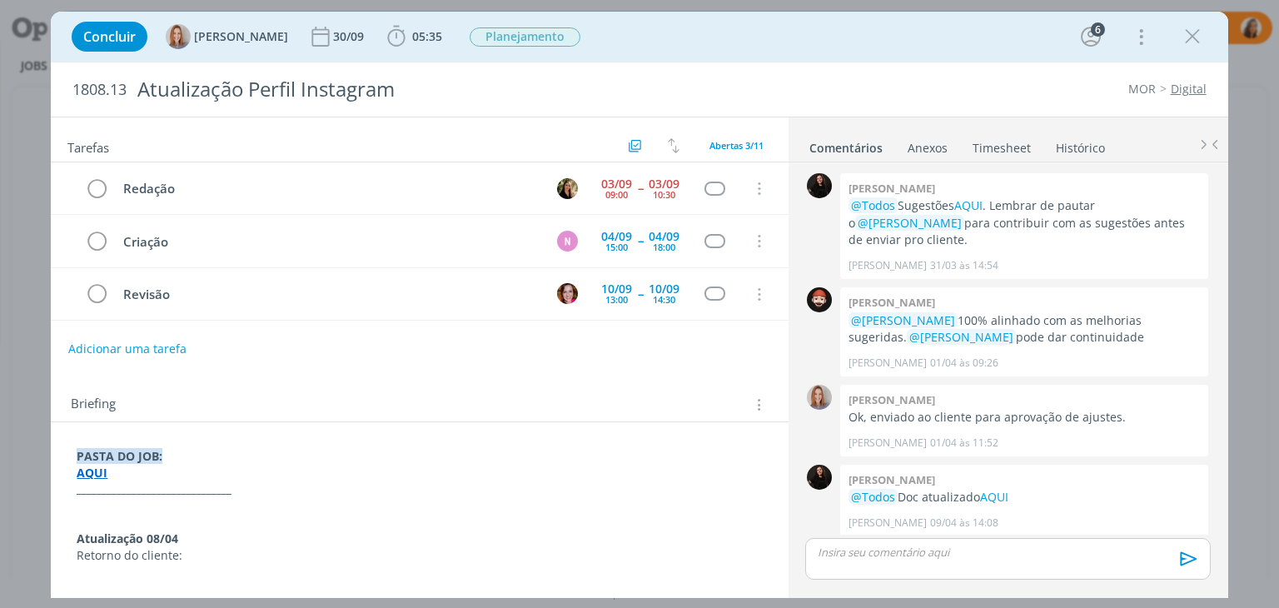
scroll to position [613, 0]
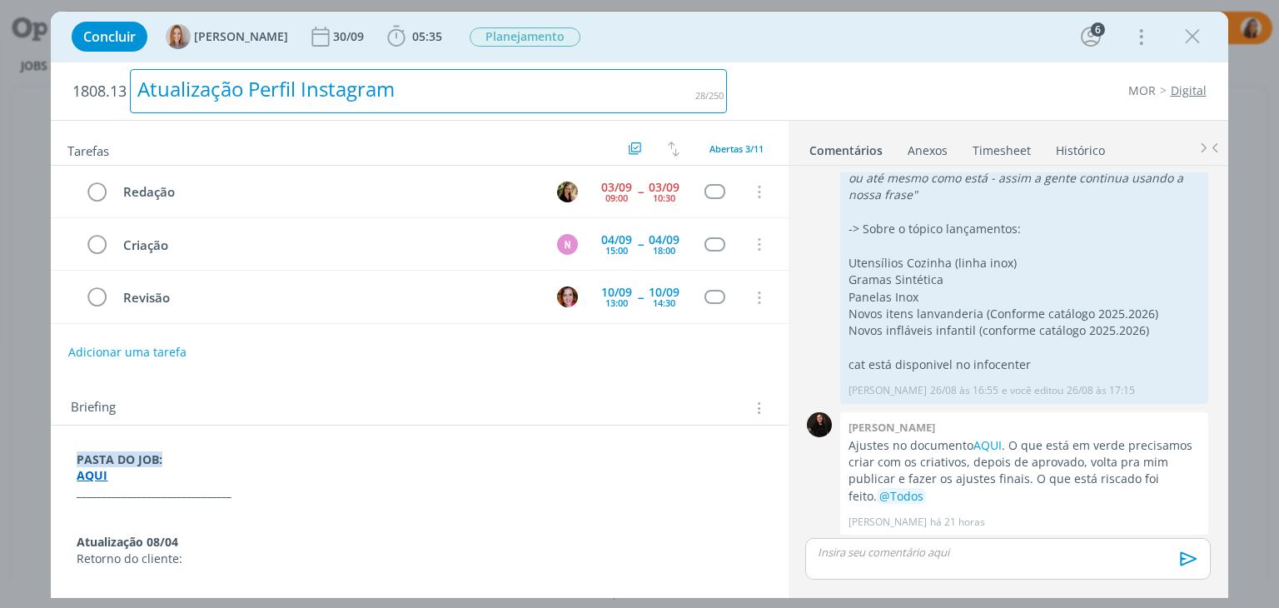
click at [521, 105] on div "Atualização Perfil Instagram" at bounding box center [428, 91] width 597 height 44
click at [489, 84] on div "Atualização Perfil Instagram" at bounding box center [428, 91] width 597 height 44
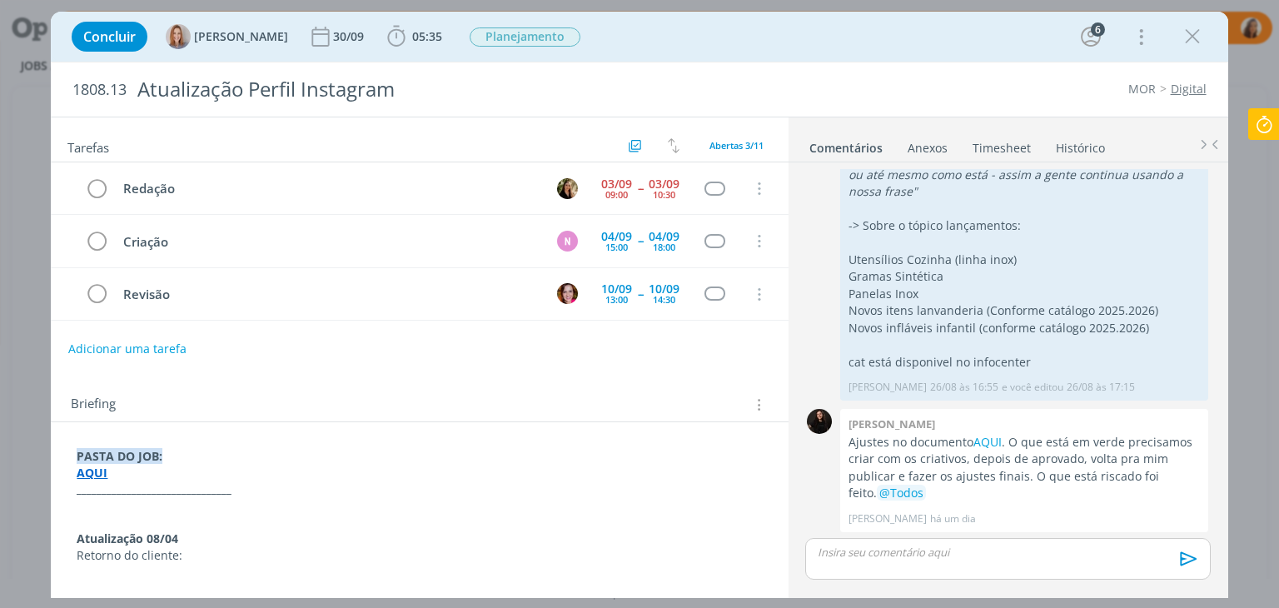
click at [1006, 570] on div "dialog" at bounding box center [1007, 559] width 405 height 42
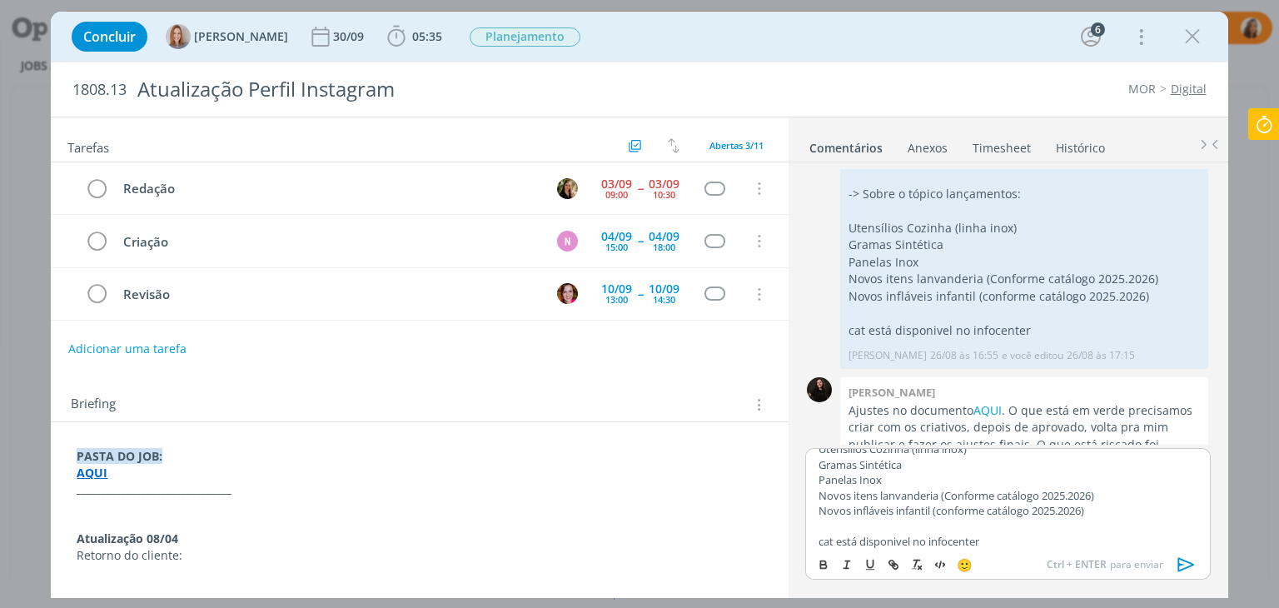
scroll to position [0, 0]
click at [810, 458] on div "* Lançamentos - Cadeiras - Térmicos - Churrasco - Verão - Lavanderia Cada um de…" at bounding box center [1007, 498] width 405 height 100
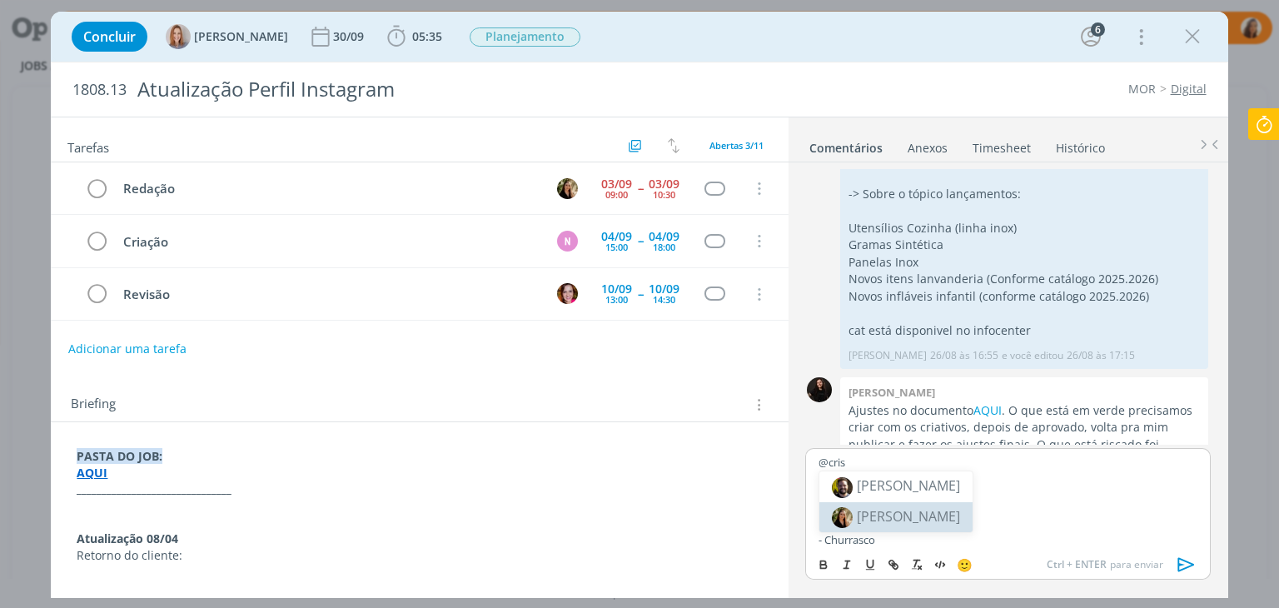
click at [946, 518] on li "[PERSON_NAME]" at bounding box center [896, 517] width 153 height 30
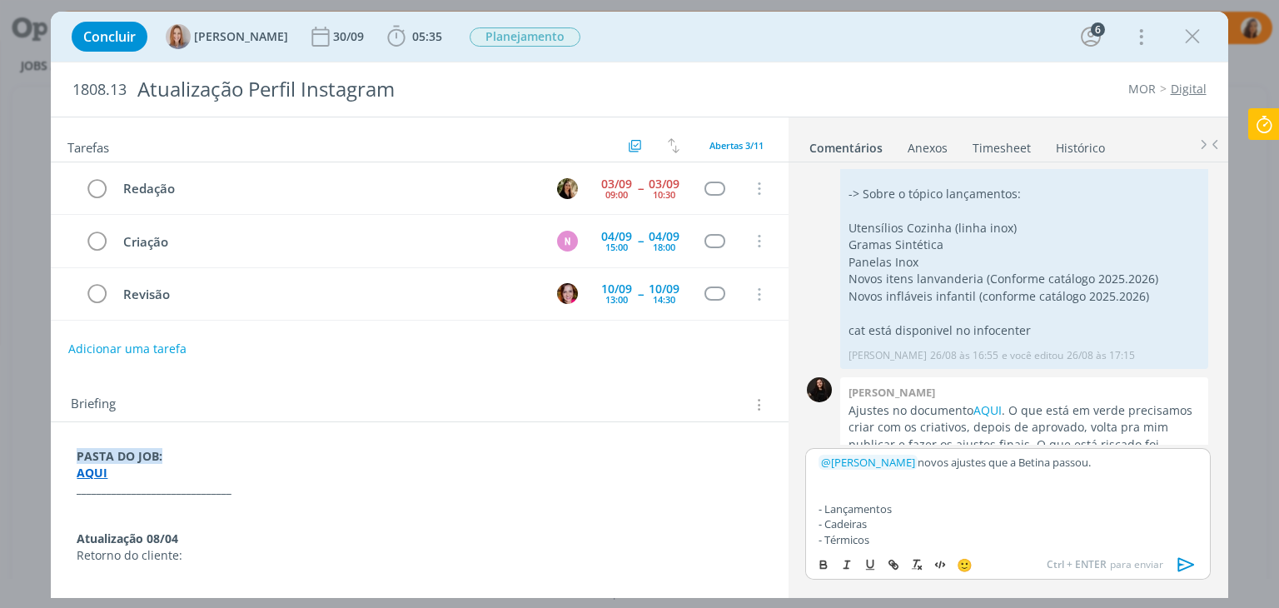
click at [1185, 562] on icon "dialog" at bounding box center [1186, 564] width 25 height 25
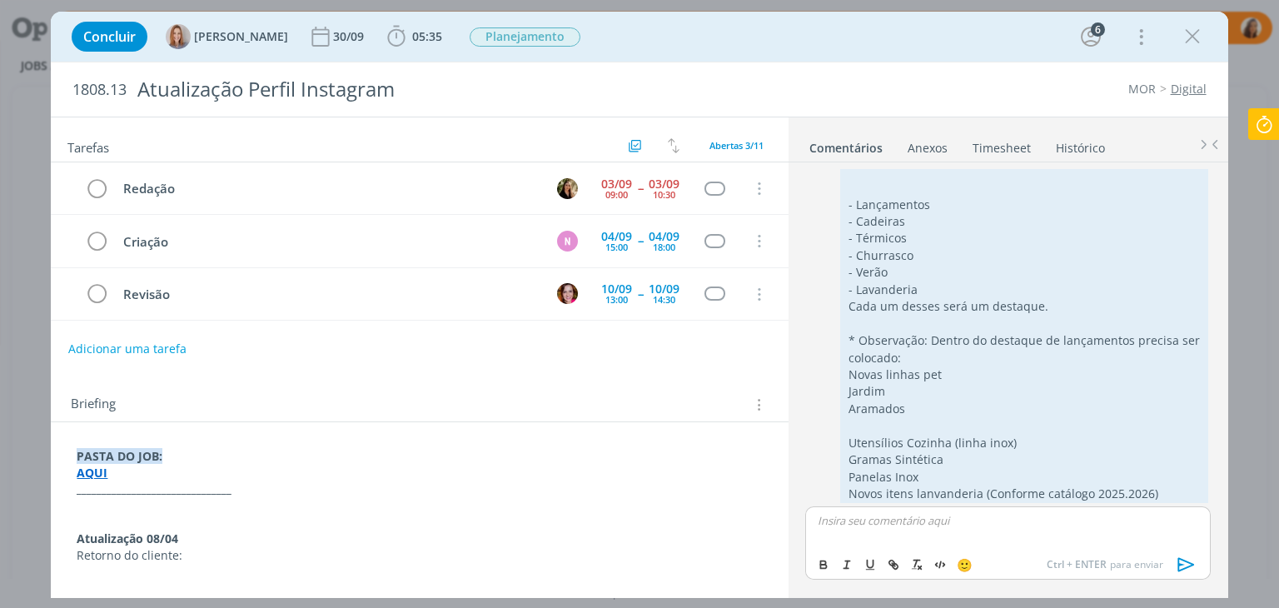
scroll to position [1099, 0]
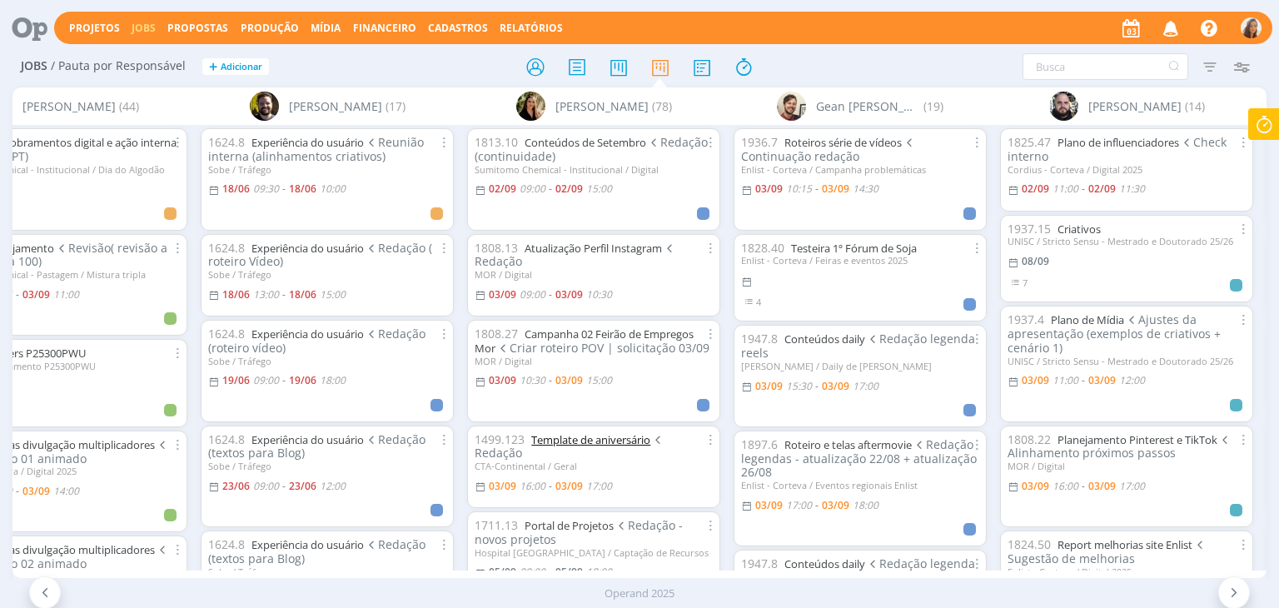
click at [650, 444] on link "Template de aniversário" at bounding box center [590, 439] width 119 height 15
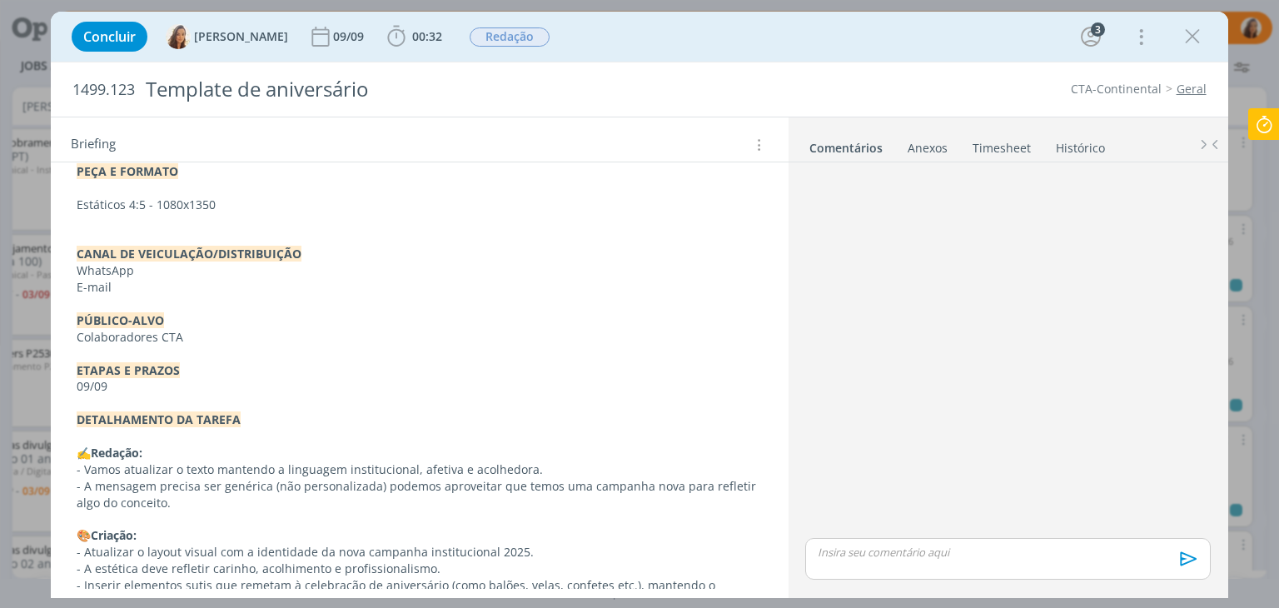
scroll to position [663, 0]
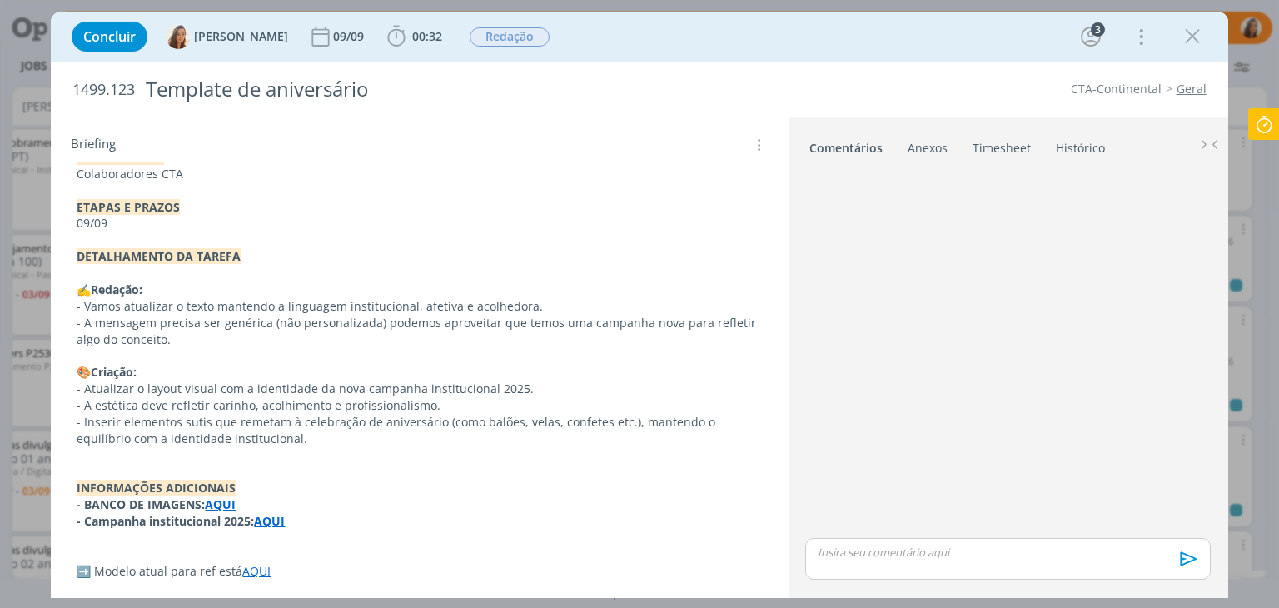
click at [257, 569] on link "AQUI" at bounding box center [256, 571] width 28 height 16
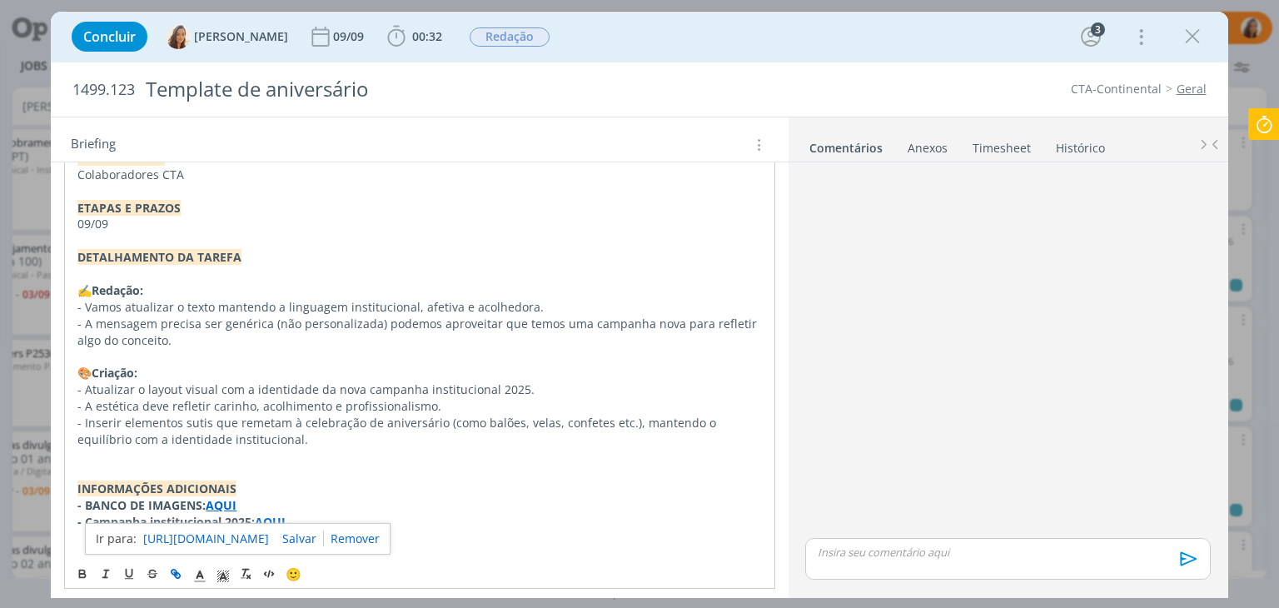
click at [260, 531] on link "https://sobeae.sharepoint.com/:f:/s/SOBEAE/EotvvALCsTJNsSlCNK0Mu28BKifZj54HJLnn…" at bounding box center [206, 539] width 126 height 22
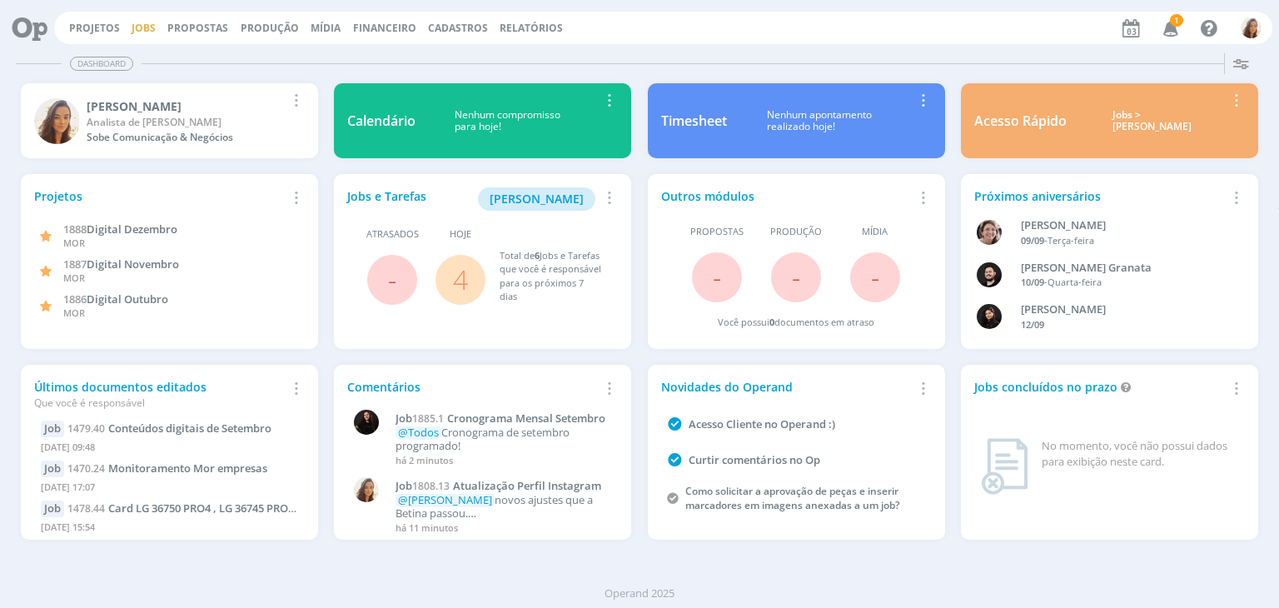
click at [137, 26] on link "Jobs" at bounding box center [144, 28] width 24 height 14
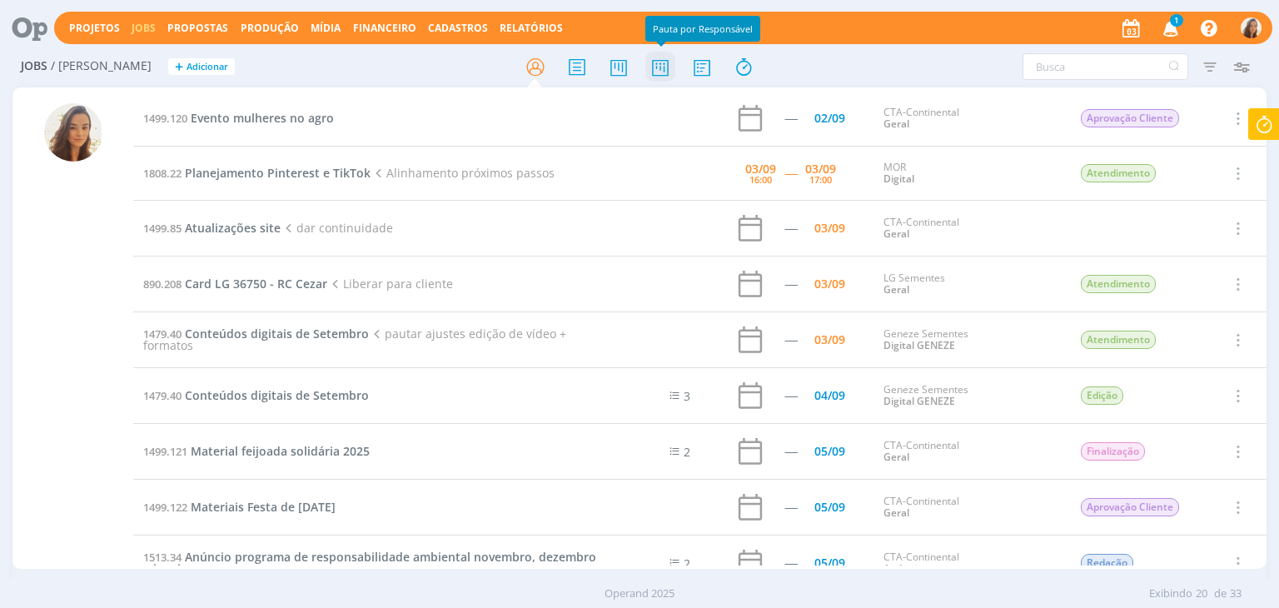
click at [660, 77] on icon at bounding box center [660, 67] width 30 height 32
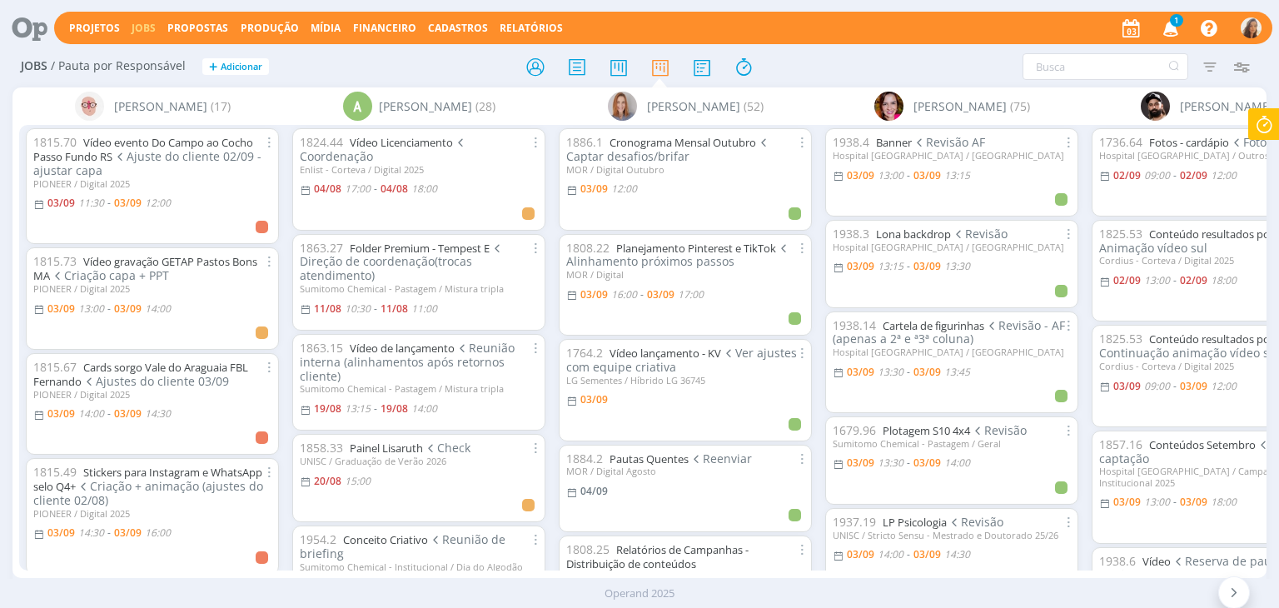
click at [1178, 27] on icon "button" at bounding box center [1171, 27] width 29 height 28
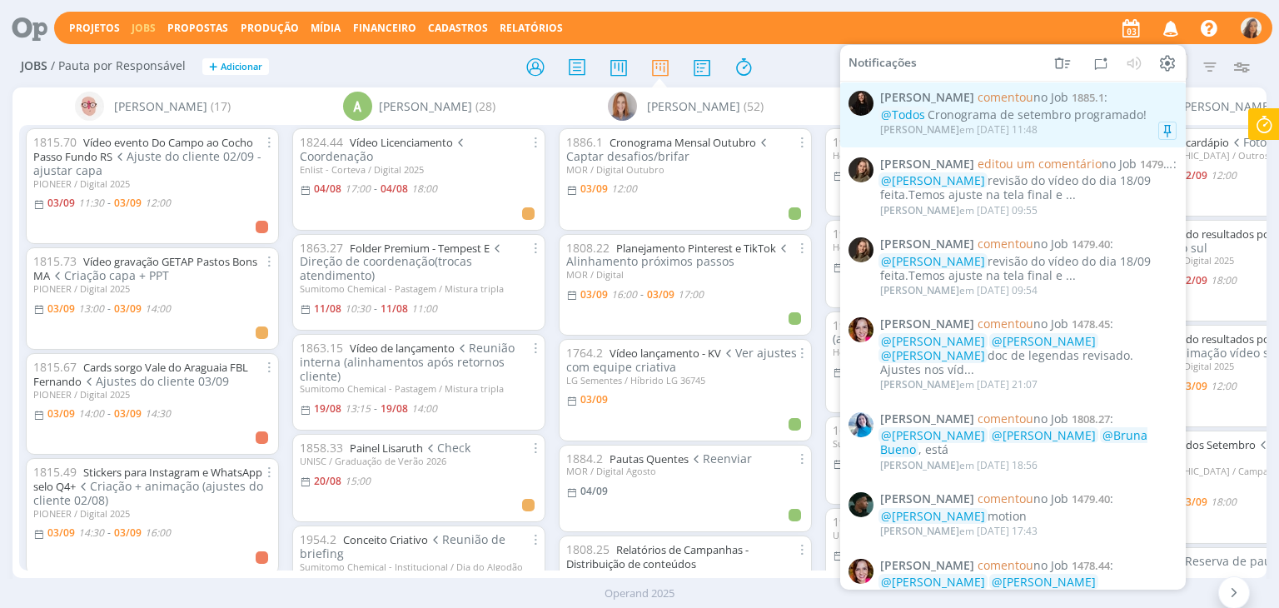
click at [1019, 99] on span "comentou" at bounding box center [1006, 97] width 56 height 16
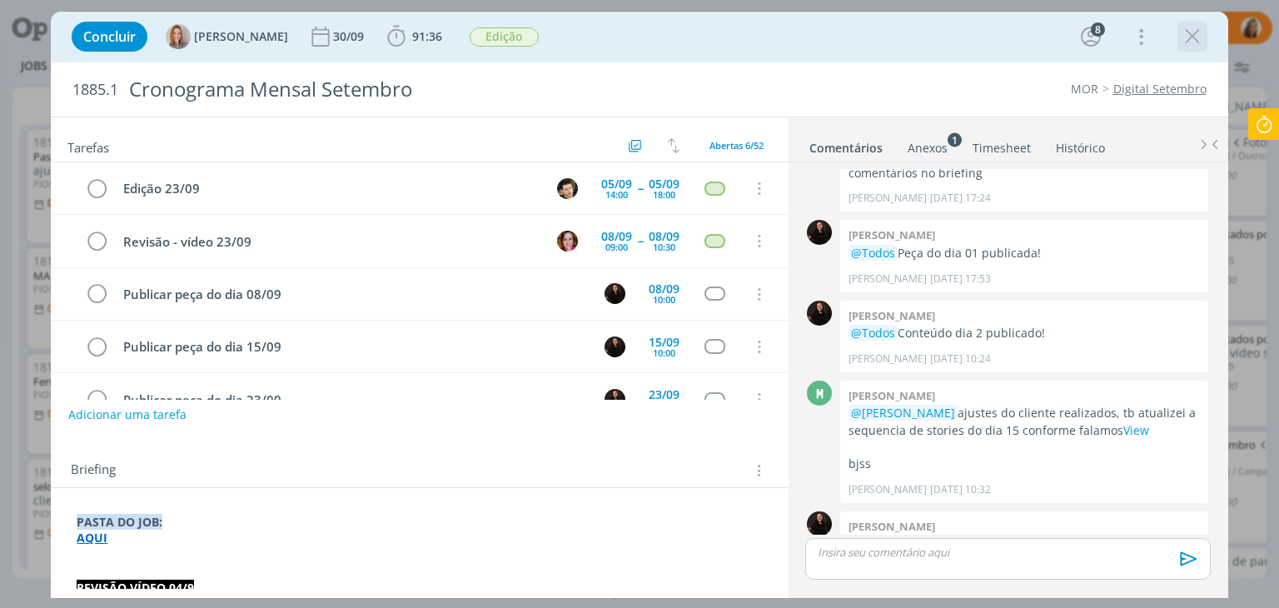
click at [1197, 31] on icon "dialog" at bounding box center [1192, 36] width 25 height 25
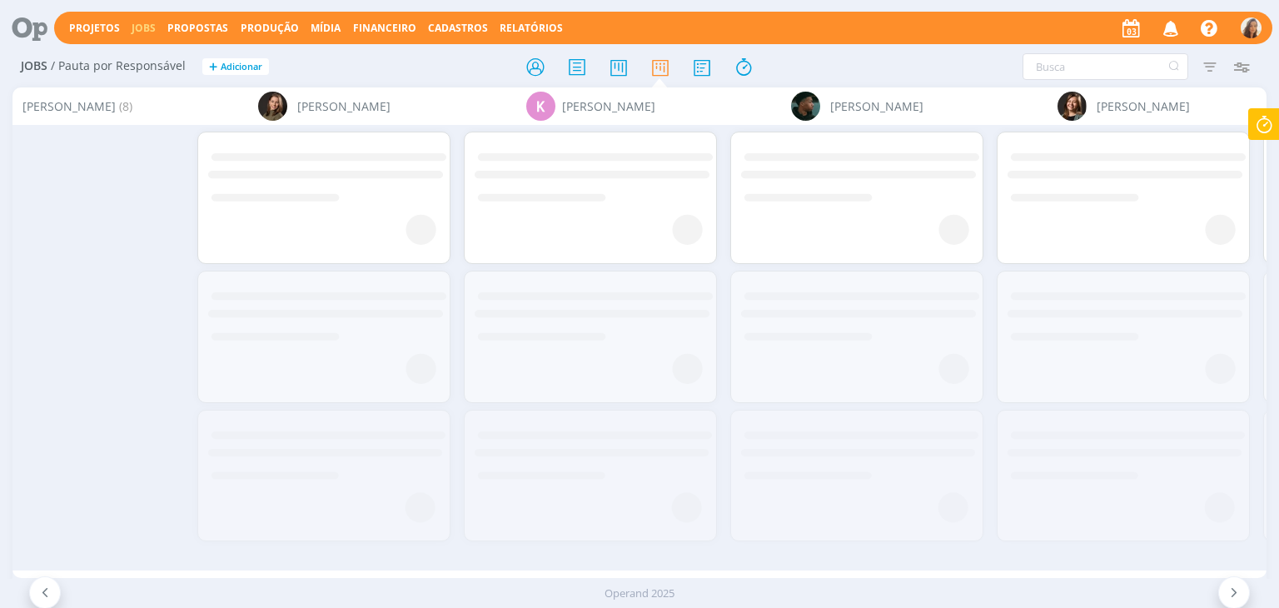
scroll to position [0, 3828]
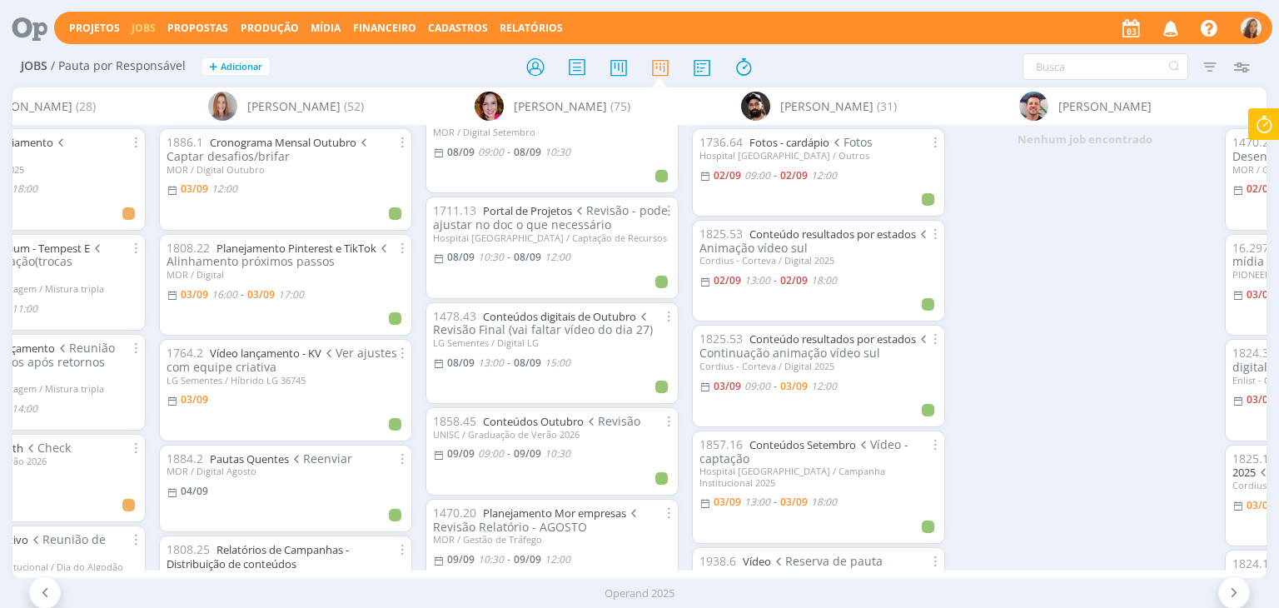
scroll to position [2998, 0]
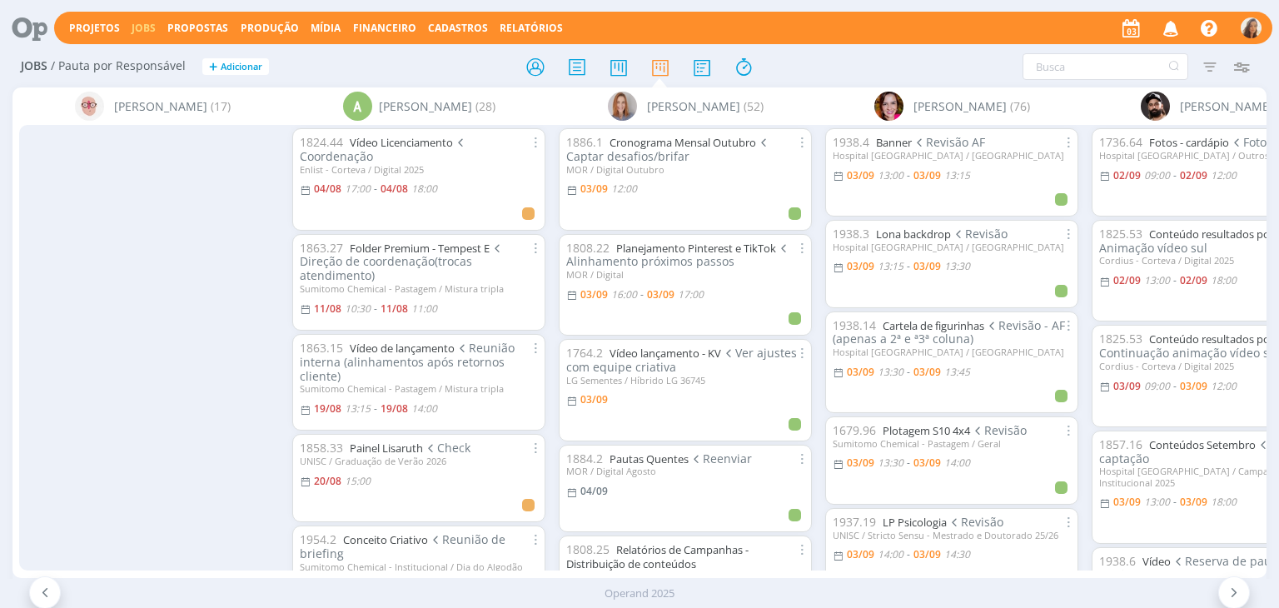
scroll to position [2998, 0]
